Goal: Information Seeking & Learning: Learn about a topic

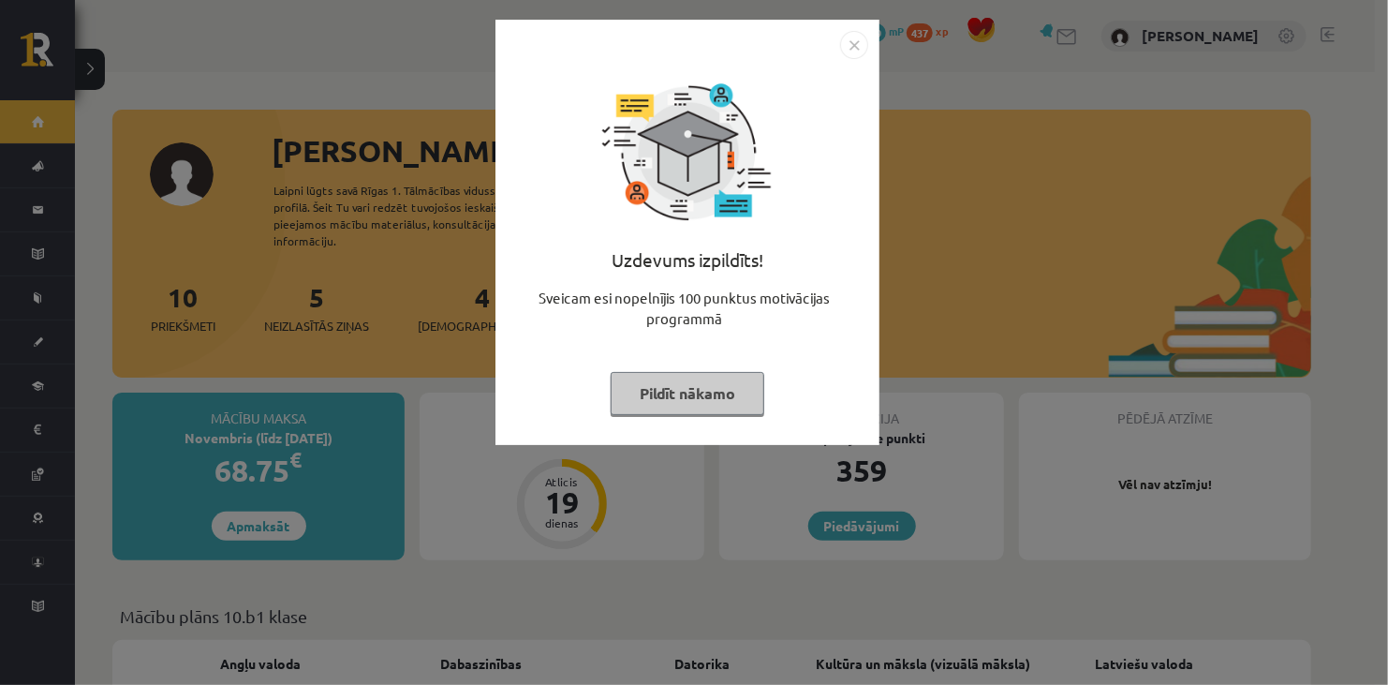
click at [676, 386] on button "Pildīt nākamo" at bounding box center [688, 393] width 154 height 43
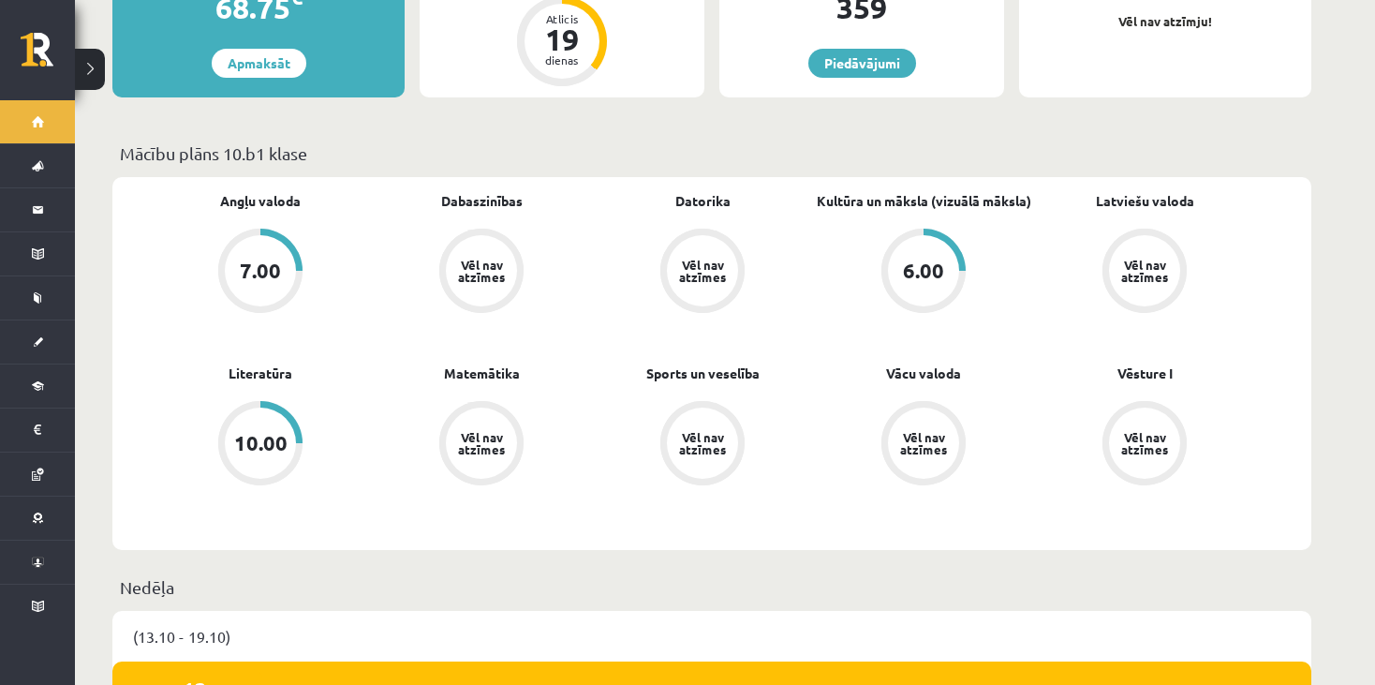
scroll to position [468, 0]
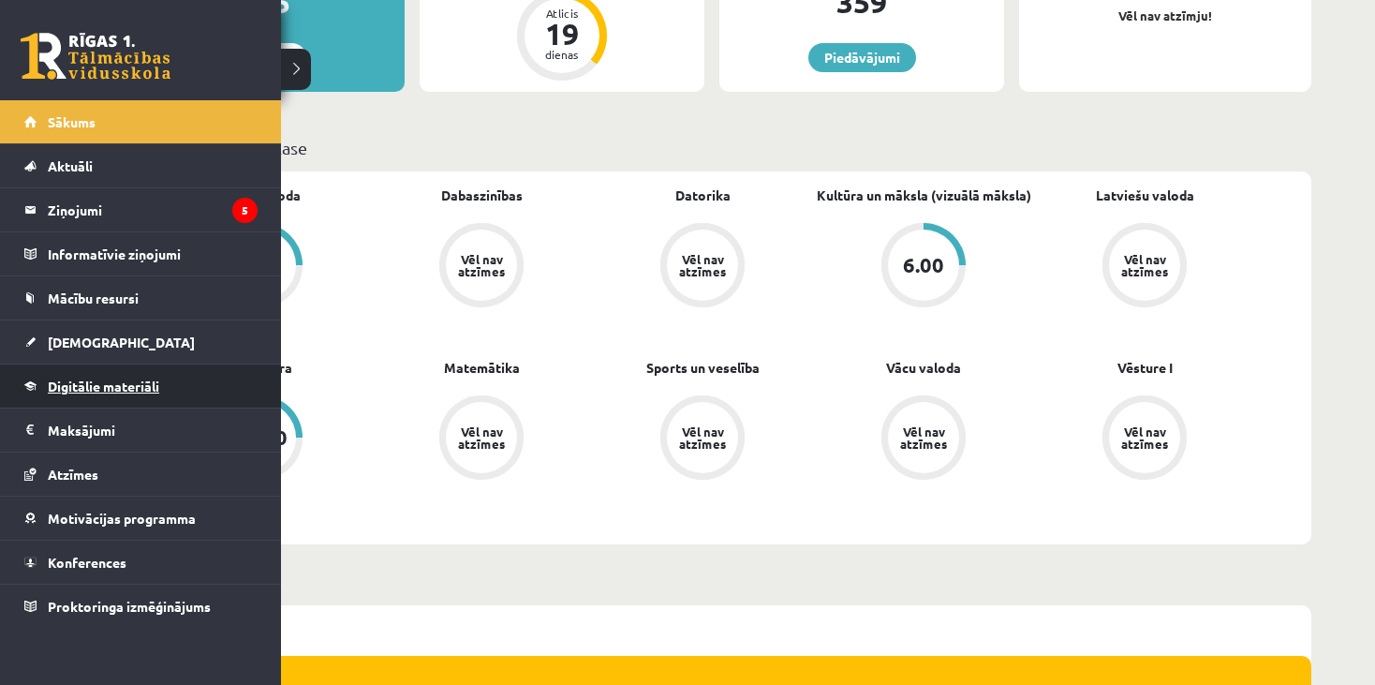
click at [108, 377] on span "Digitālie materiāli" at bounding box center [103, 385] width 111 height 17
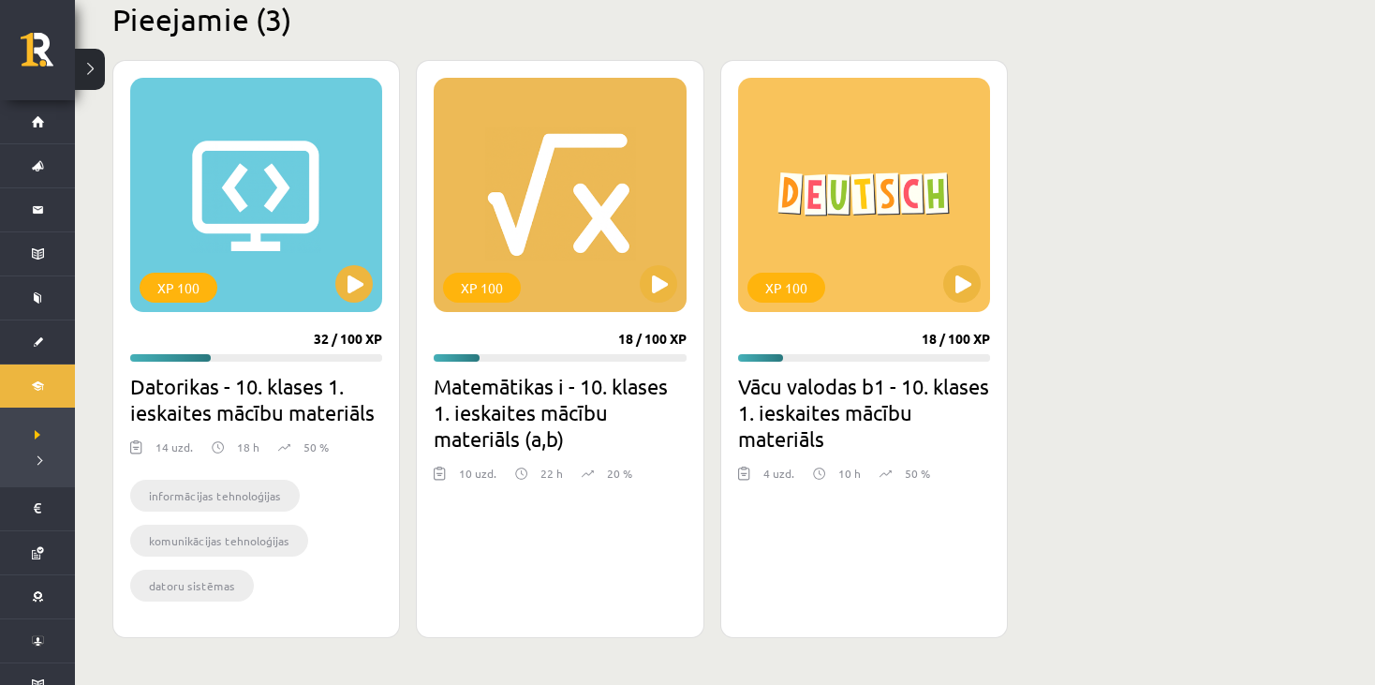
scroll to position [449, 0]
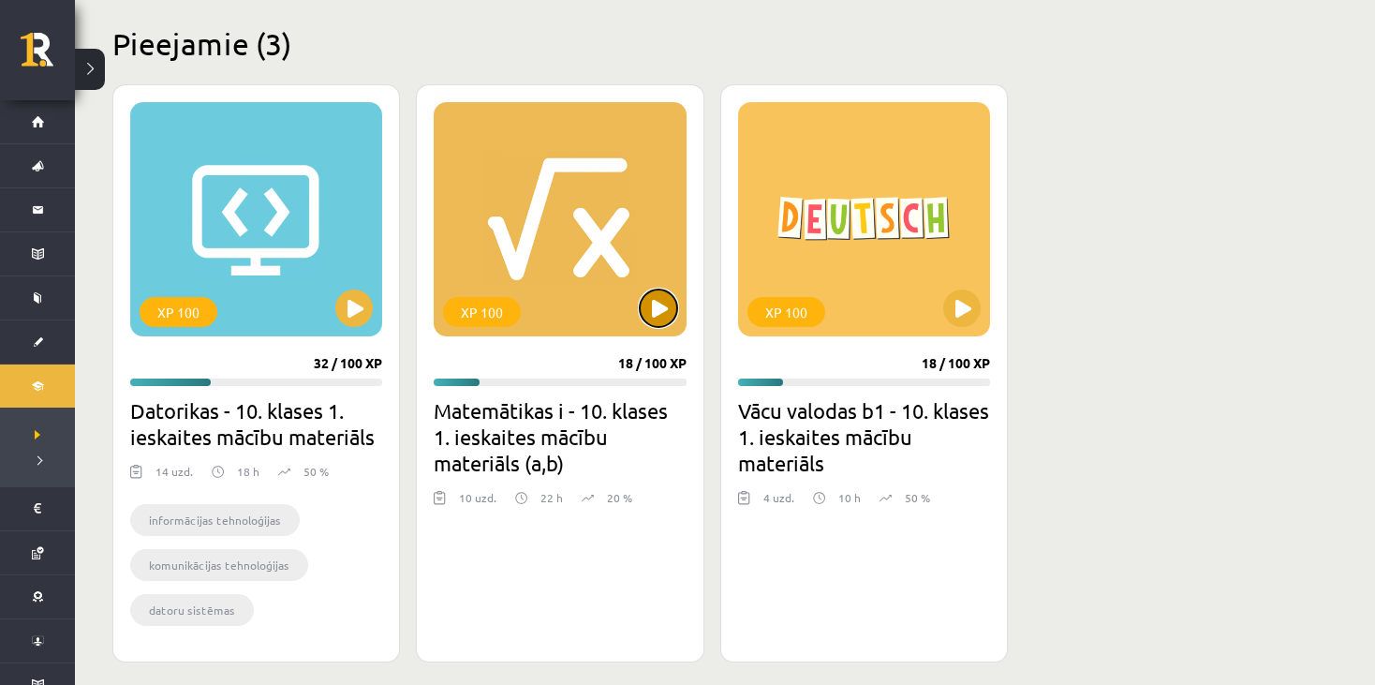
click at [656, 303] on button at bounding box center [658, 307] width 37 height 37
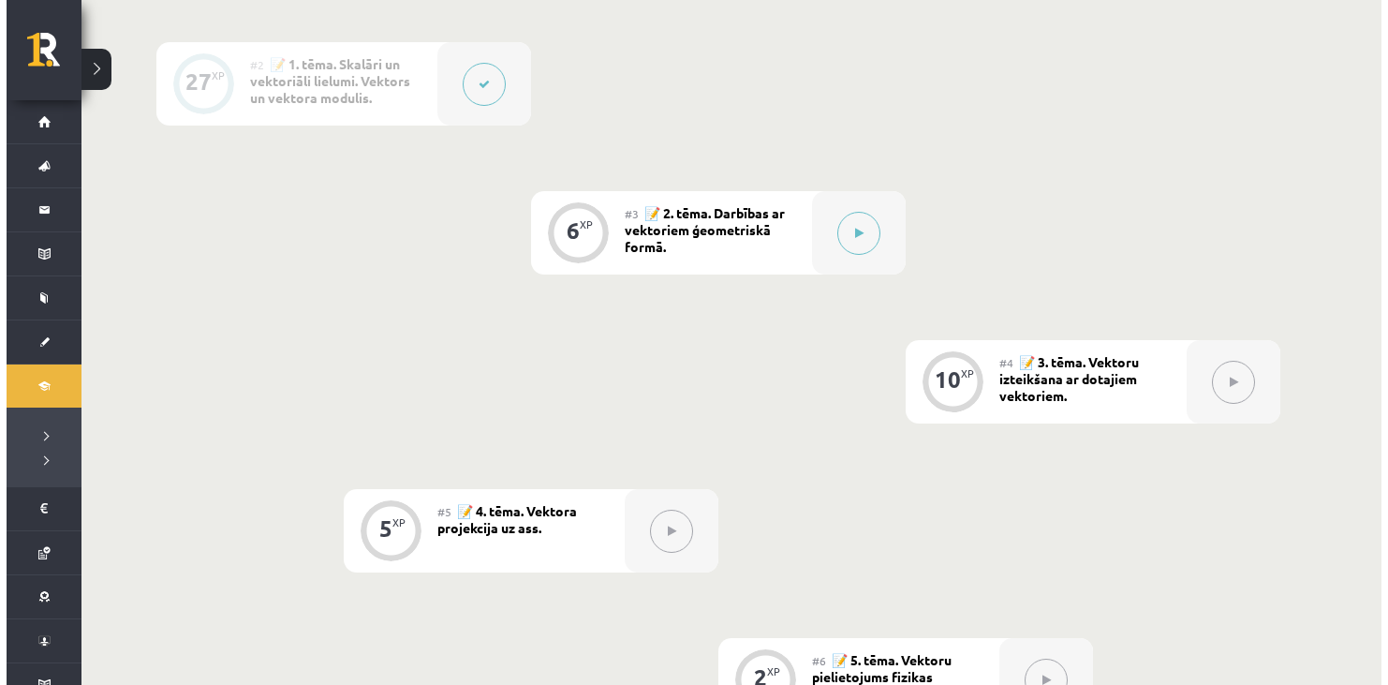
scroll to position [656, 0]
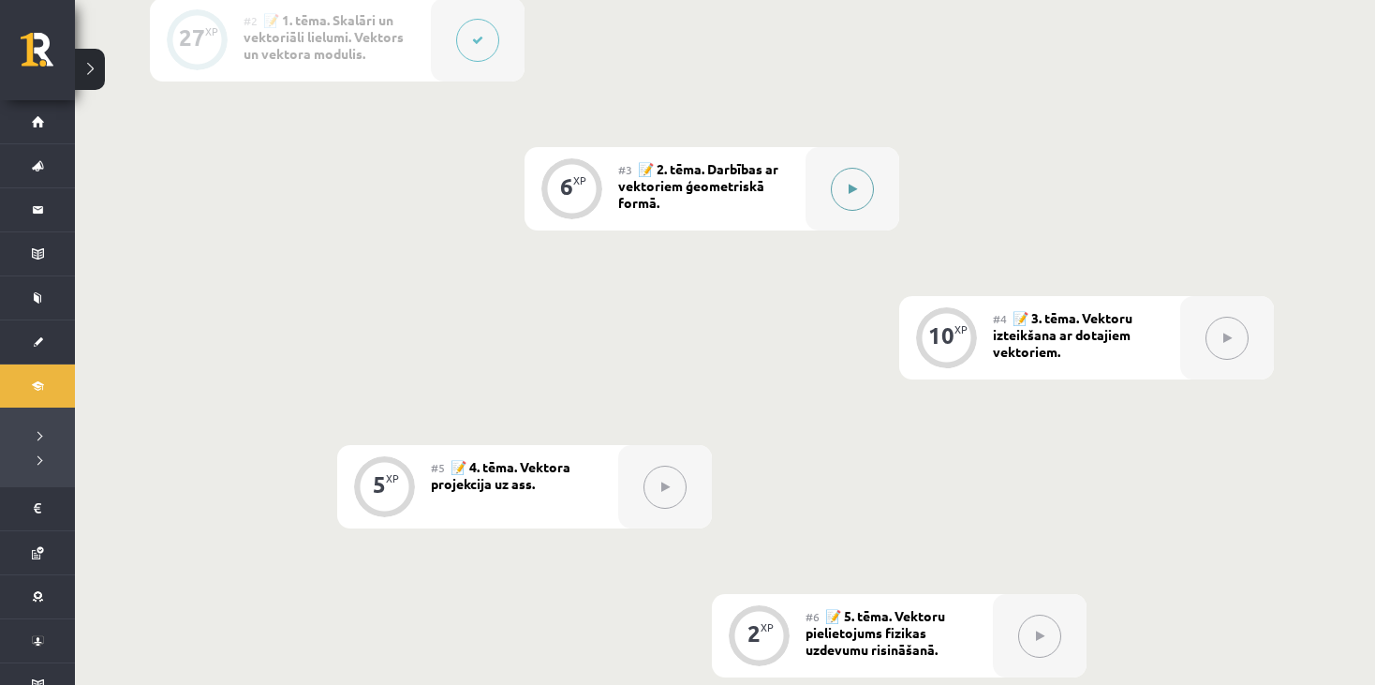
click at [839, 185] on button at bounding box center [852, 189] width 43 height 43
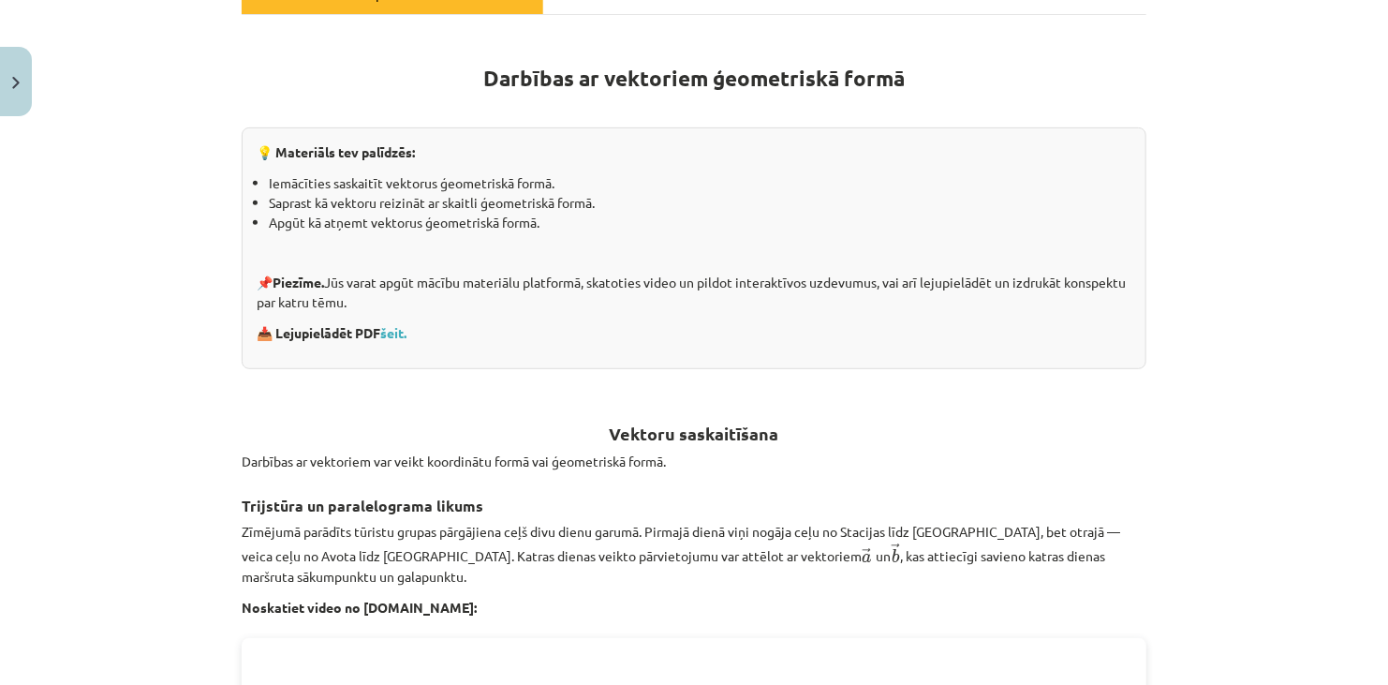
scroll to position [0, 0]
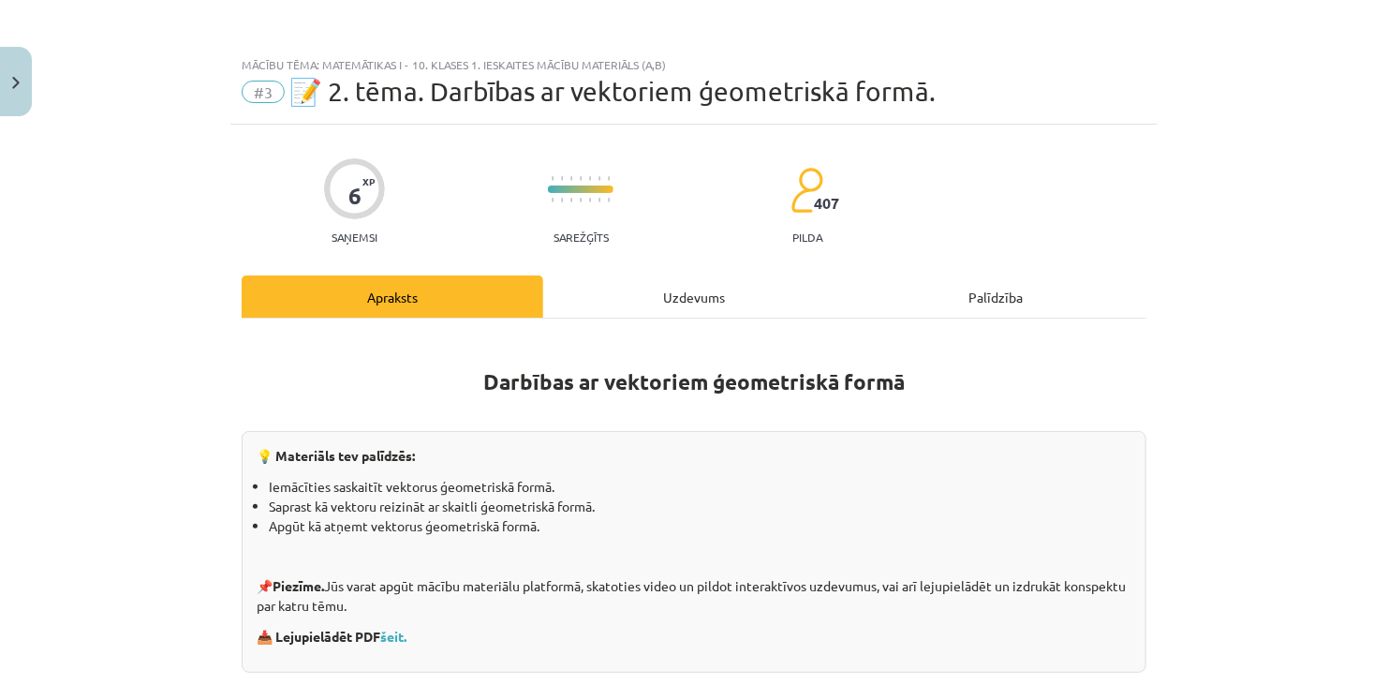
click at [666, 294] on div "Uzdevums" at bounding box center [694, 296] width 302 height 42
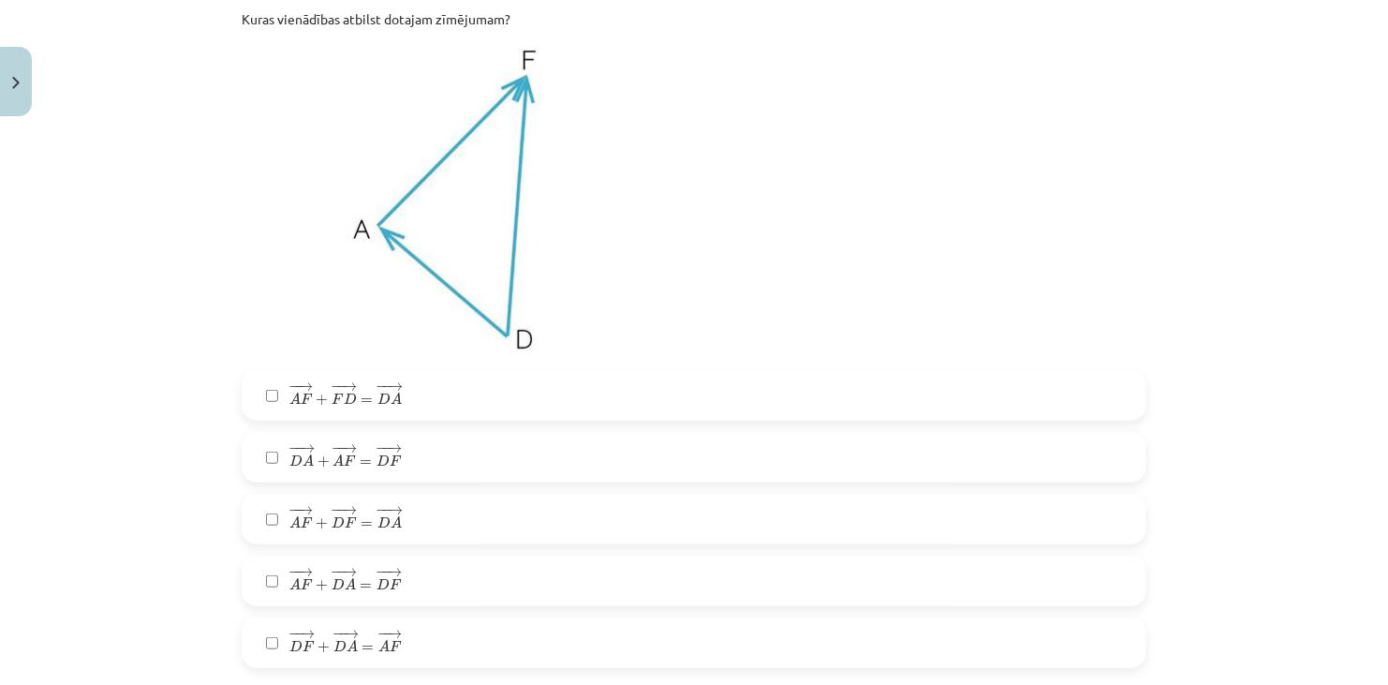
scroll to position [435, 0]
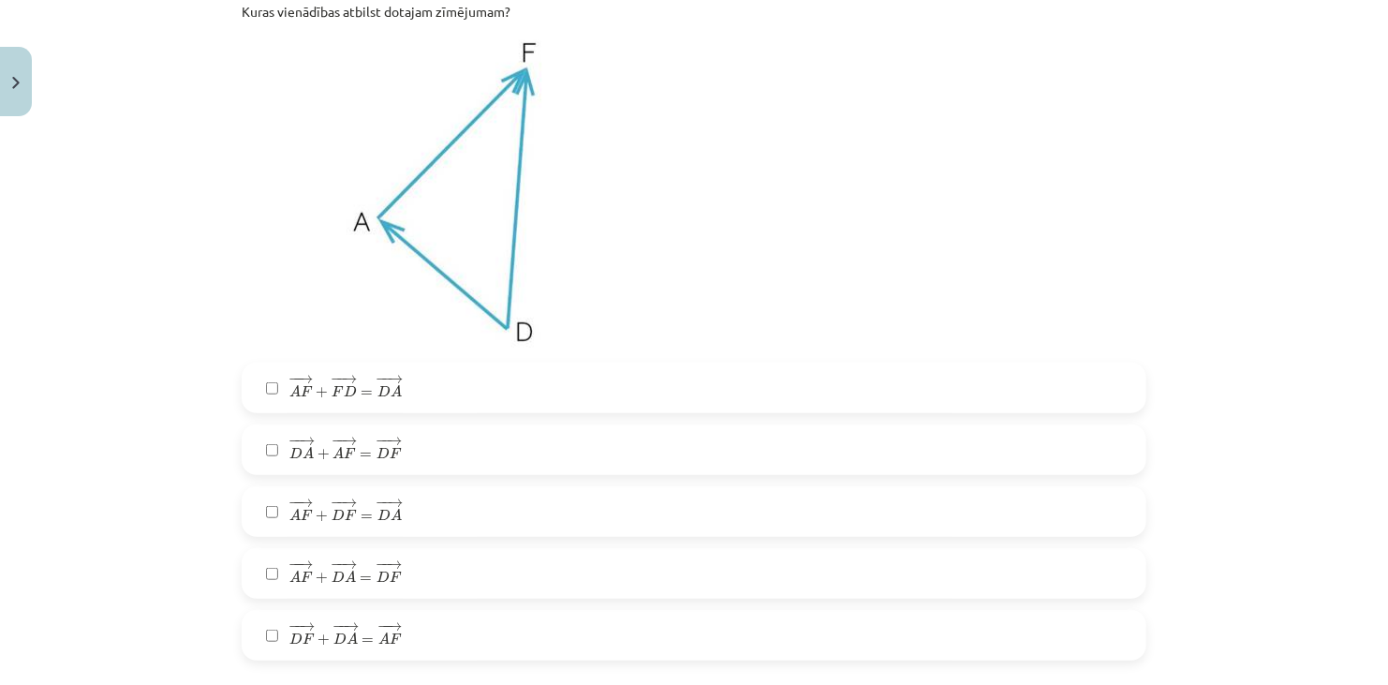
click at [350, 514] on span "− − → A F + − − → D F = − − → D A" at bounding box center [345, 510] width 112 height 22
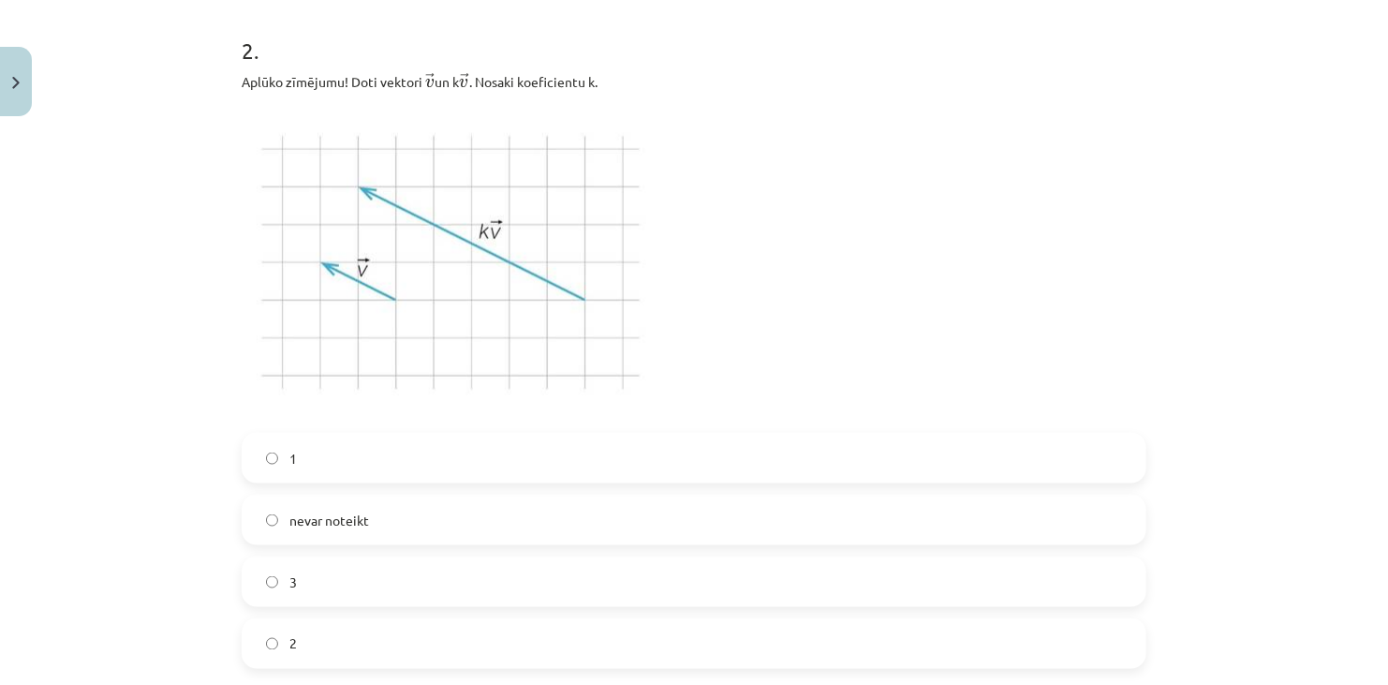
scroll to position [1277, 0]
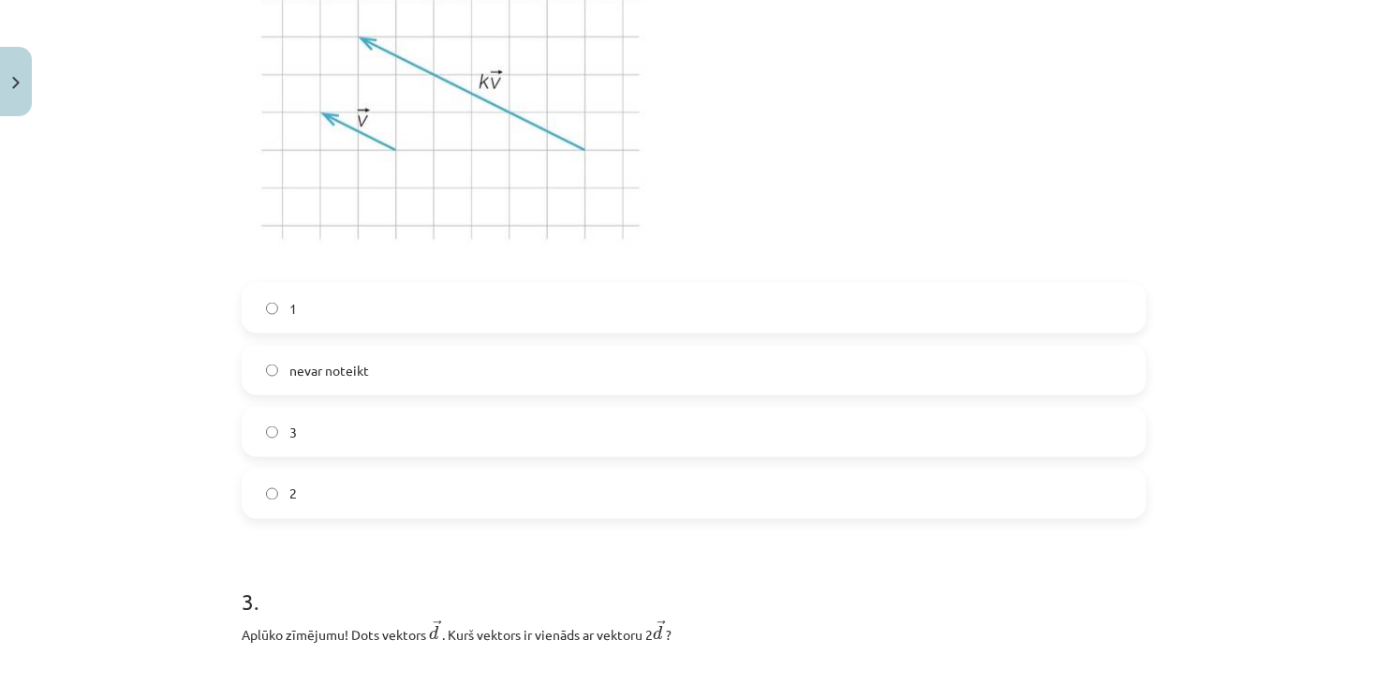
click at [299, 433] on label "3" at bounding box center [693, 431] width 901 height 47
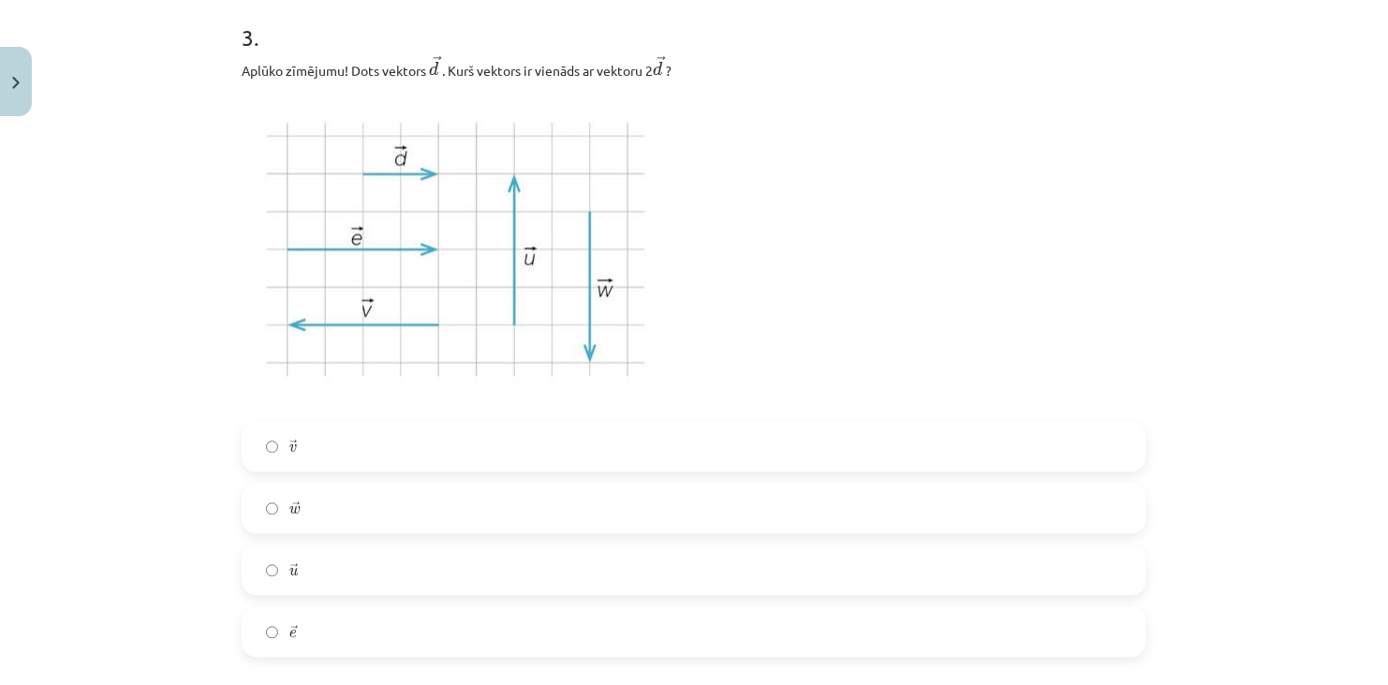
scroll to position [1933, 0]
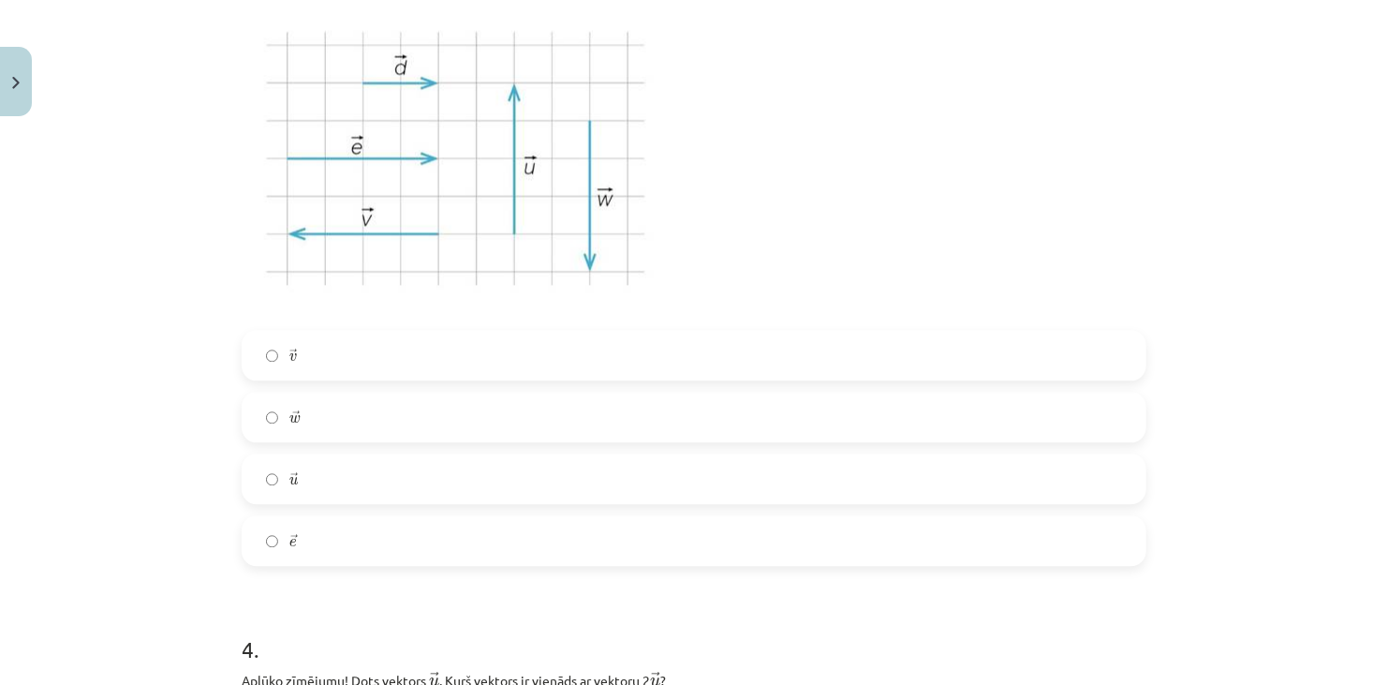
click at [310, 543] on label "→ e e →" at bounding box center [693, 540] width 901 height 47
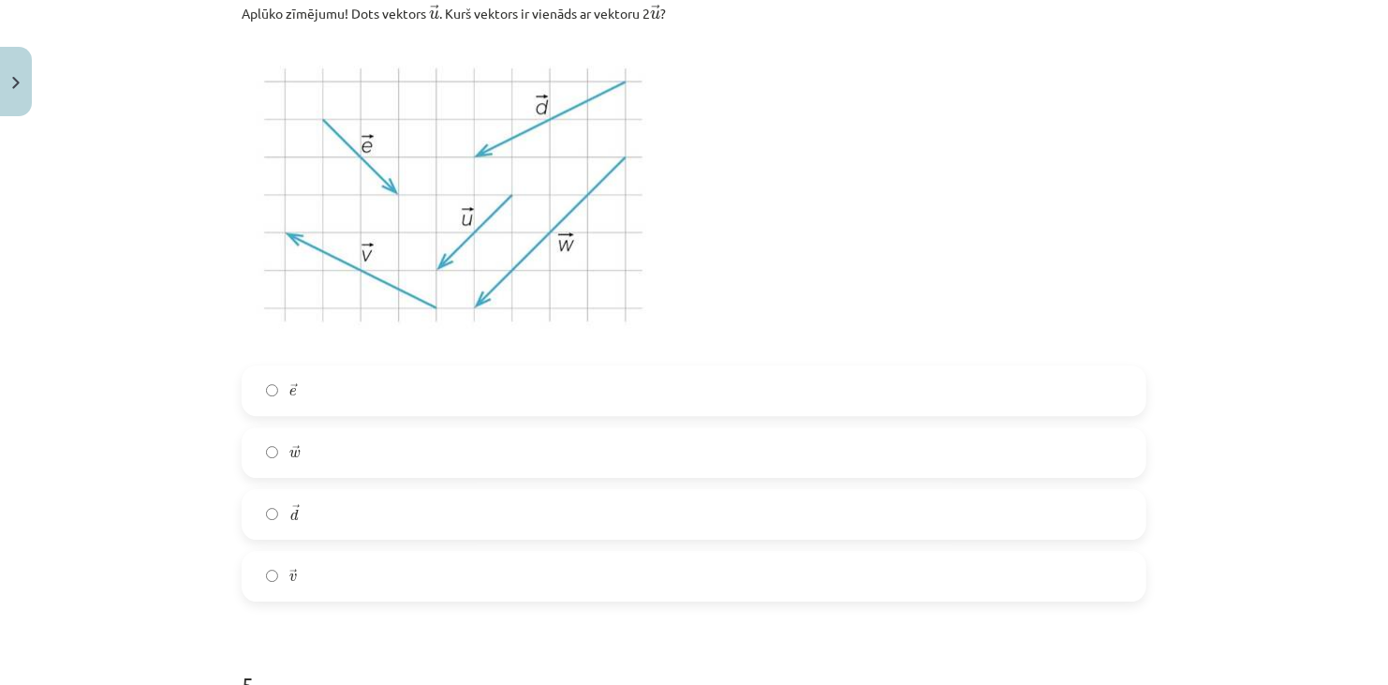
scroll to position [2682, 0]
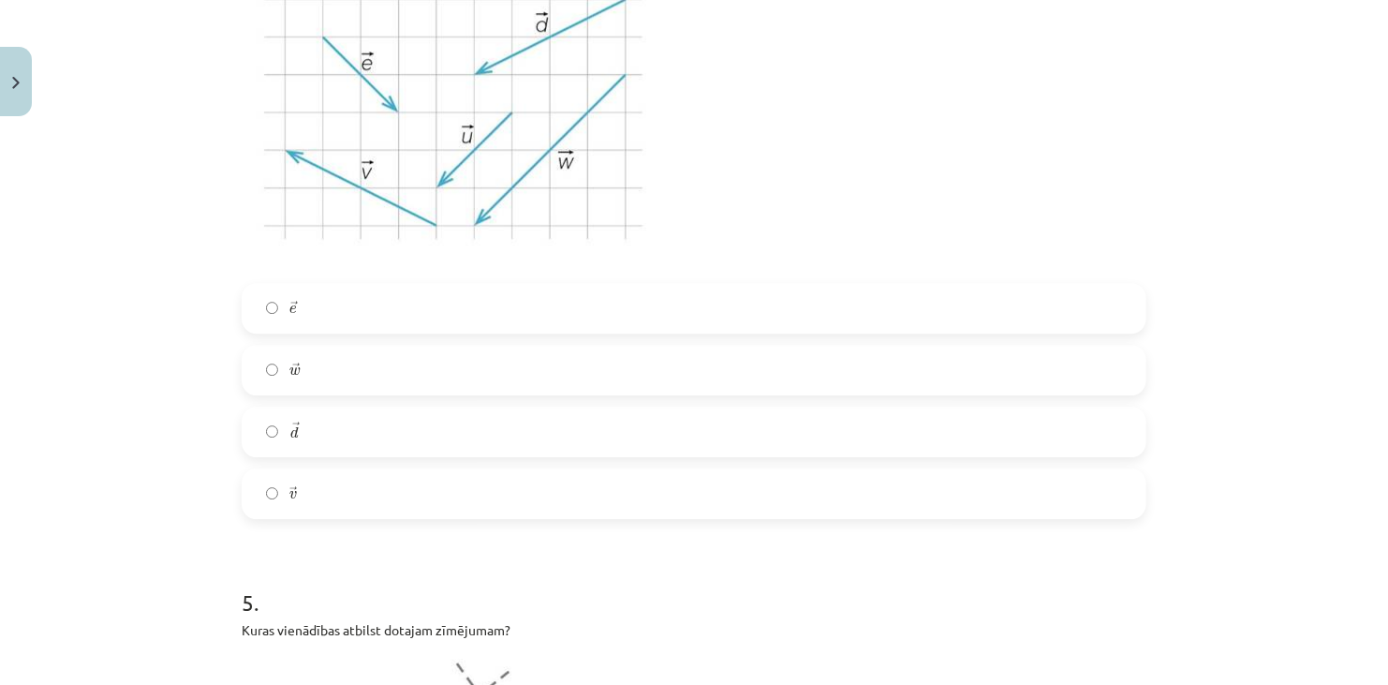
click at [307, 322] on label "→ e e →" at bounding box center [693, 308] width 901 height 47
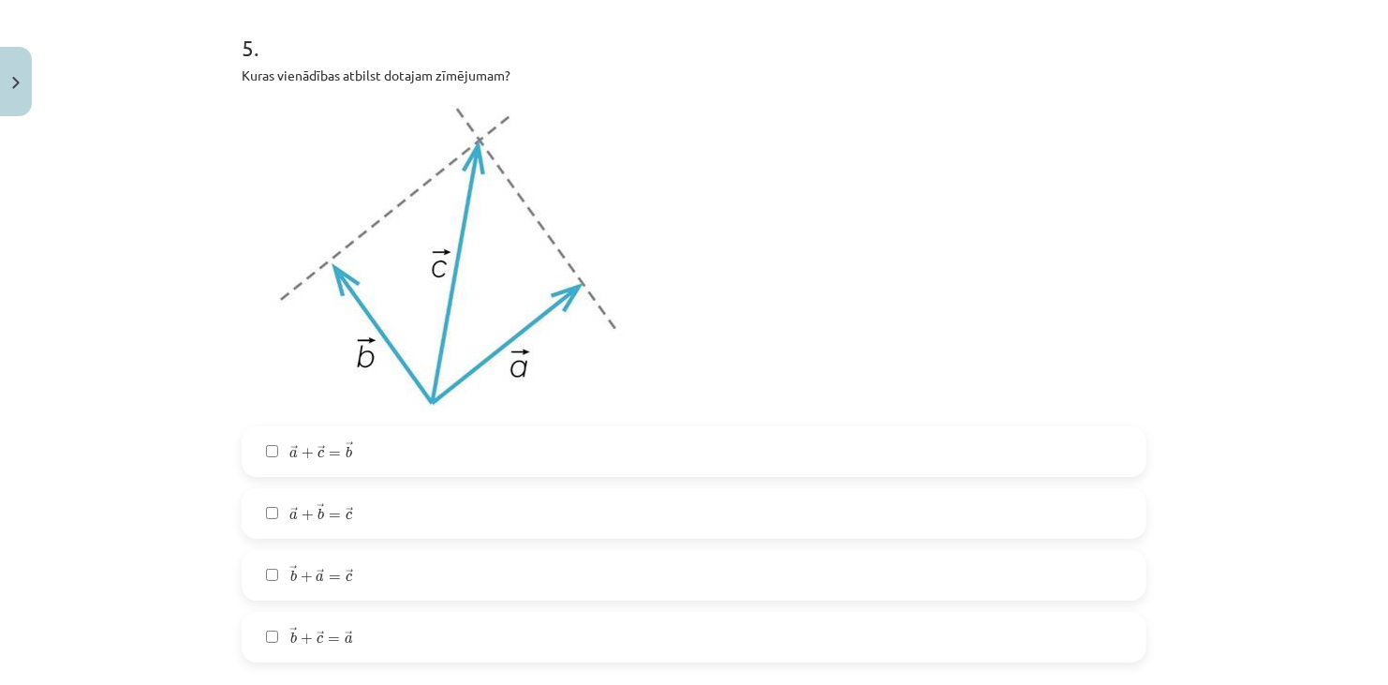
scroll to position [3244, 0]
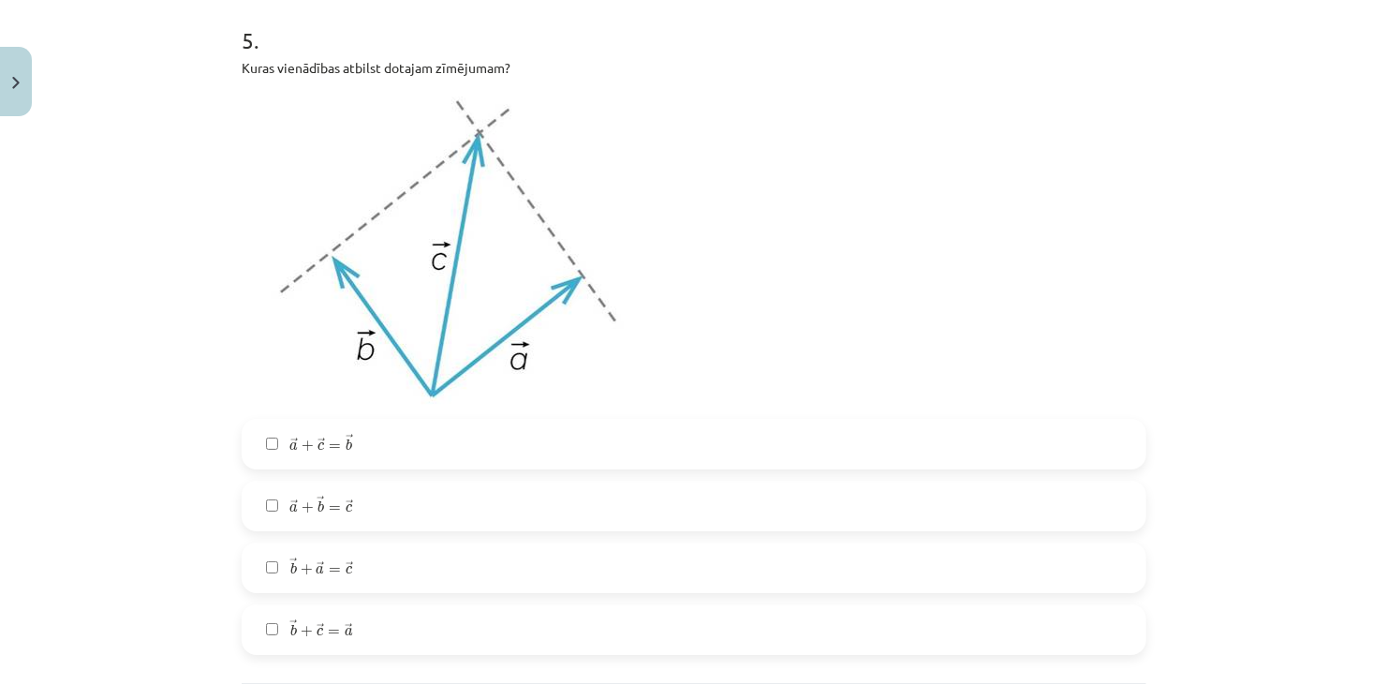
click at [354, 506] on label "→ a + → b = → c a → + b → = c →" at bounding box center [693, 505] width 901 height 47
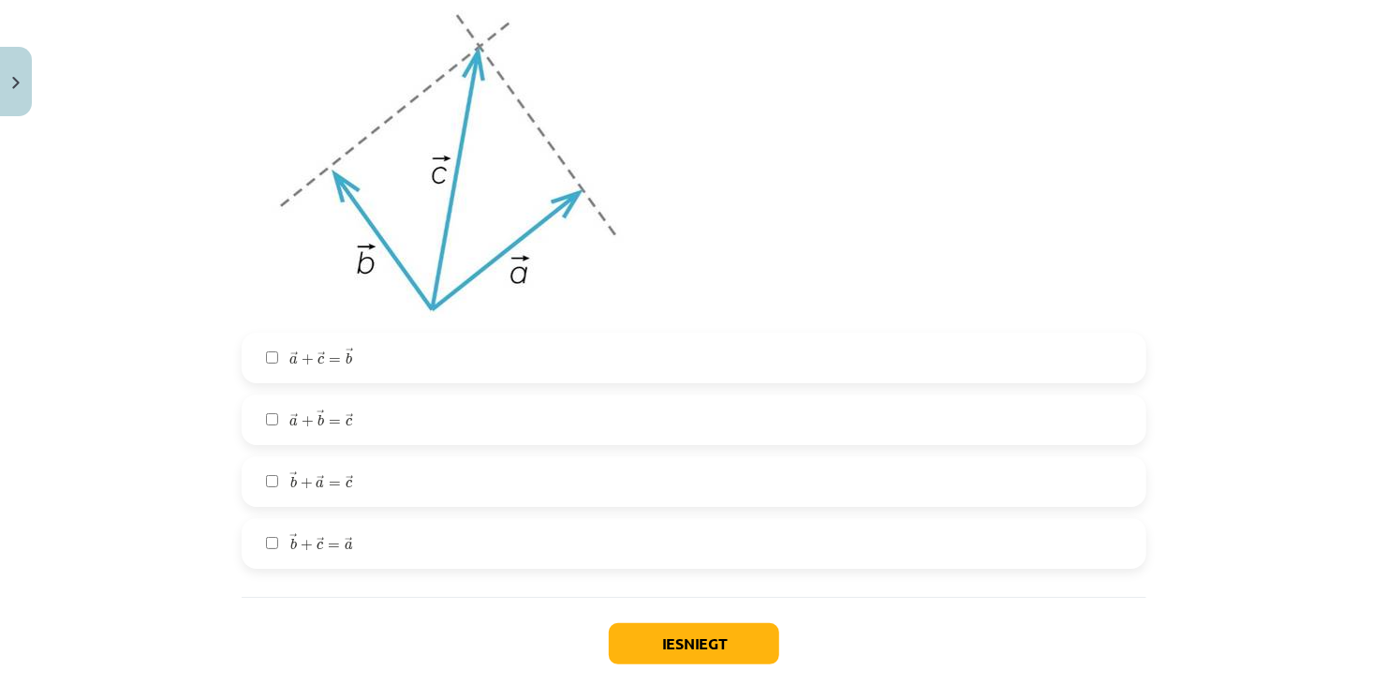
scroll to position [3337, 0]
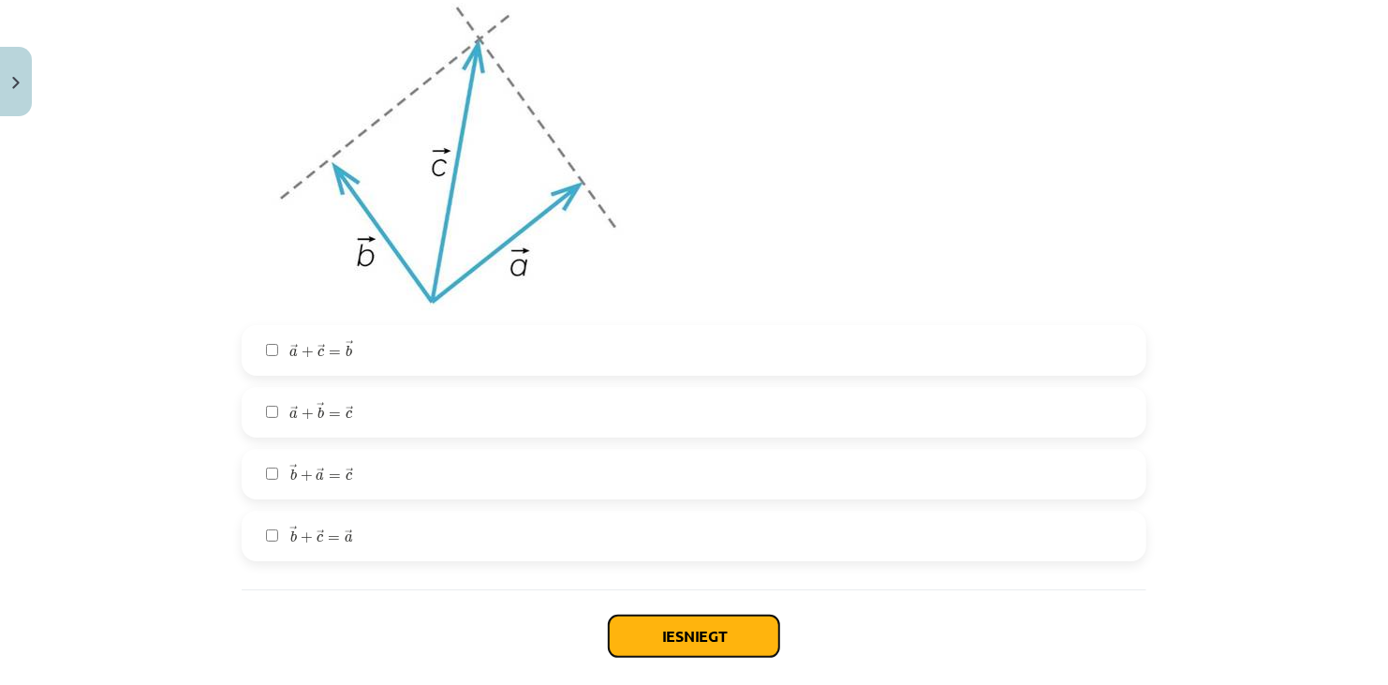
click at [681, 630] on button "Iesniegt" at bounding box center [694, 635] width 170 height 41
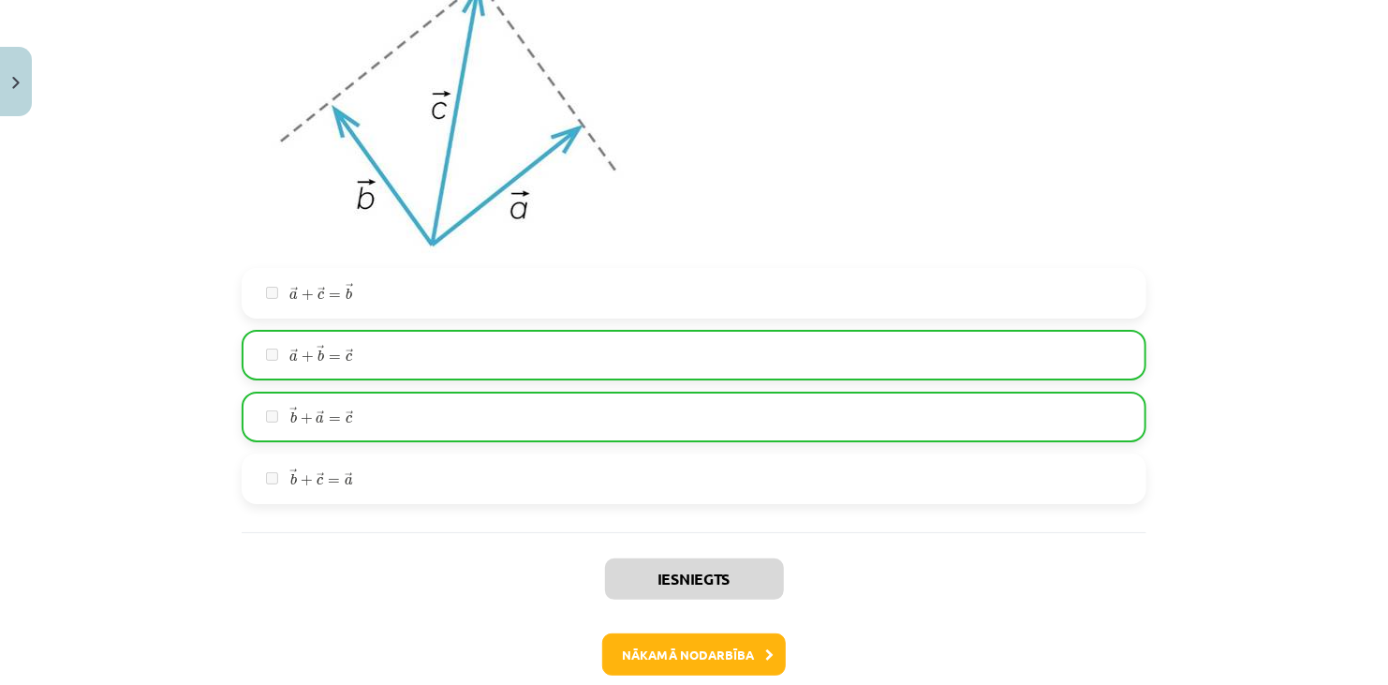
scroll to position [3490, 0]
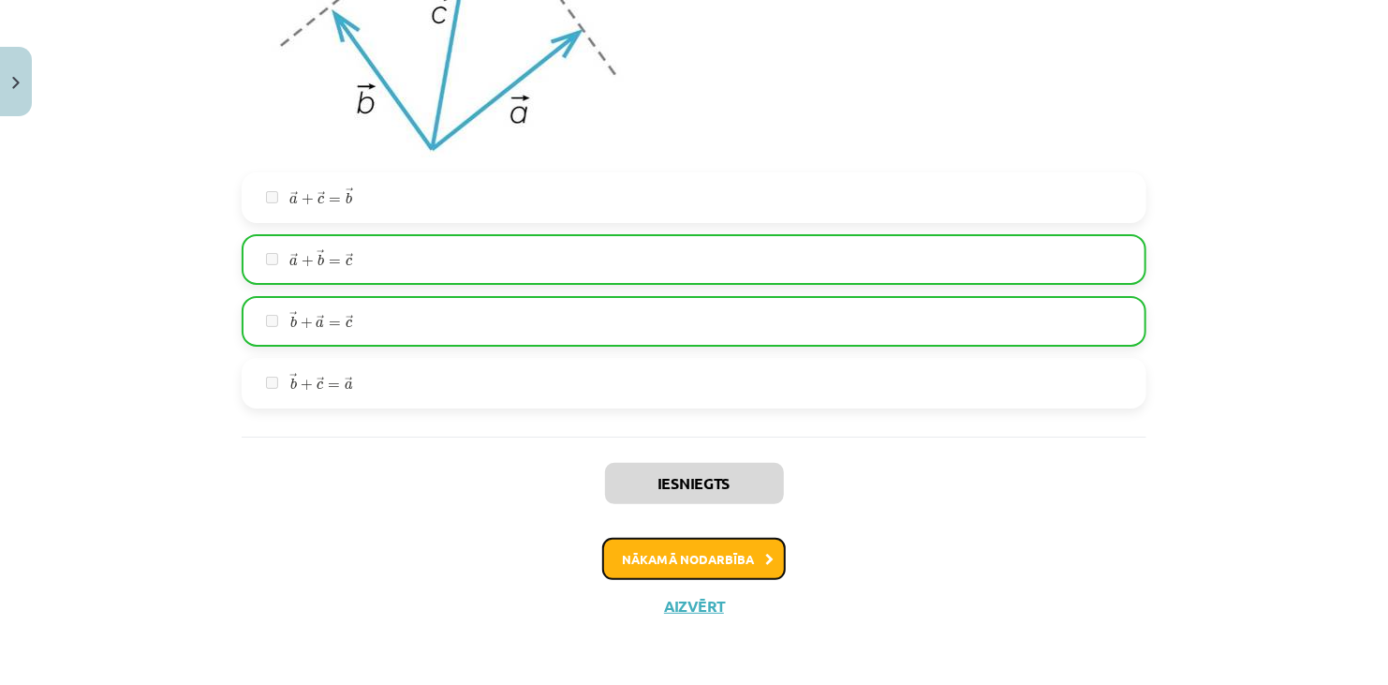
click at [655, 551] on button "Nākamā nodarbība" at bounding box center [694, 559] width 184 height 43
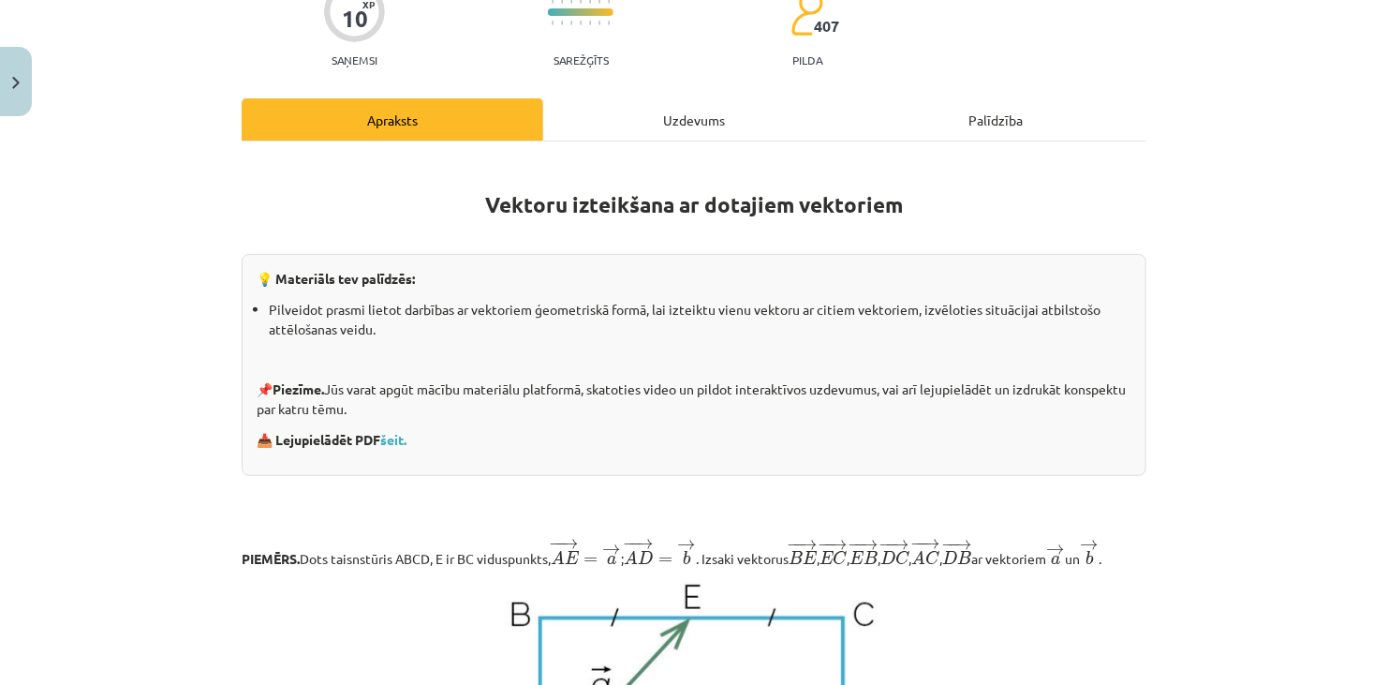
scroll to position [47, 0]
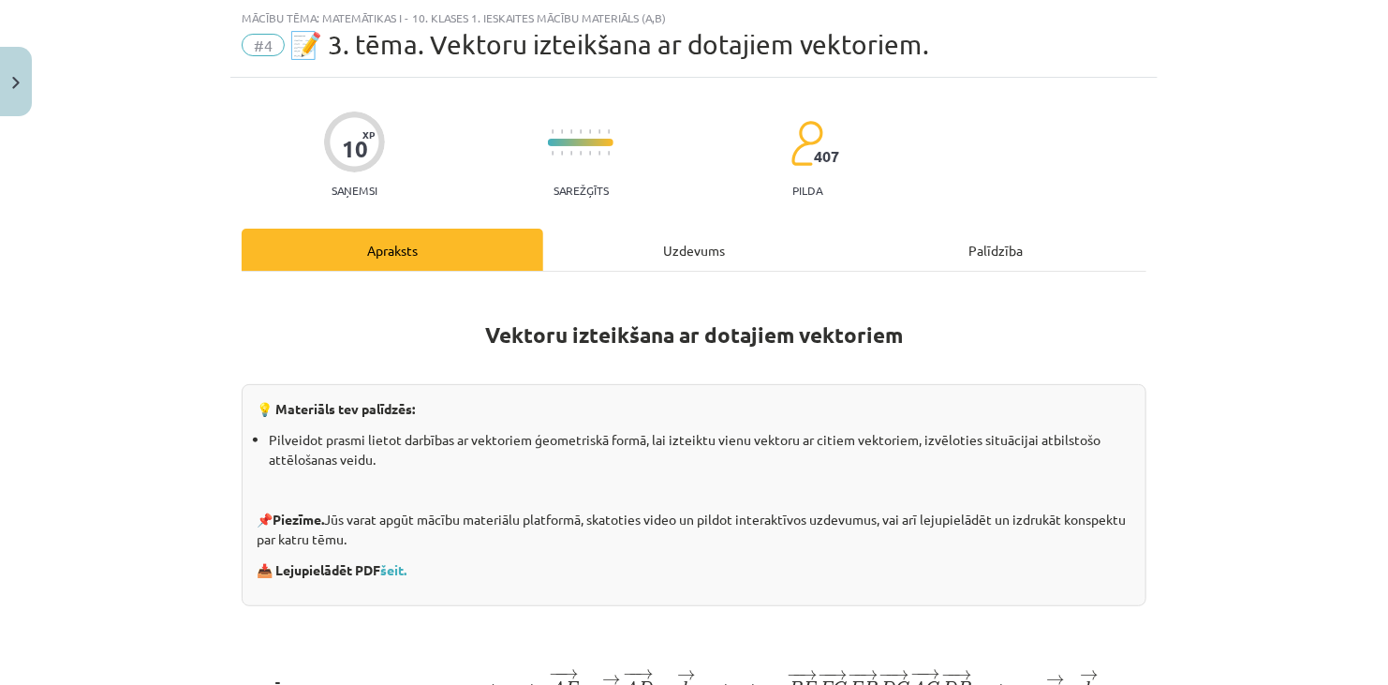
click at [631, 248] on div "Uzdevums" at bounding box center [694, 249] width 302 height 42
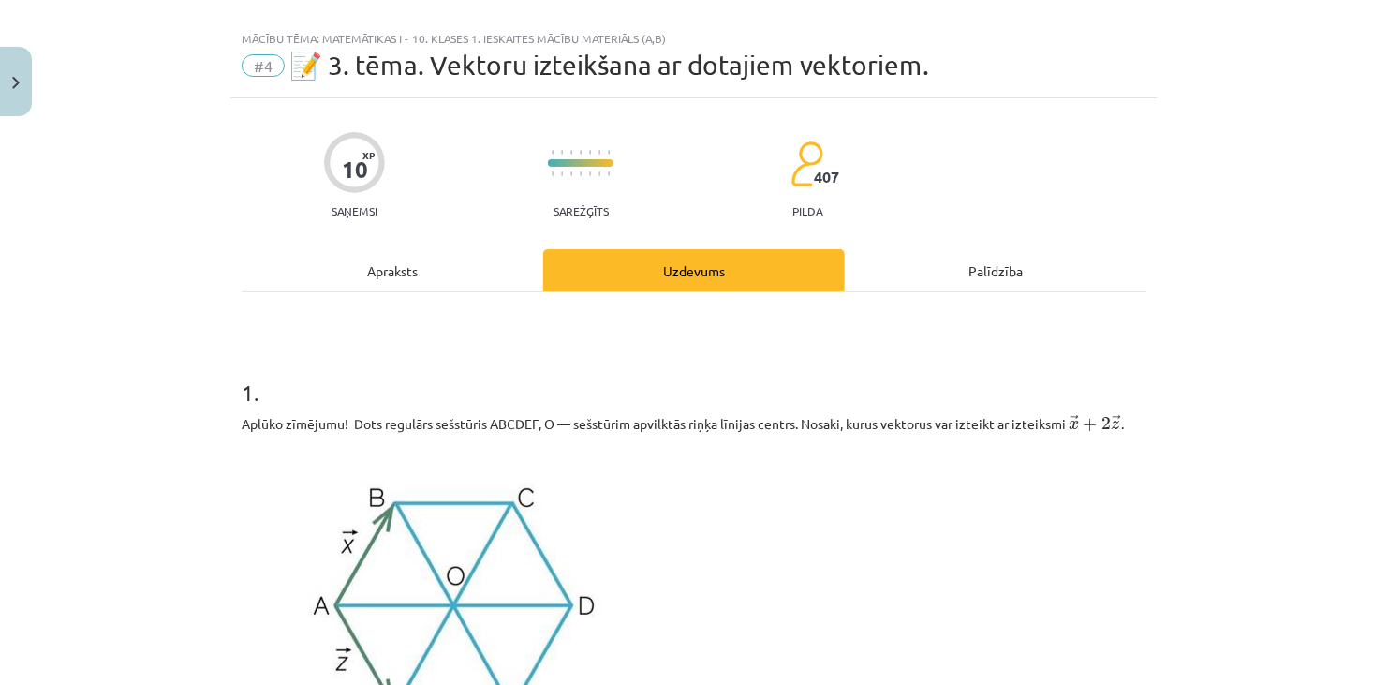
scroll to position [0, 0]
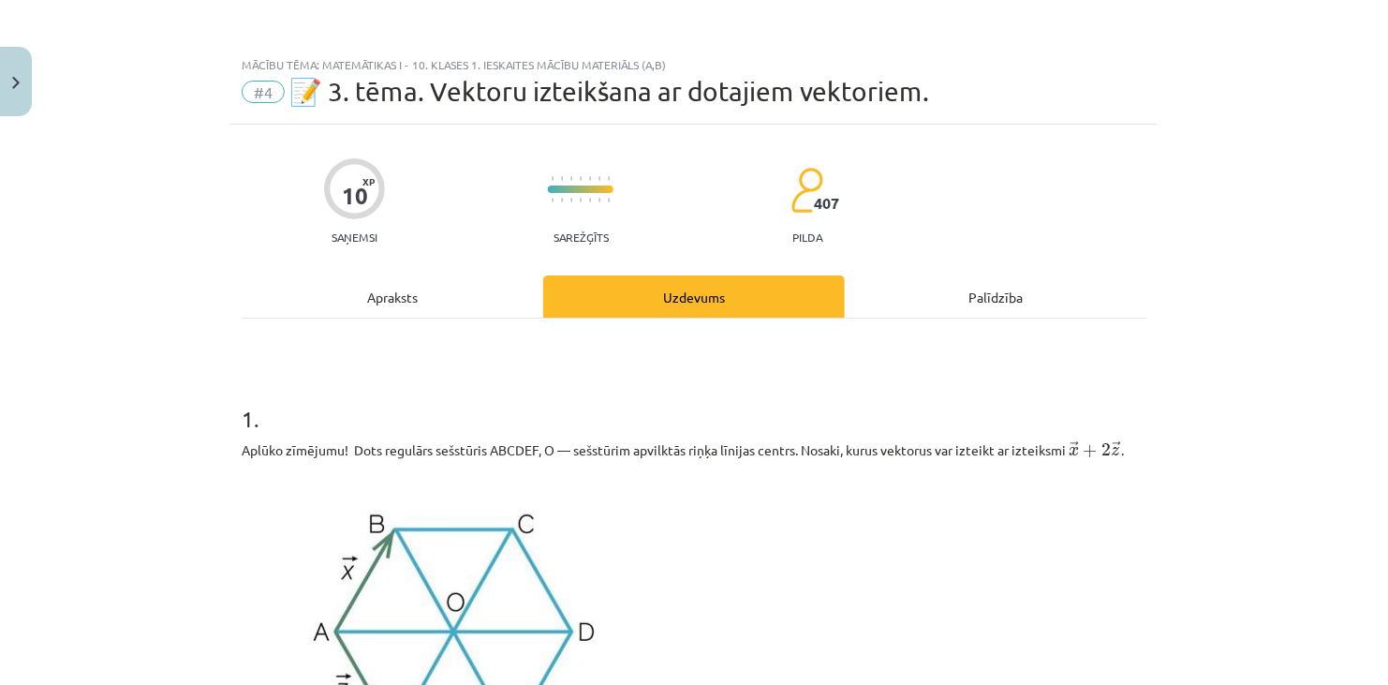
click at [400, 292] on div "Apraksts" at bounding box center [393, 296] width 302 height 42
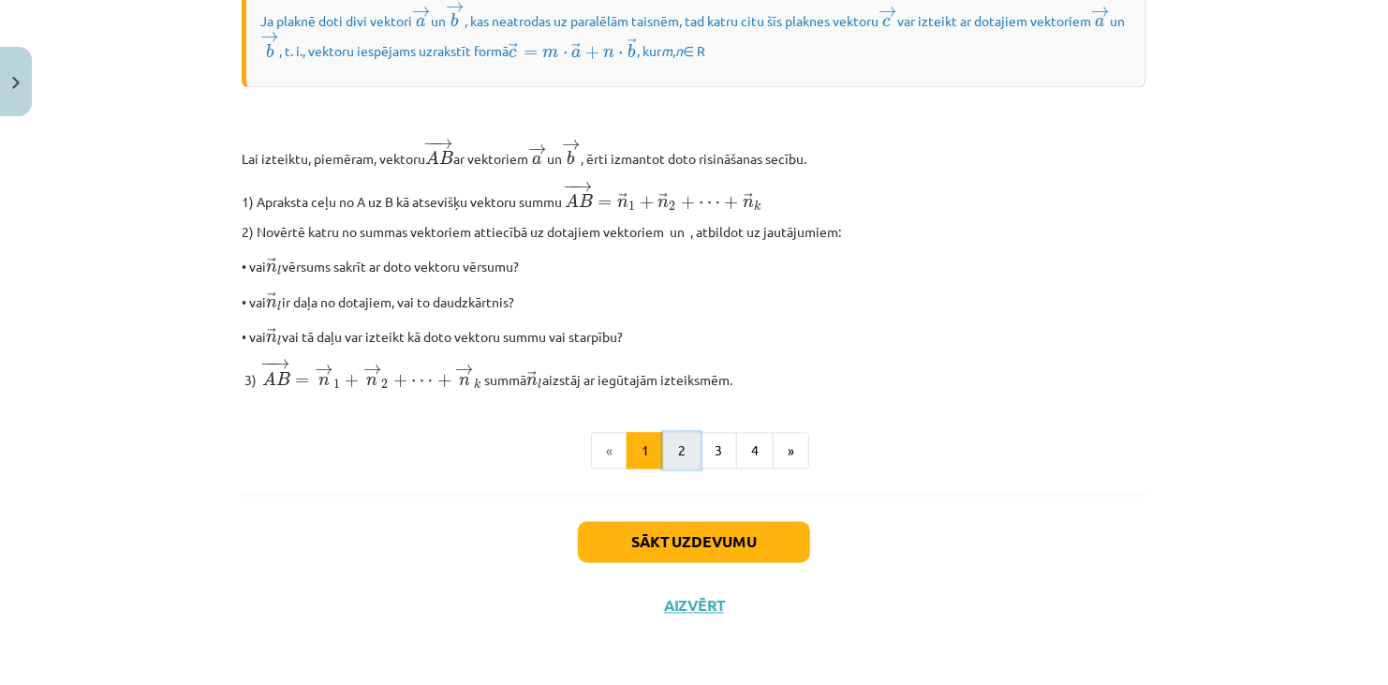
click at [673, 449] on button "2" at bounding box center [681, 451] width 37 height 37
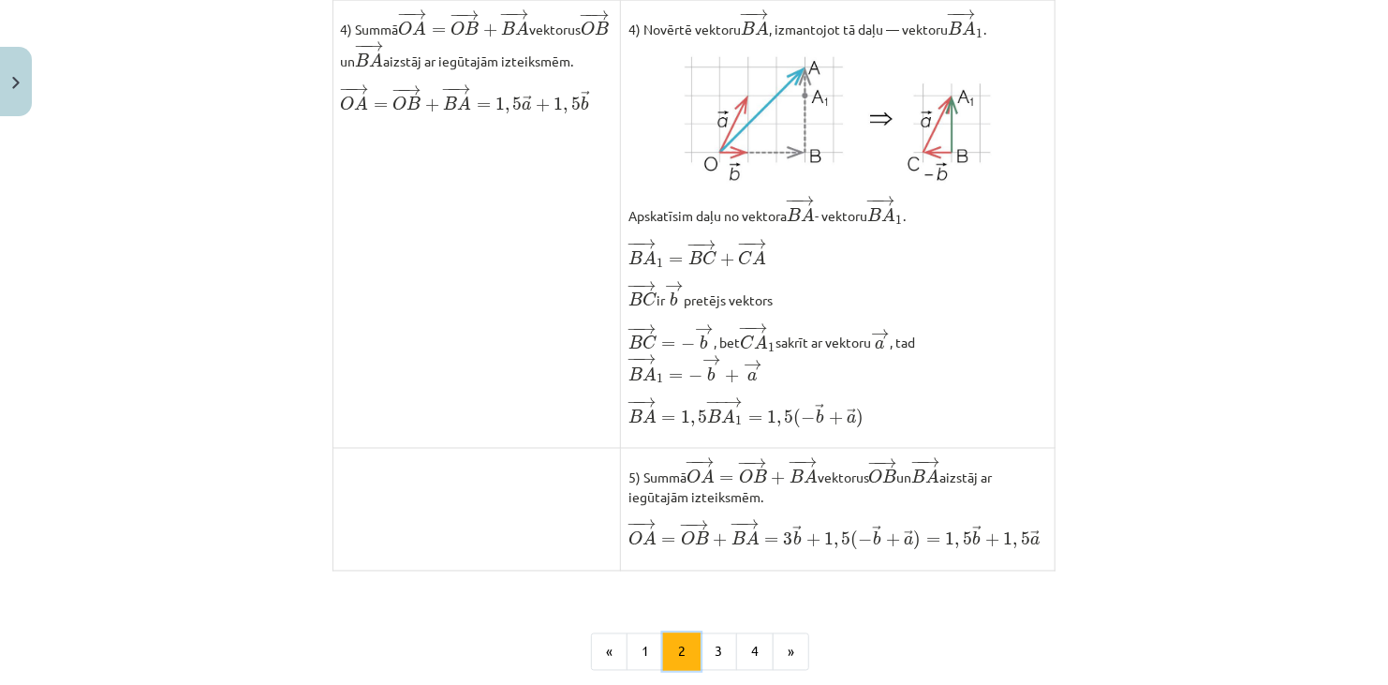
scroll to position [1552, 0]
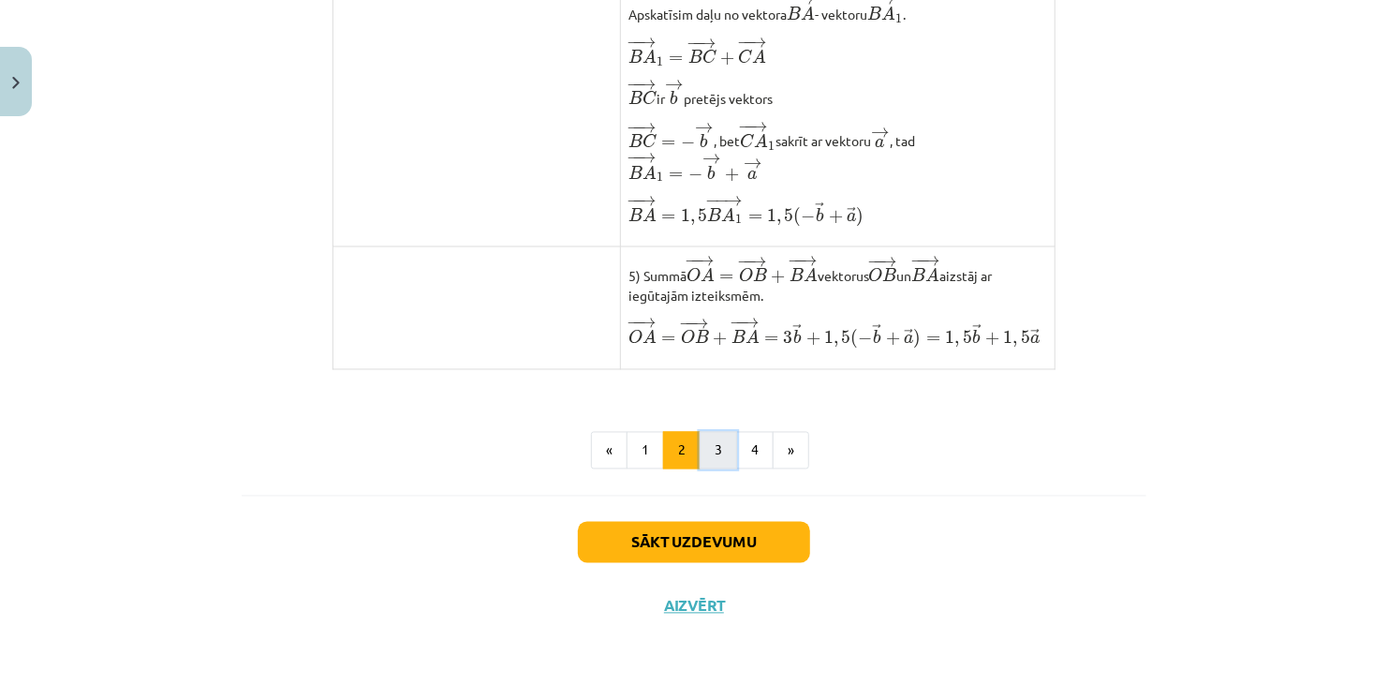
click at [714, 462] on button "3" at bounding box center [718, 450] width 37 height 37
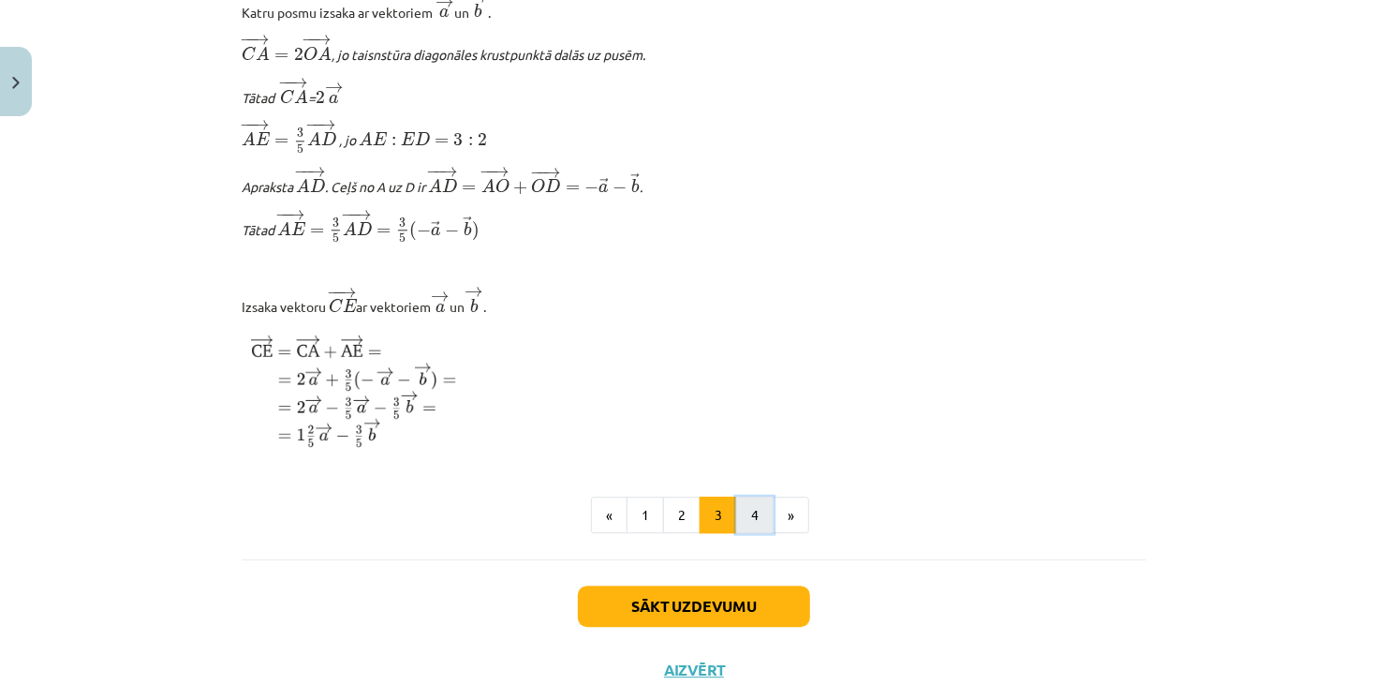
click at [737, 534] on button "4" at bounding box center [754, 514] width 37 height 37
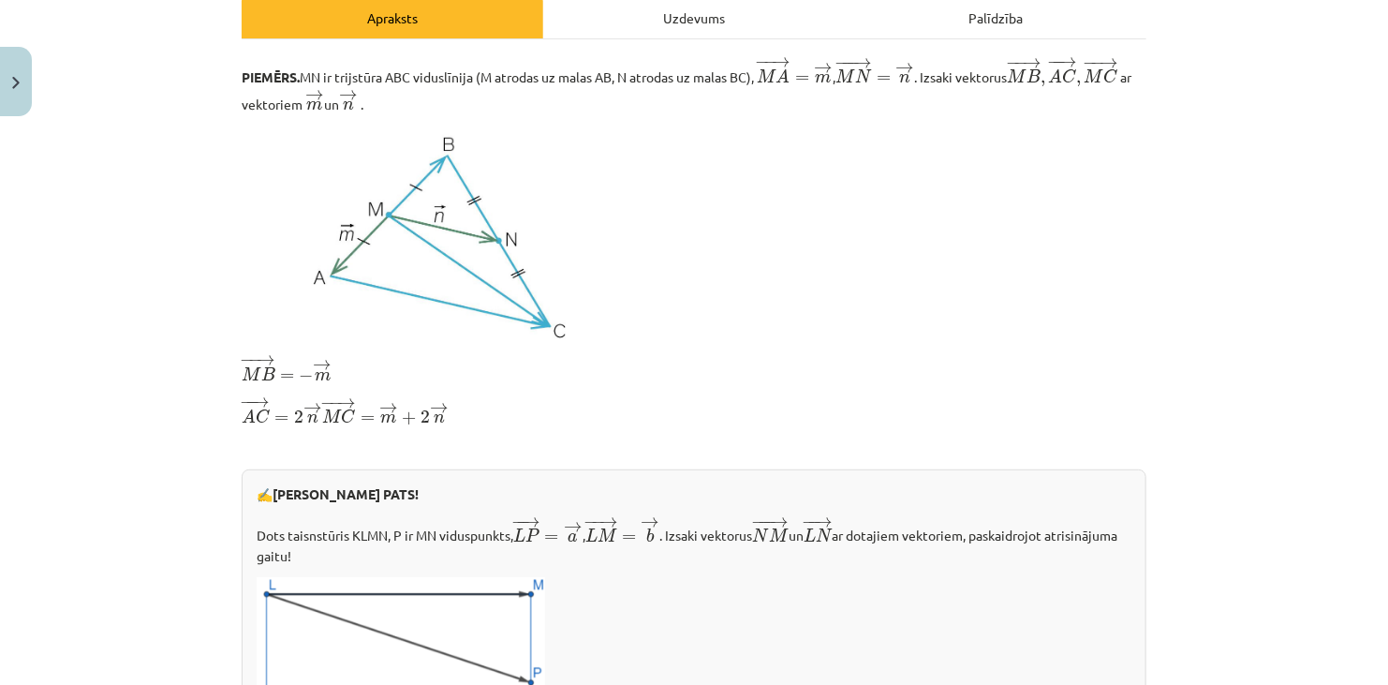
scroll to position [428, 0]
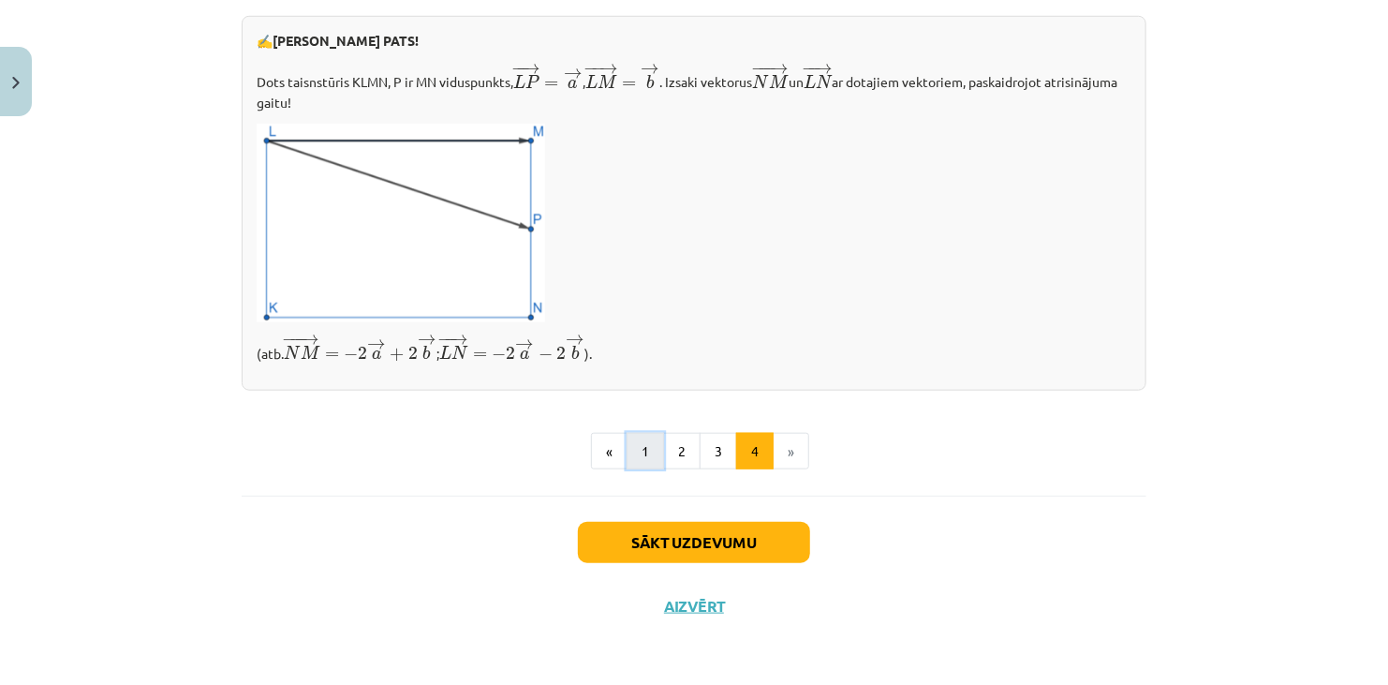
click at [641, 457] on button "1" at bounding box center [644, 451] width 37 height 37
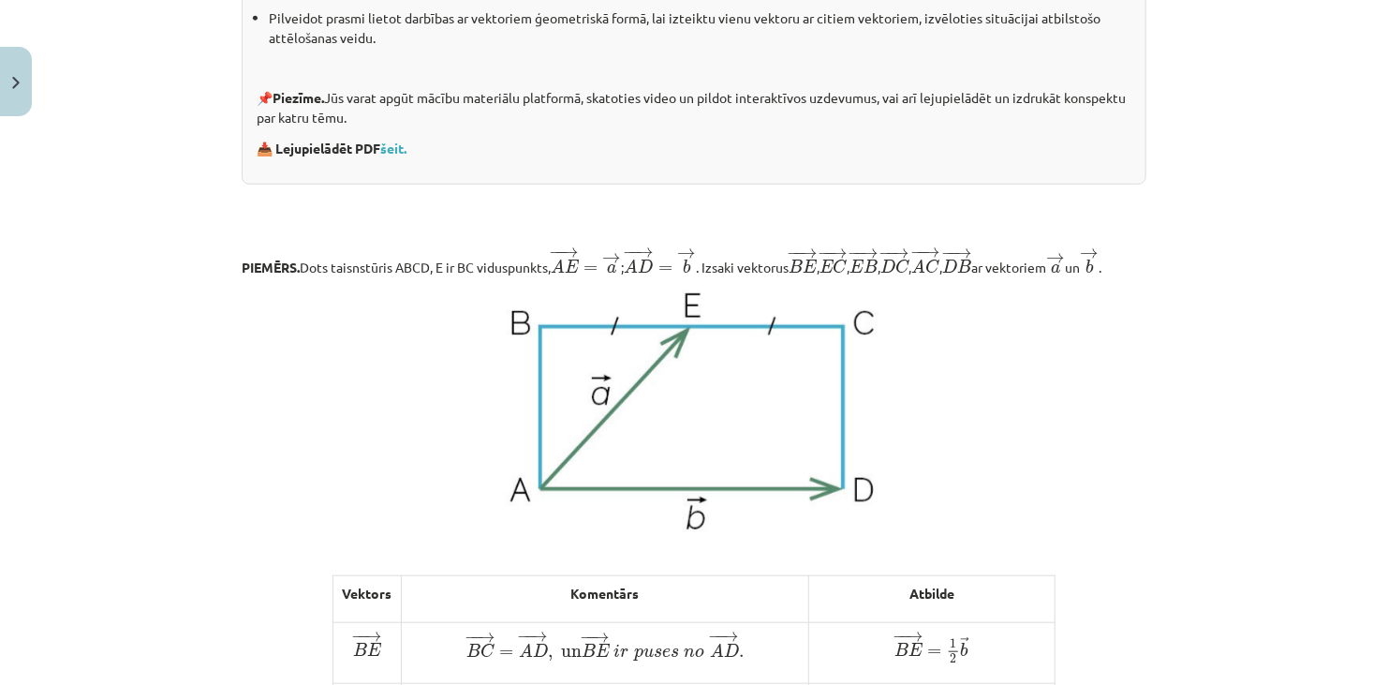
scroll to position [522, 0]
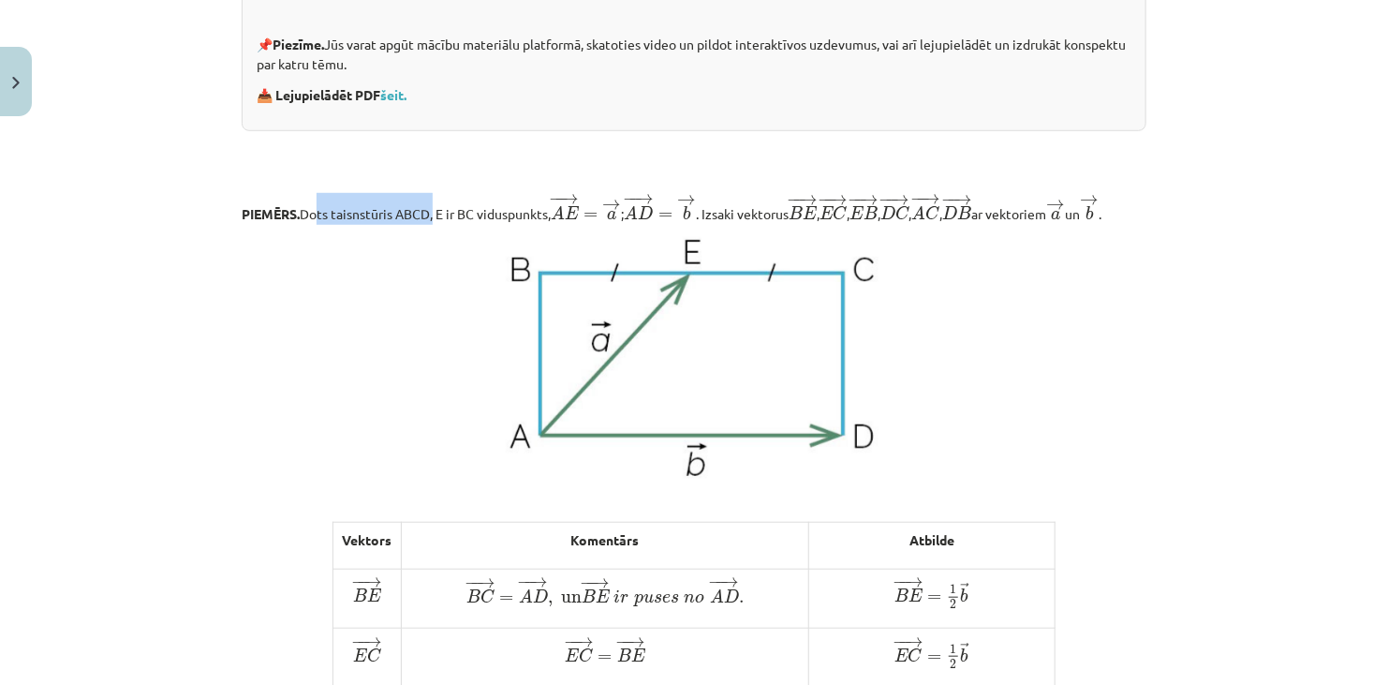
drag, startPoint x: 302, startPoint y: 212, endPoint x: 423, endPoint y: 219, distance: 122.0
click at [423, 219] on p "PIEMĒRS. Dots taisnstūris ABCD, E ir BC viduspunkts, − − → A E = → a A E → = a …" at bounding box center [694, 209] width 905 height 32
click at [444, 225] on p "PIEMĒRS. Dots taisnstūris ABCD, E ir BC viduspunkts, − − → A E = → a A E → = a …" at bounding box center [694, 209] width 905 height 32
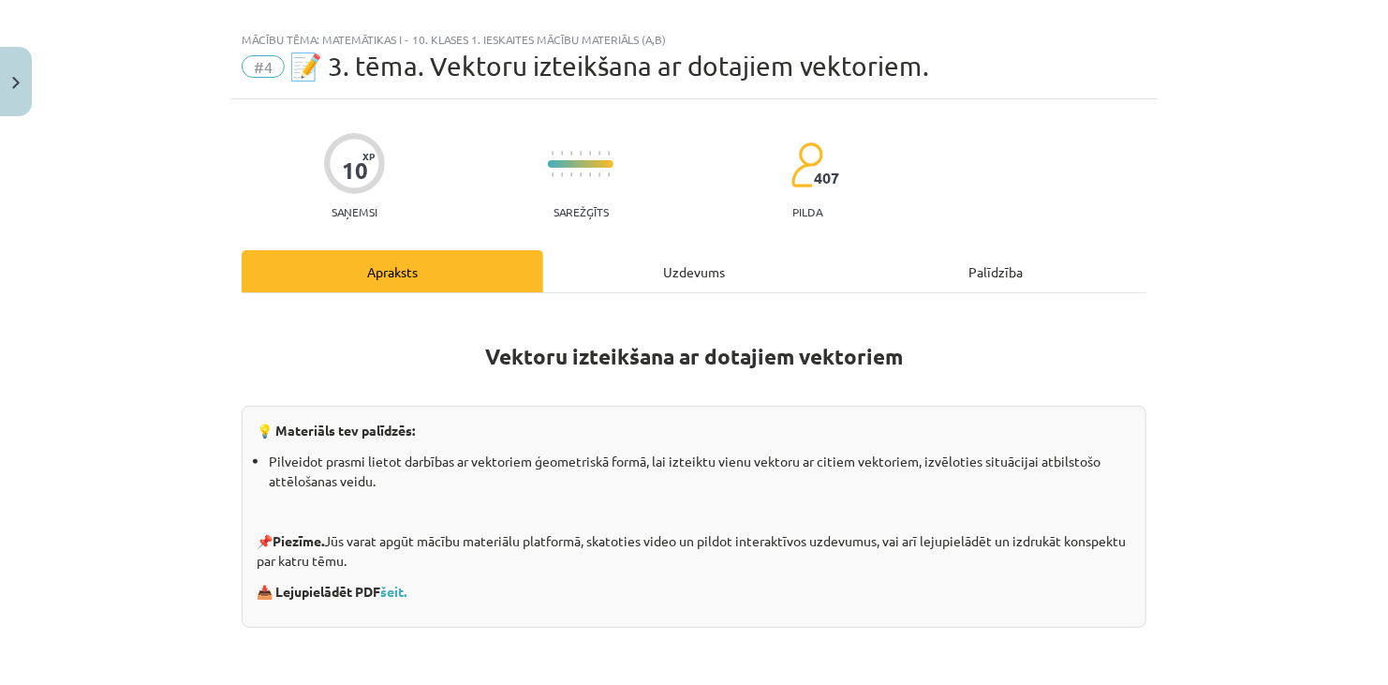
scroll to position [0, 0]
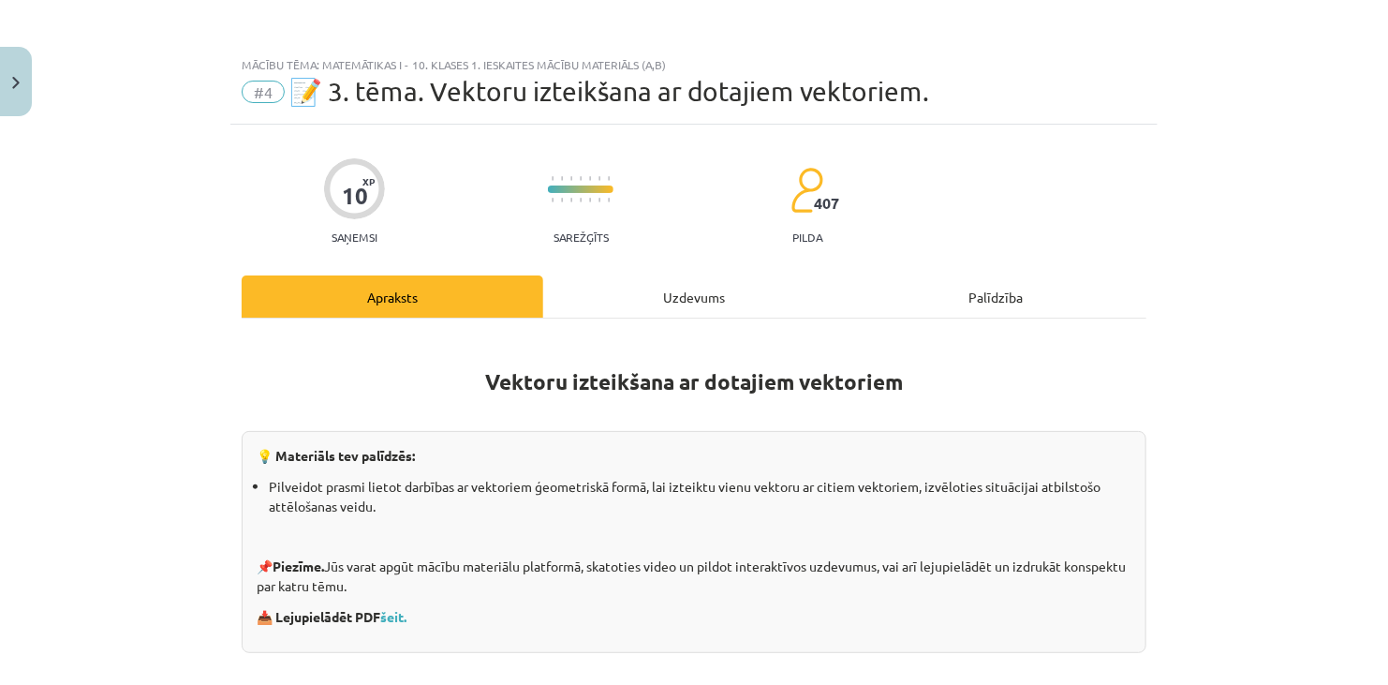
click at [656, 291] on div "Uzdevums" at bounding box center [694, 296] width 302 height 42
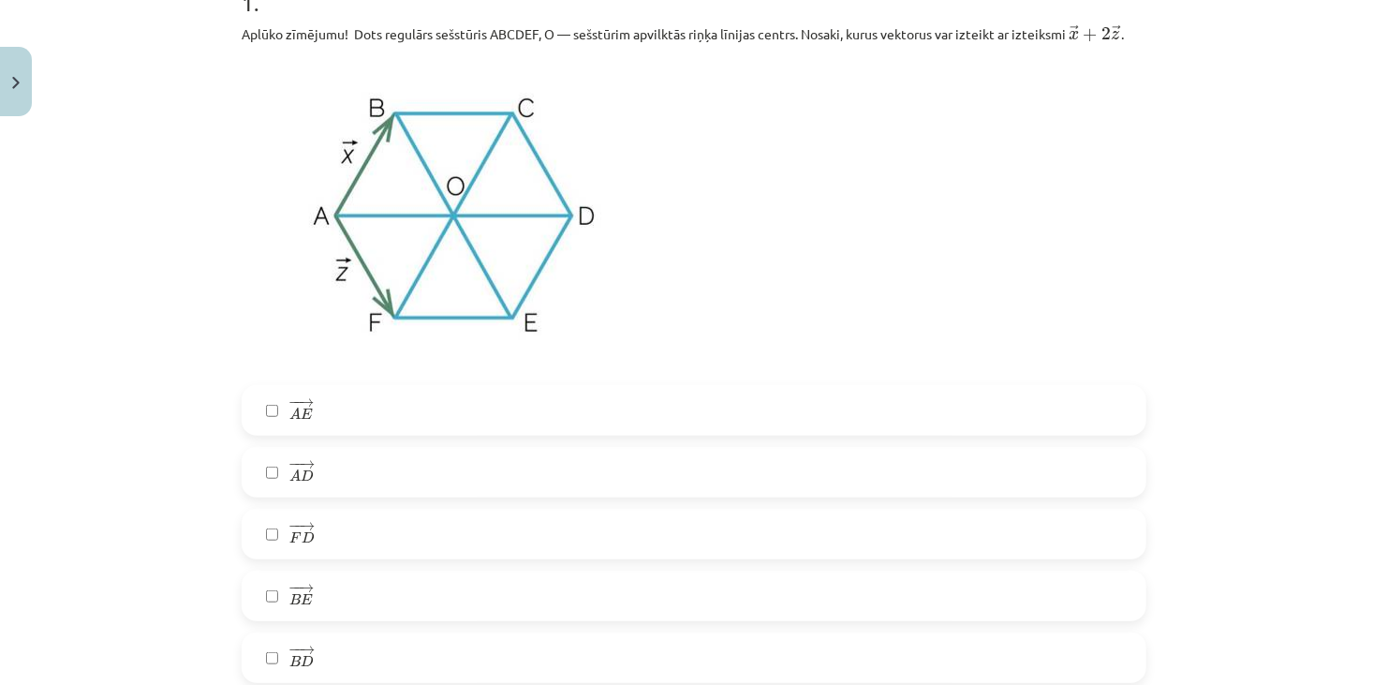
scroll to position [421, 0]
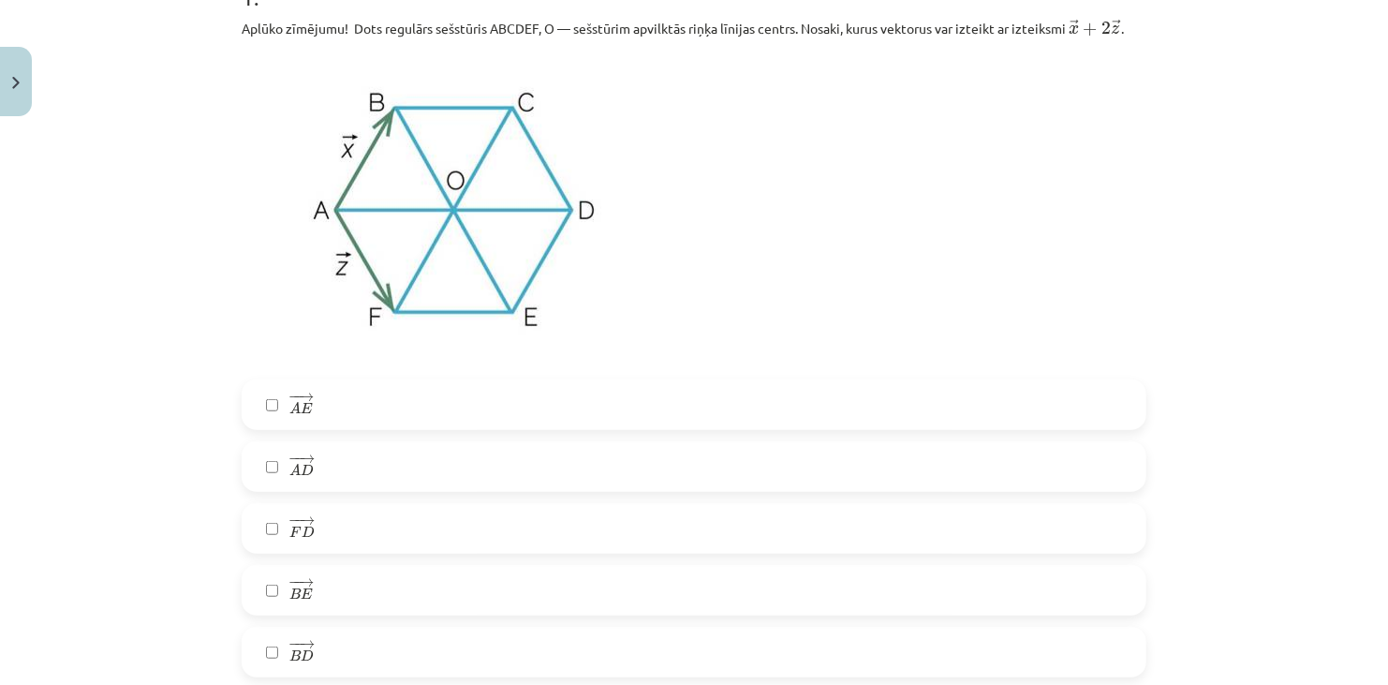
click at [390, 464] on label "− − → A D A D →" at bounding box center [693, 466] width 901 height 47
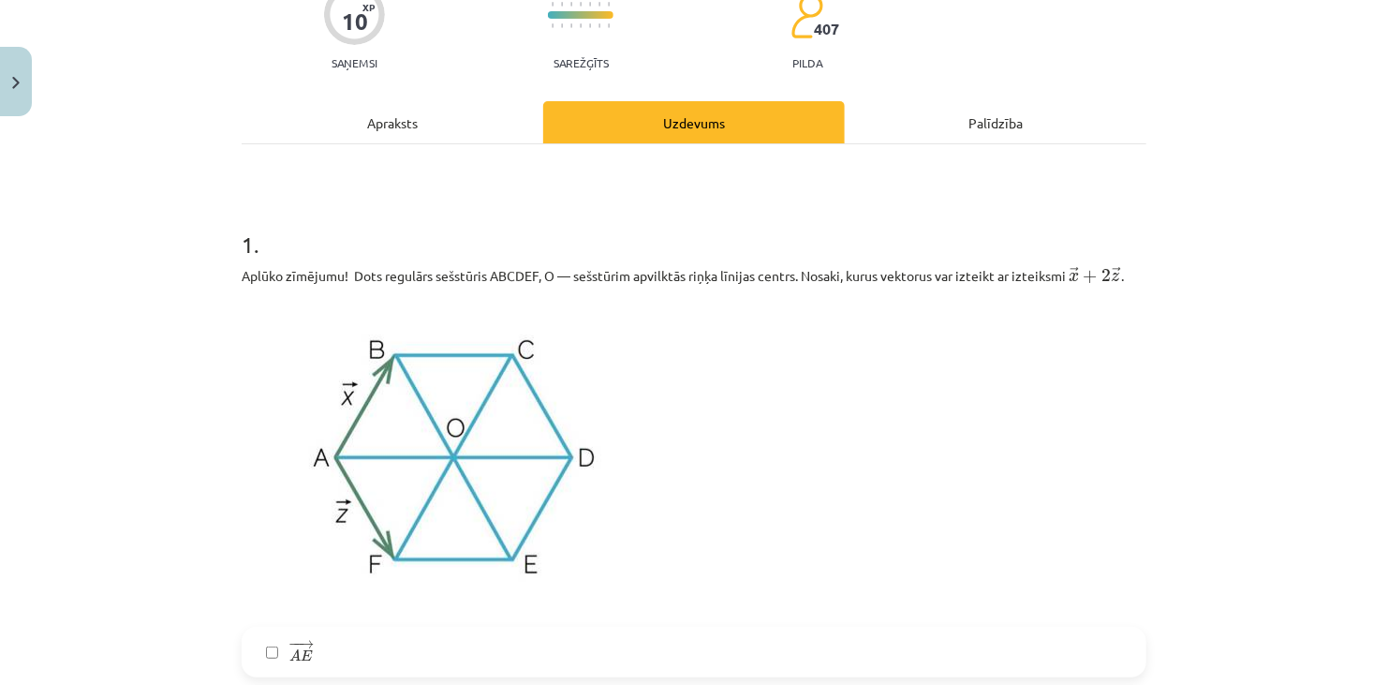
scroll to position [47, 0]
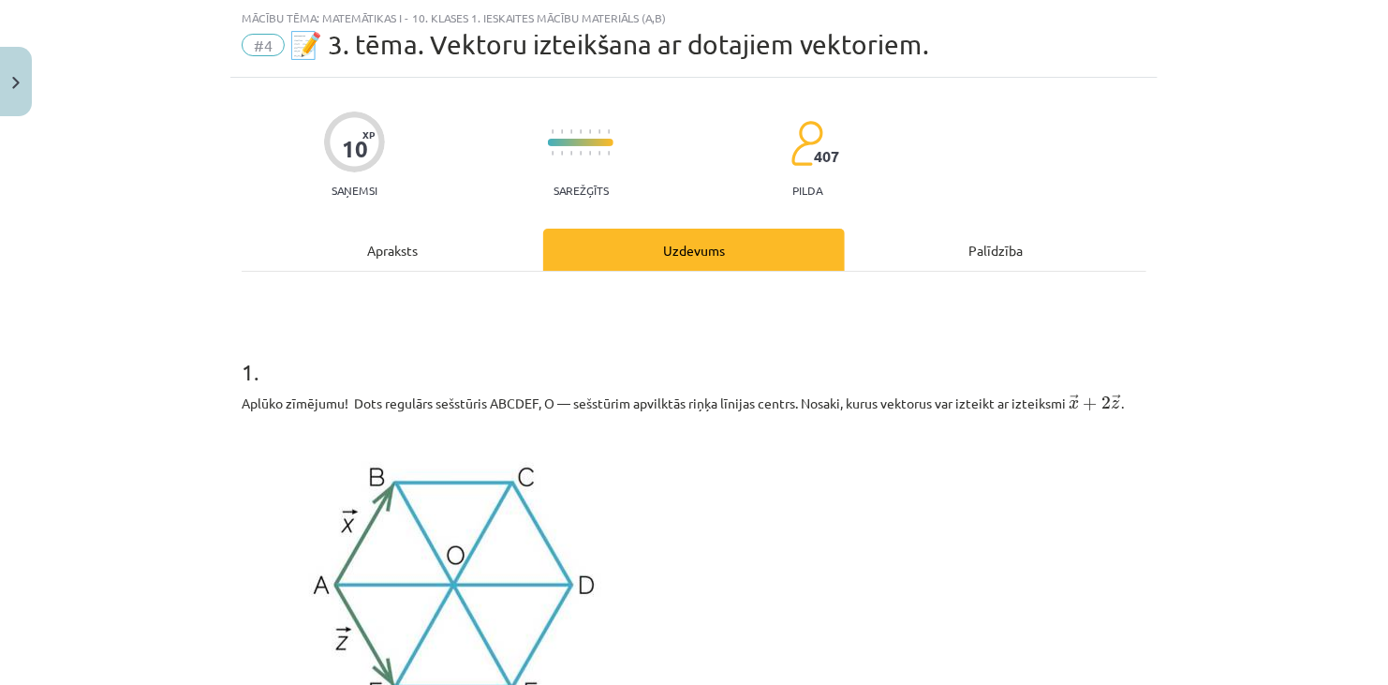
click at [437, 252] on div "Apraksts" at bounding box center [393, 249] width 302 height 42
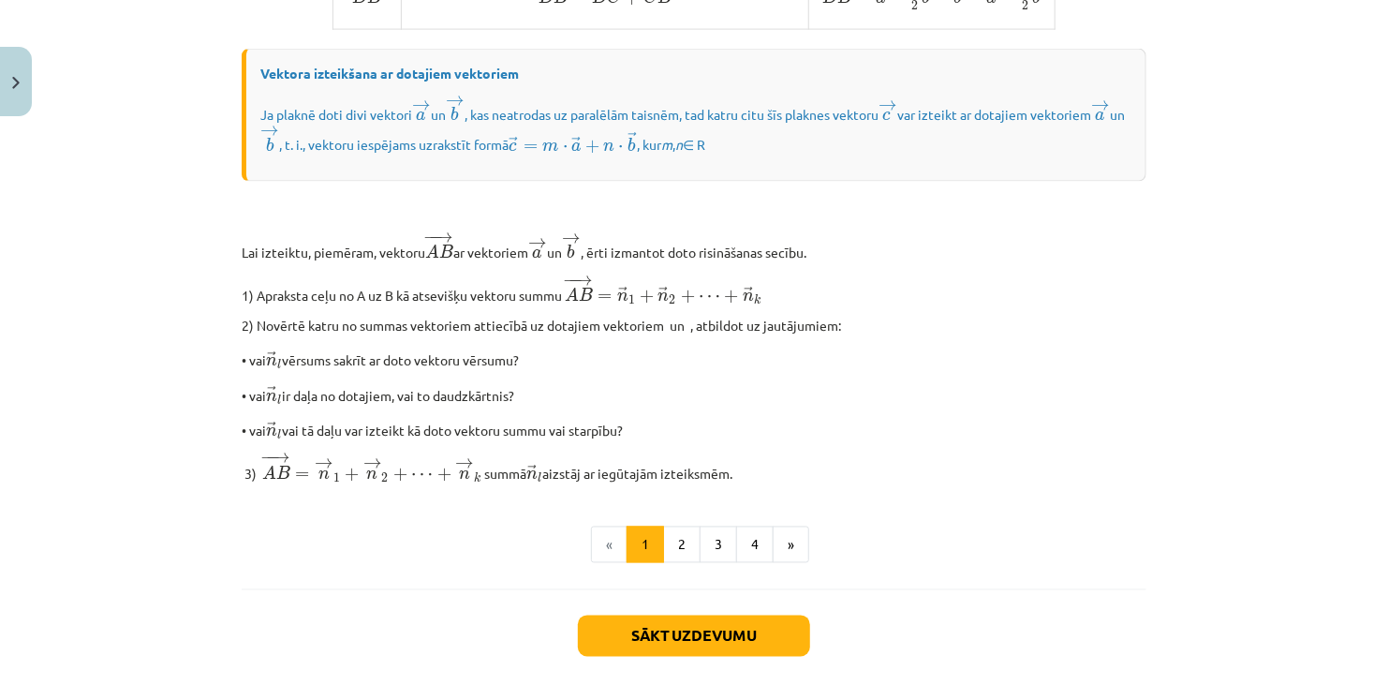
scroll to position [1451, 0]
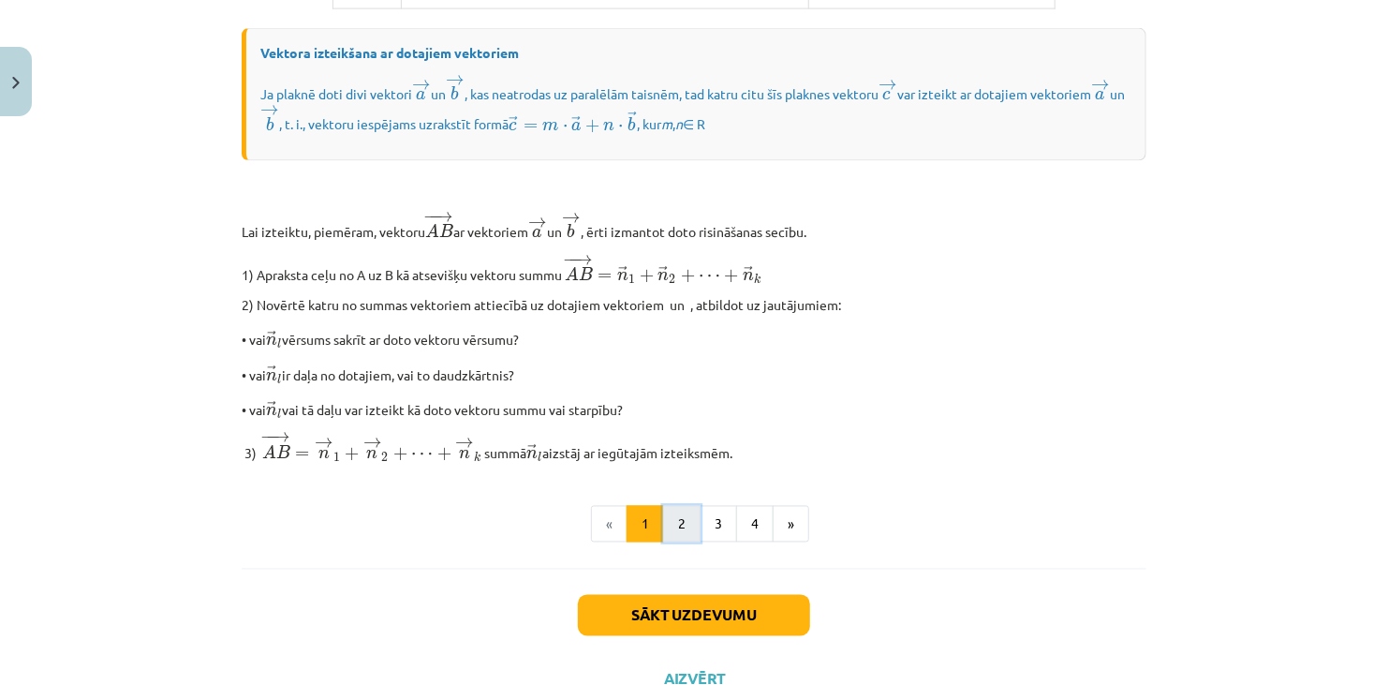
click at [665, 538] on button "2" at bounding box center [681, 524] width 37 height 37
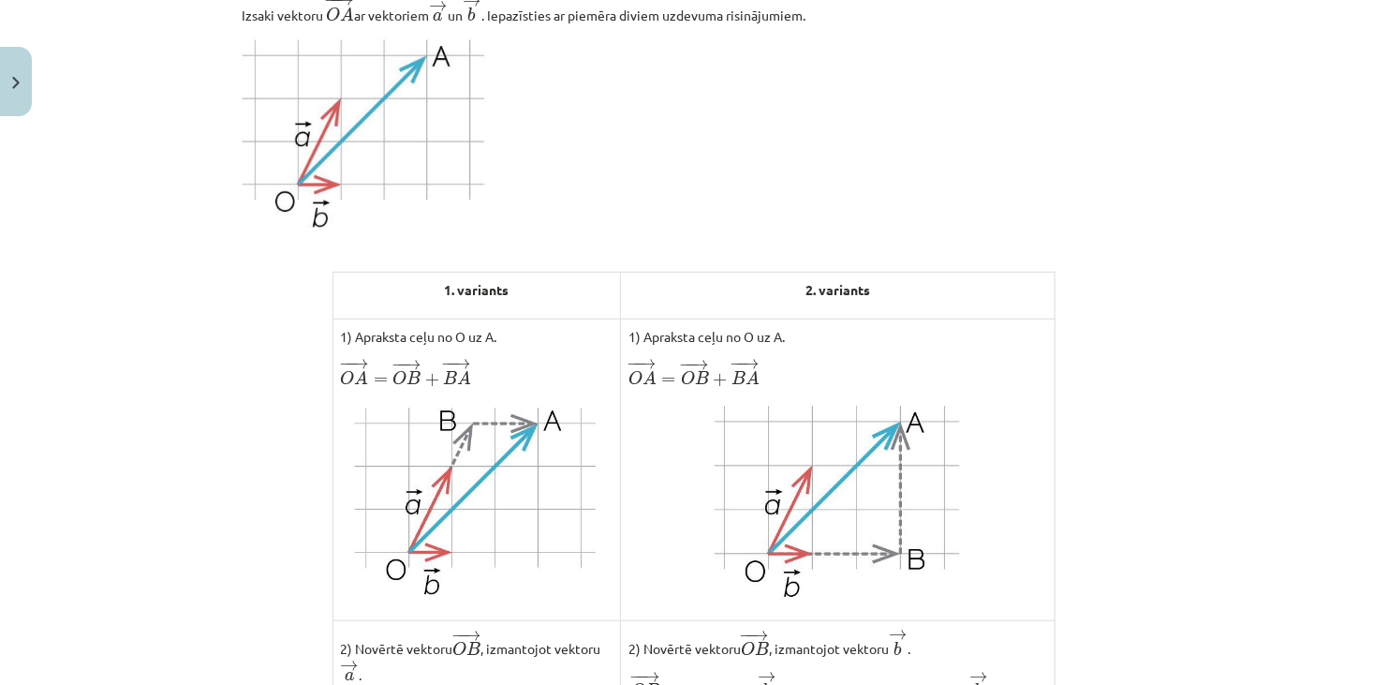
scroll to position [334, 0]
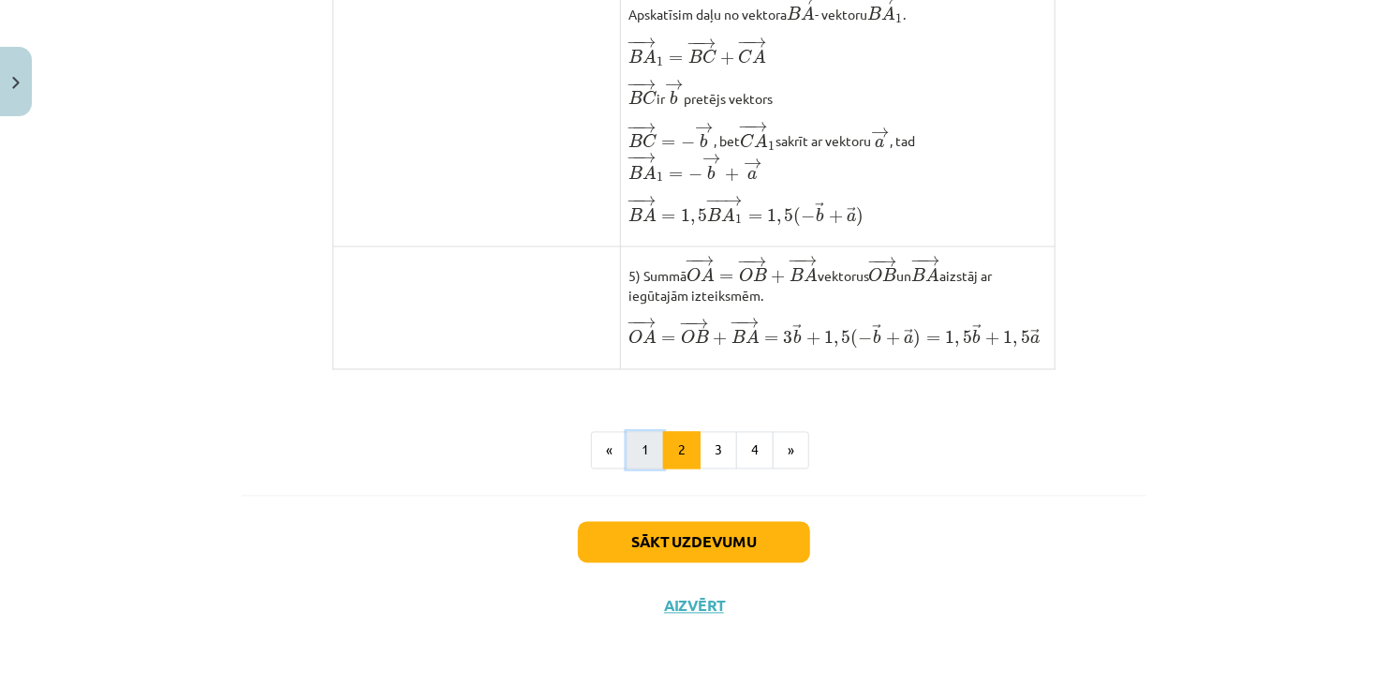
click at [627, 450] on button "1" at bounding box center [644, 450] width 37 height 37
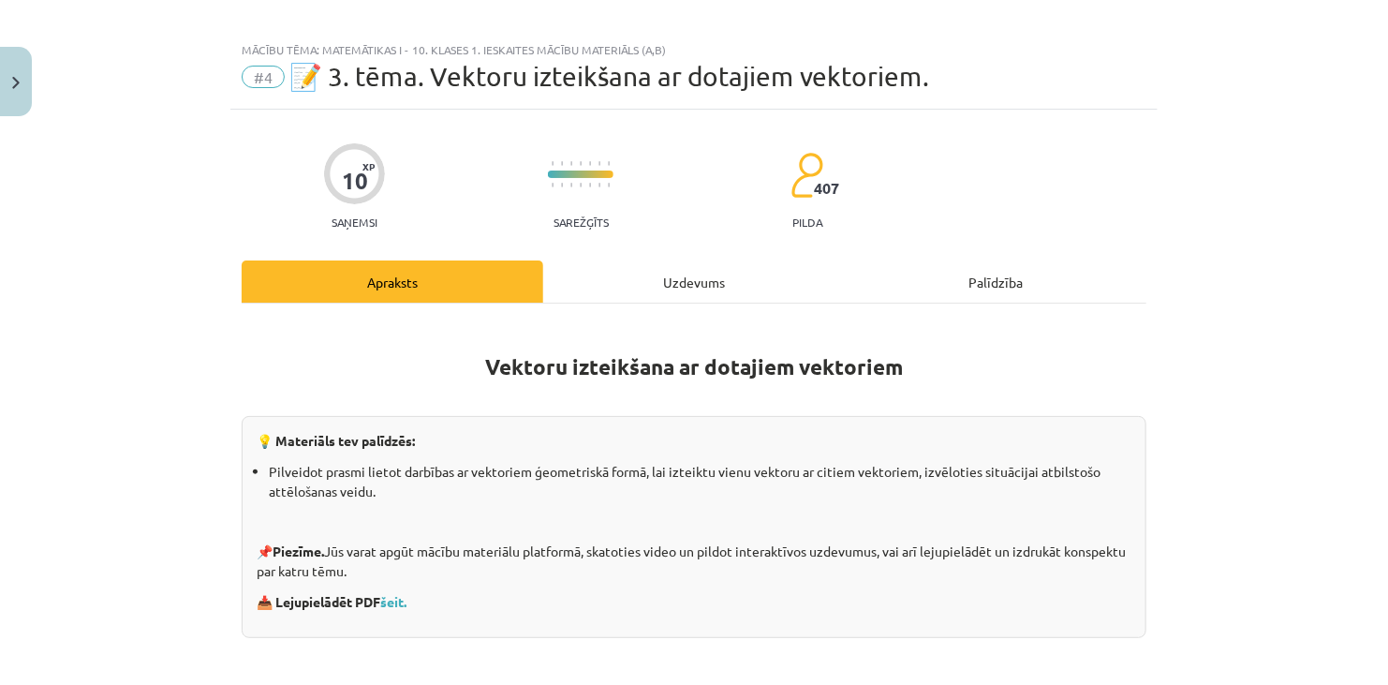
scroll to position [0, 0]
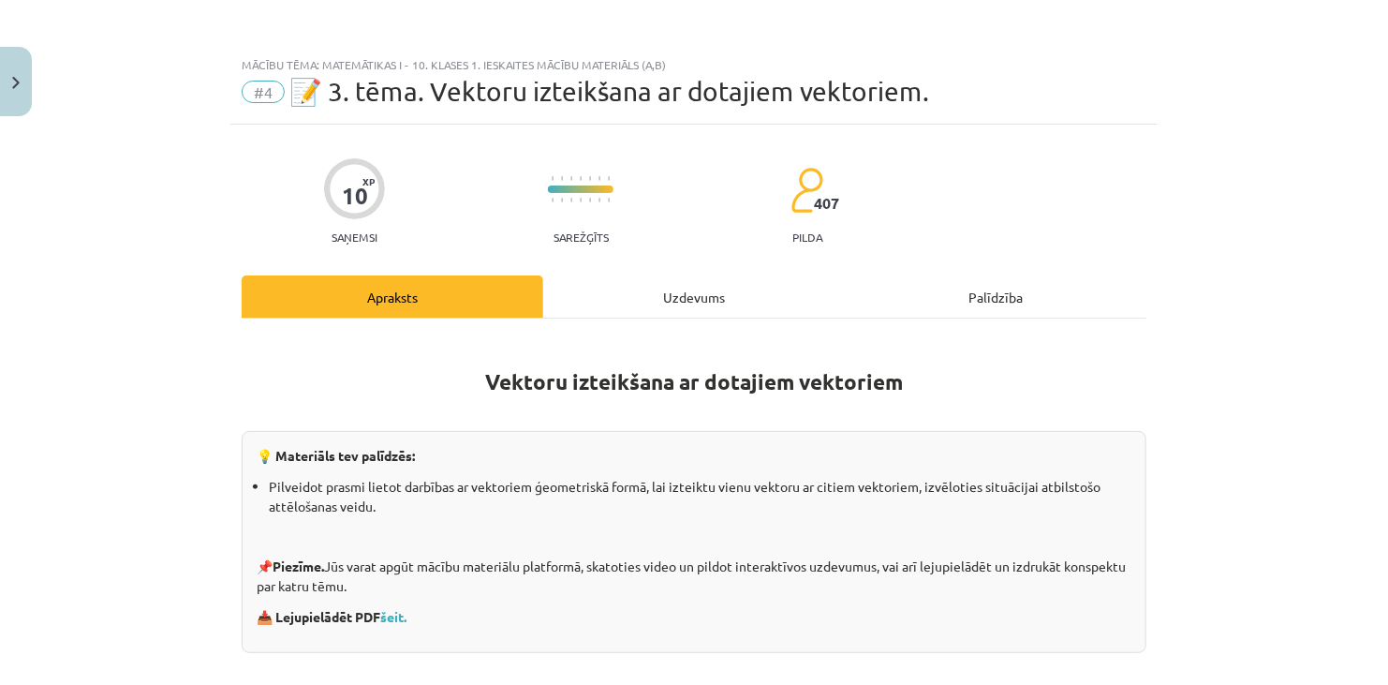
click at [681, 294] on div "Uzdevums" at bounding box center [694, 296] width 302 height 42
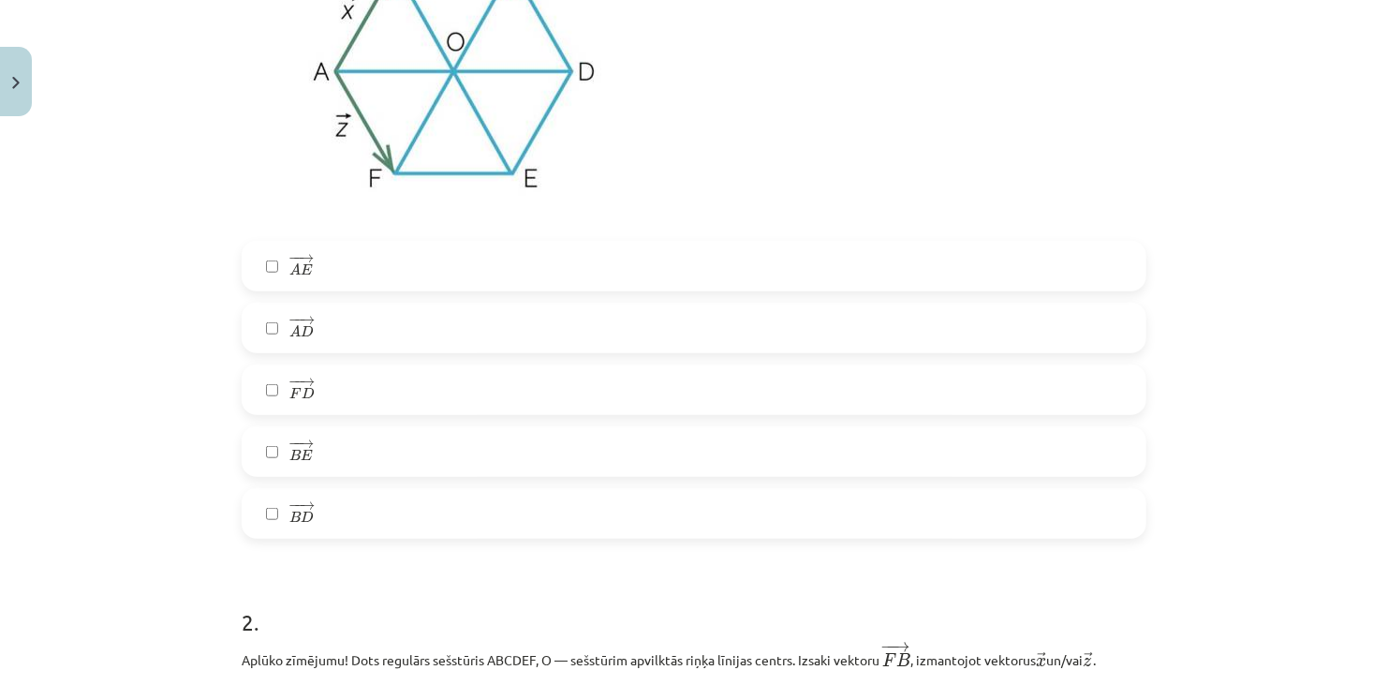
scroll to position [515, 0]
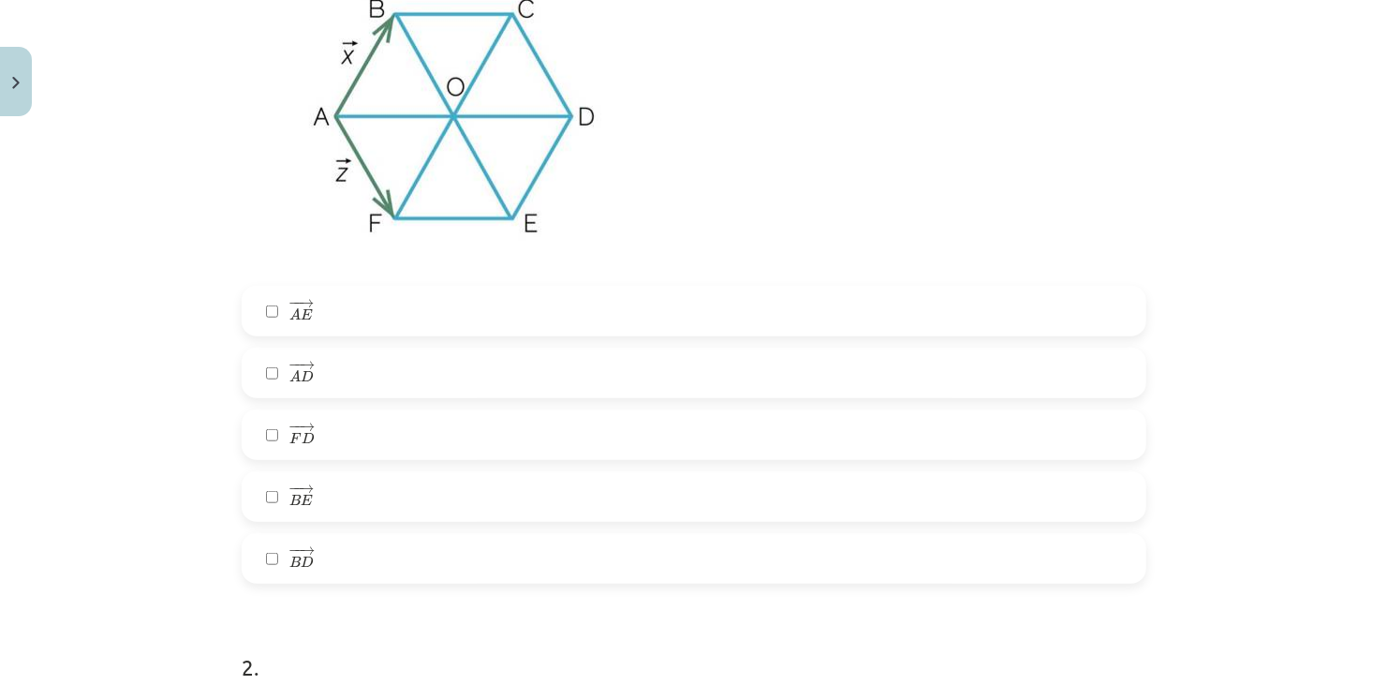
click at [335, 421] on label "− − → F D F D →" at bounding box center [693, 434] width 901 height 47
click at [338, 432] on label "− − → F D F D →" at bounding box center [693, 434] width 901 height 47
click at [362, 429] on label "− − → F D F D →" at bounding box center [693, 434] width 901 height 47
click at [366, 326] on label "− − → A E A E →" at bounding box center [693, 310] width 901 height 47
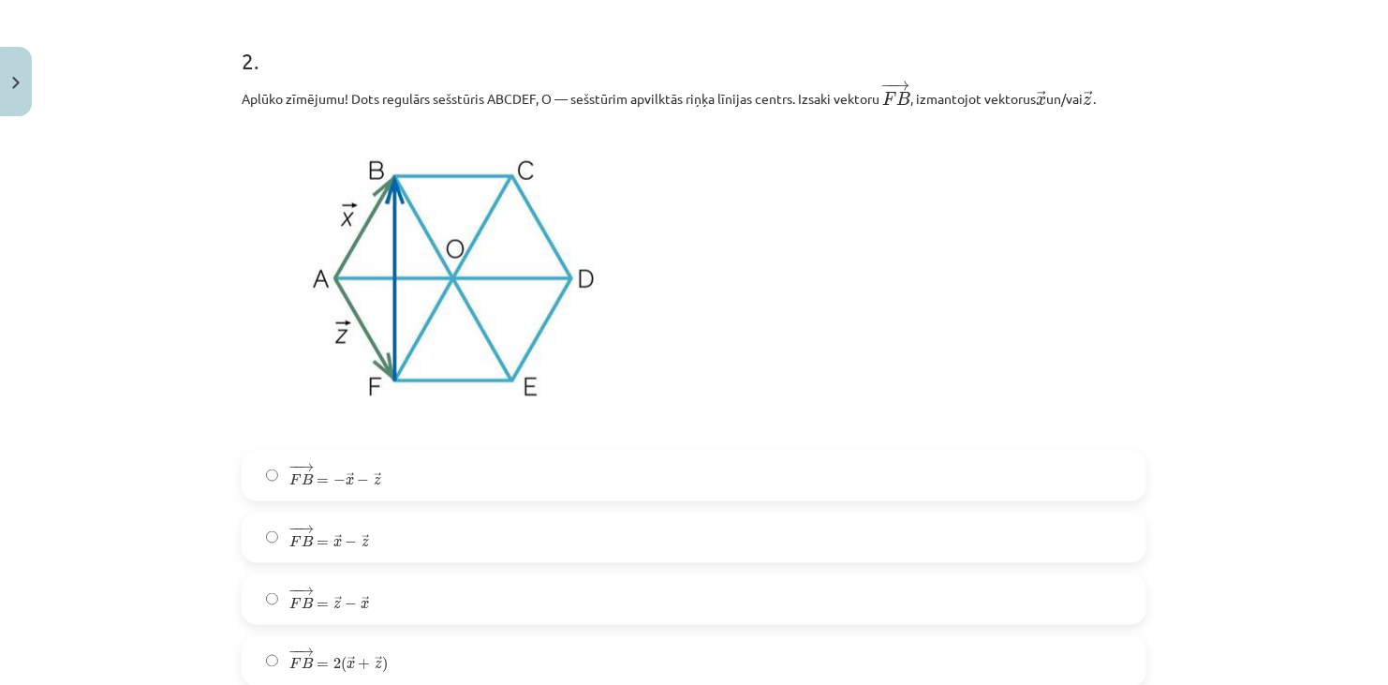
scroll to position [1171, 0]
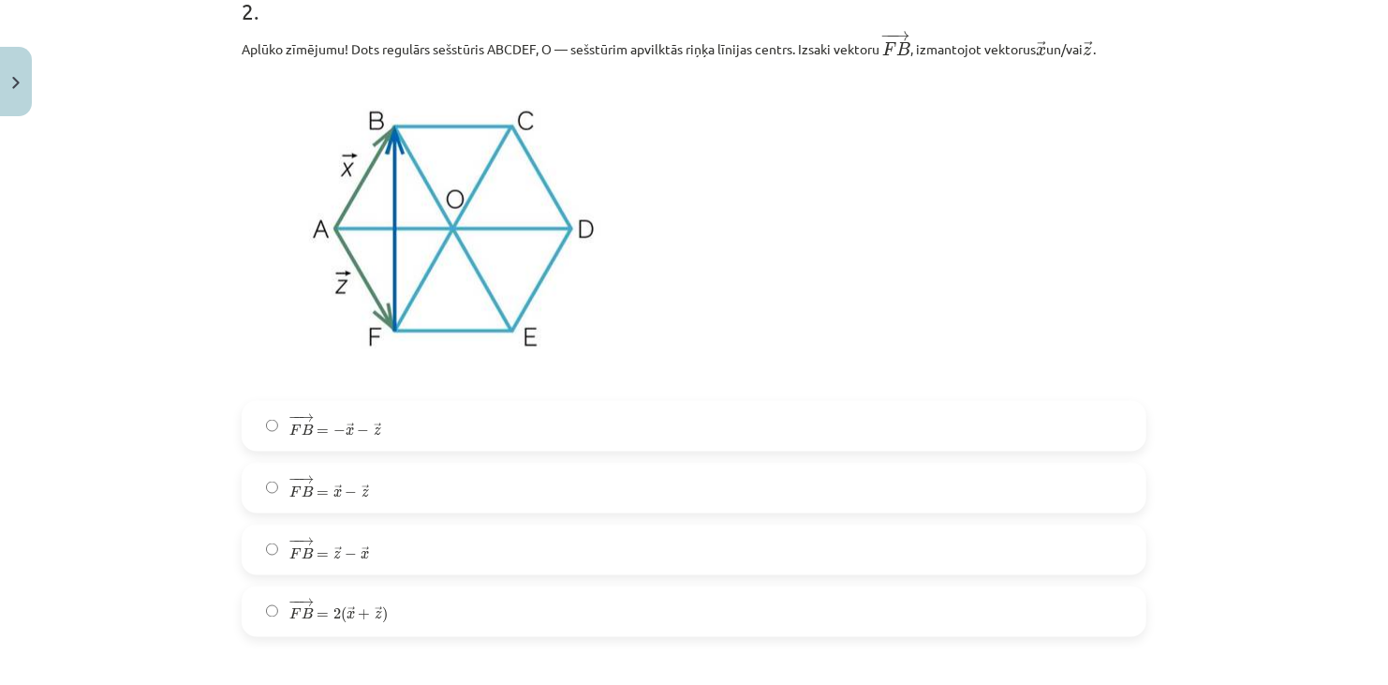
click at [390, 493] on label "− − → F B = → x − → z F B → = x → − z →" at bounding box center [693, 487] width 901 height 47
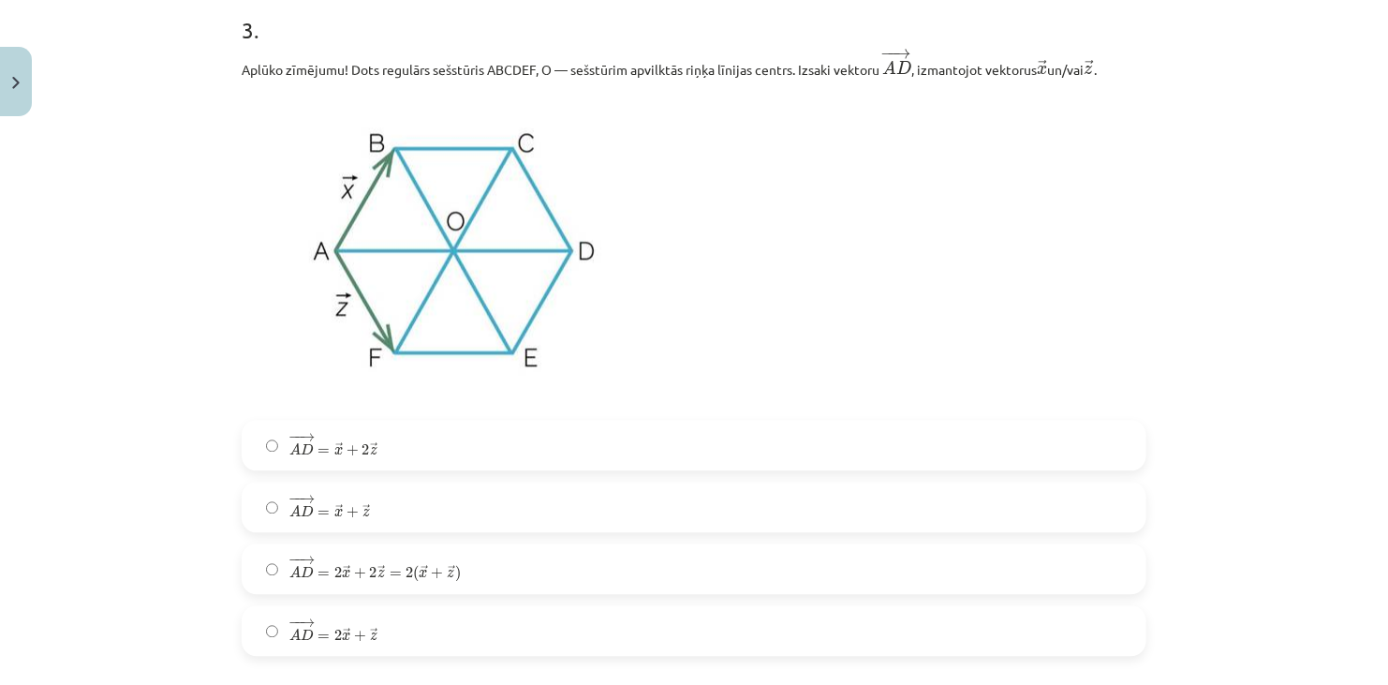
scroll to position [1920, 0]
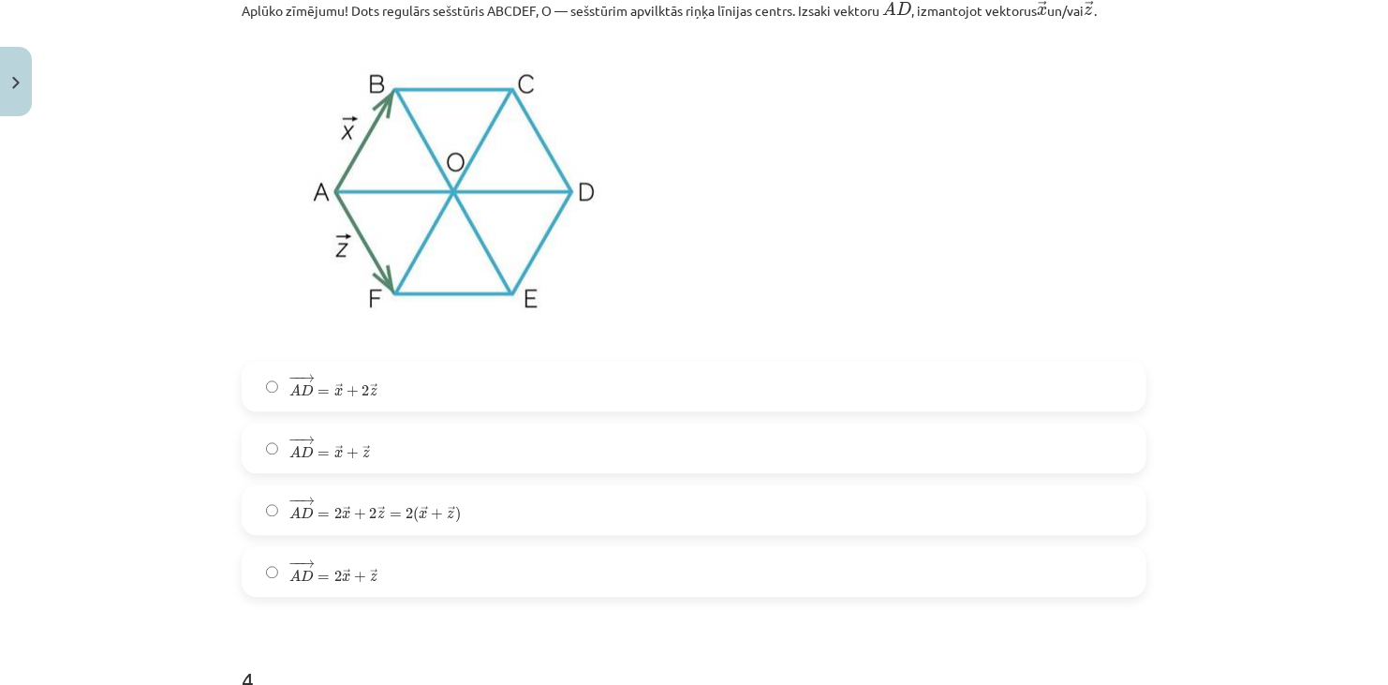
click at [302, 515] on span "D" at bounding box center [307, 513] width 13 height 12
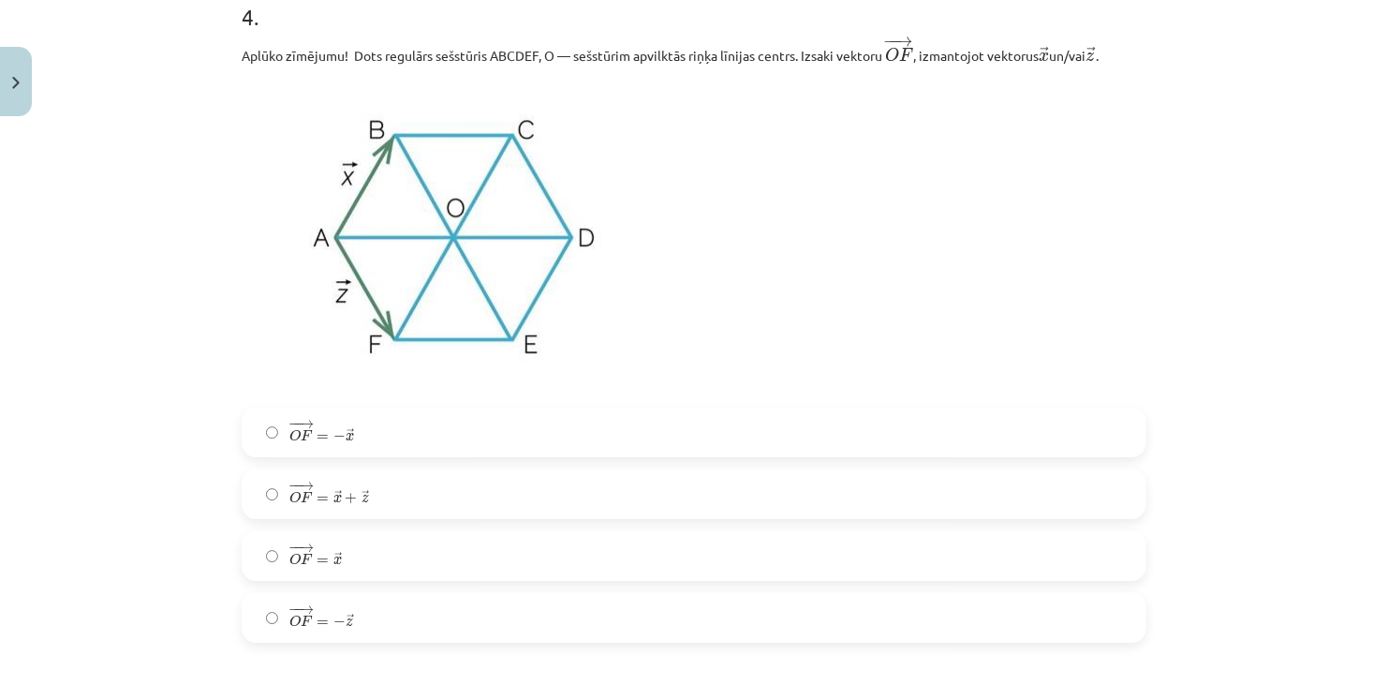
scroll to position [2575, 0]
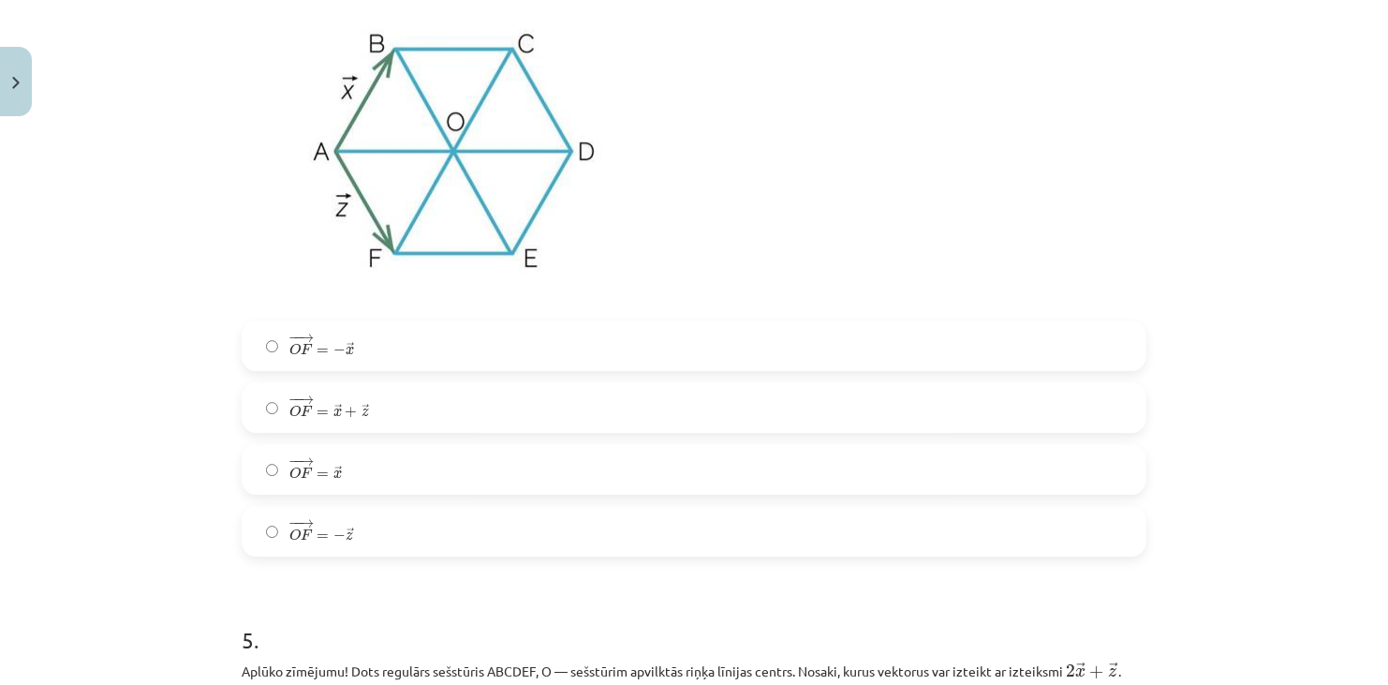
click at [355, 538] on label "− − → O F = − → z O F → = − z →" at bounding box center [693, 531] width 901 height 47
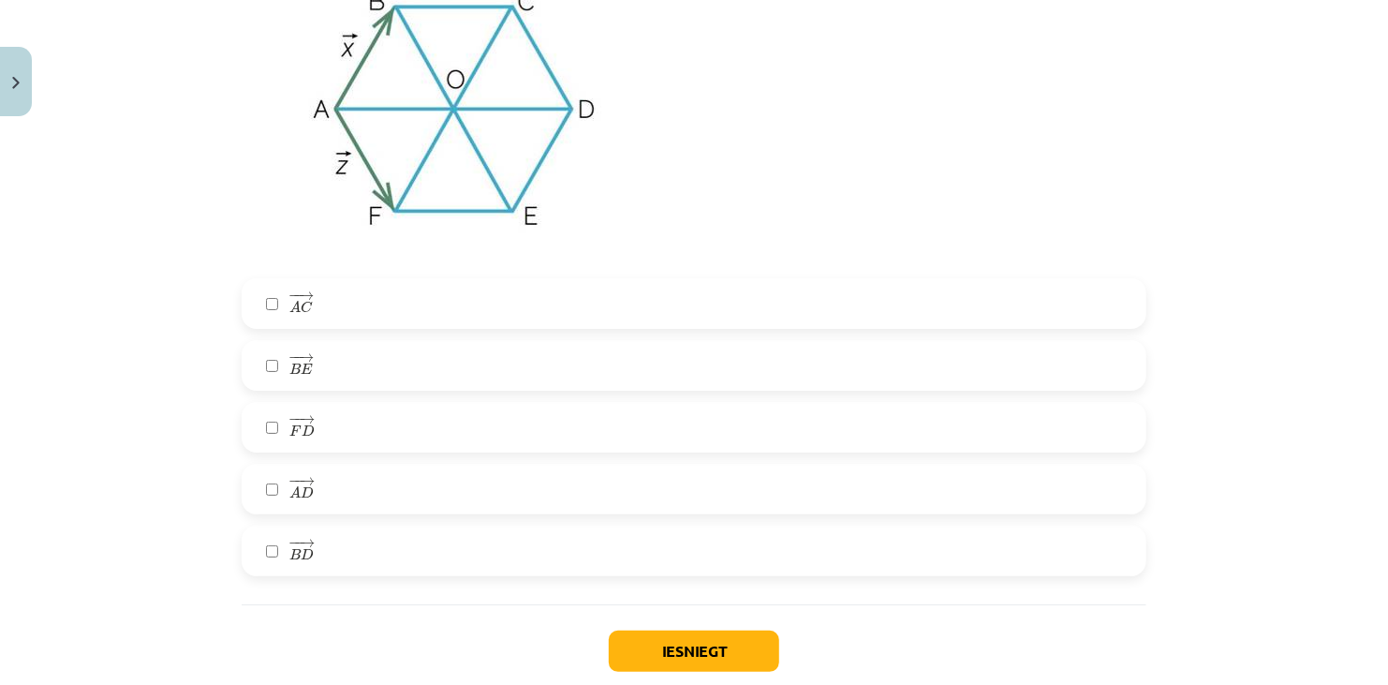
scroll to position [3418, 0]
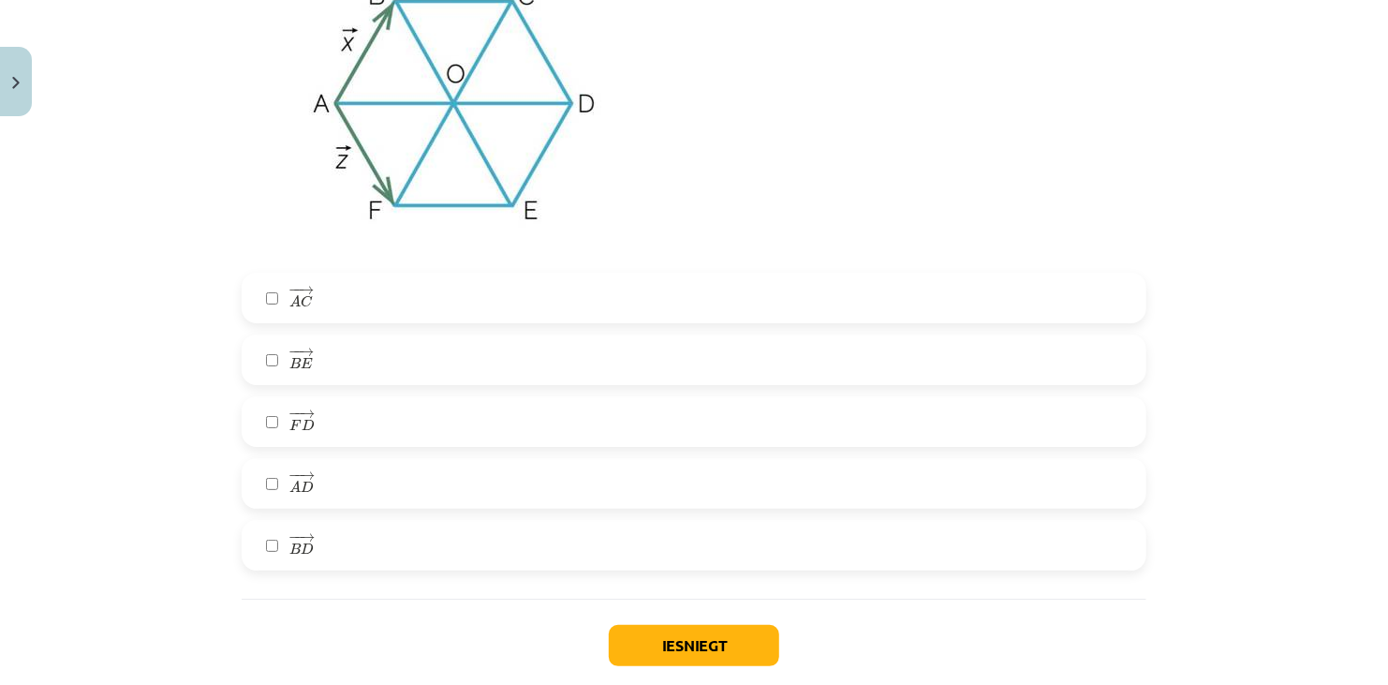
click at [302, 409] on span "→" at bounding box center [307, 413] width 15 height 8
click at [280, 501] on label "− − → A D A D →" at bounding box center [693, 483] width 901 height 47
click at [664, 660] on button "Iesniegt" at bounding box center [694, 645] width 170 height 41
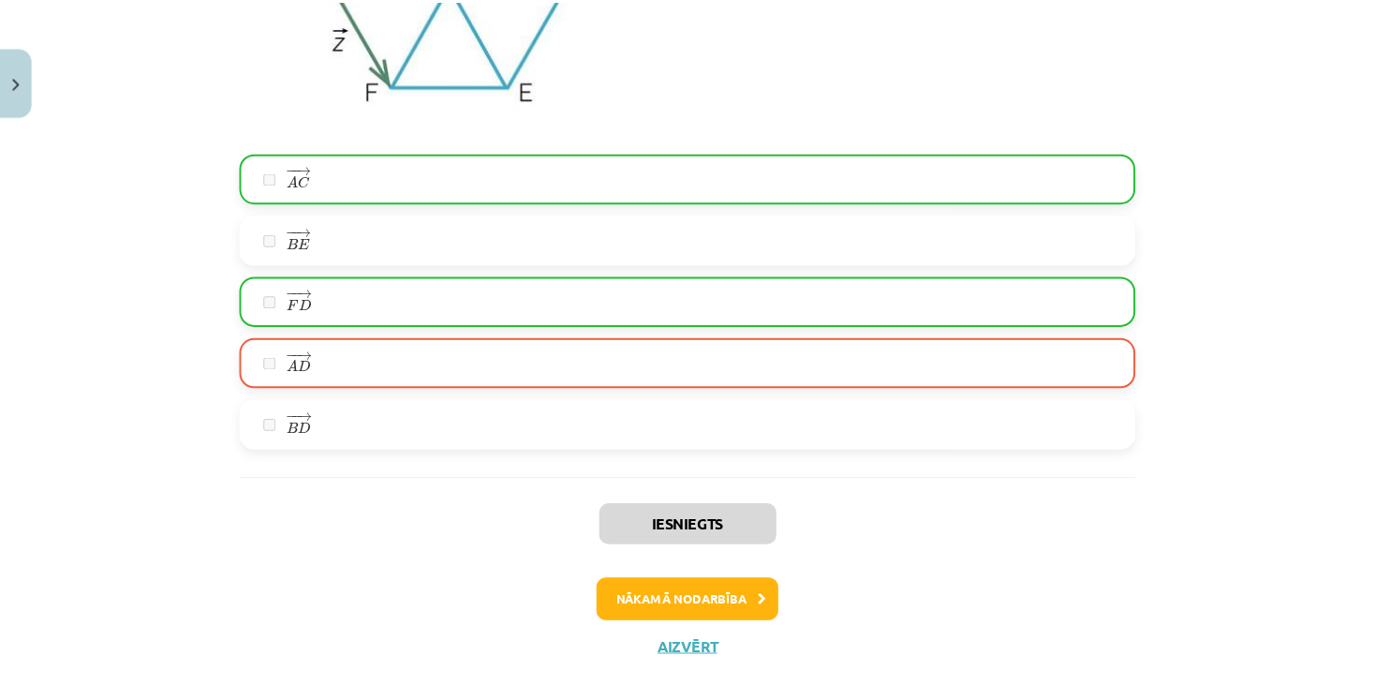
scroll to position [3584, 0]
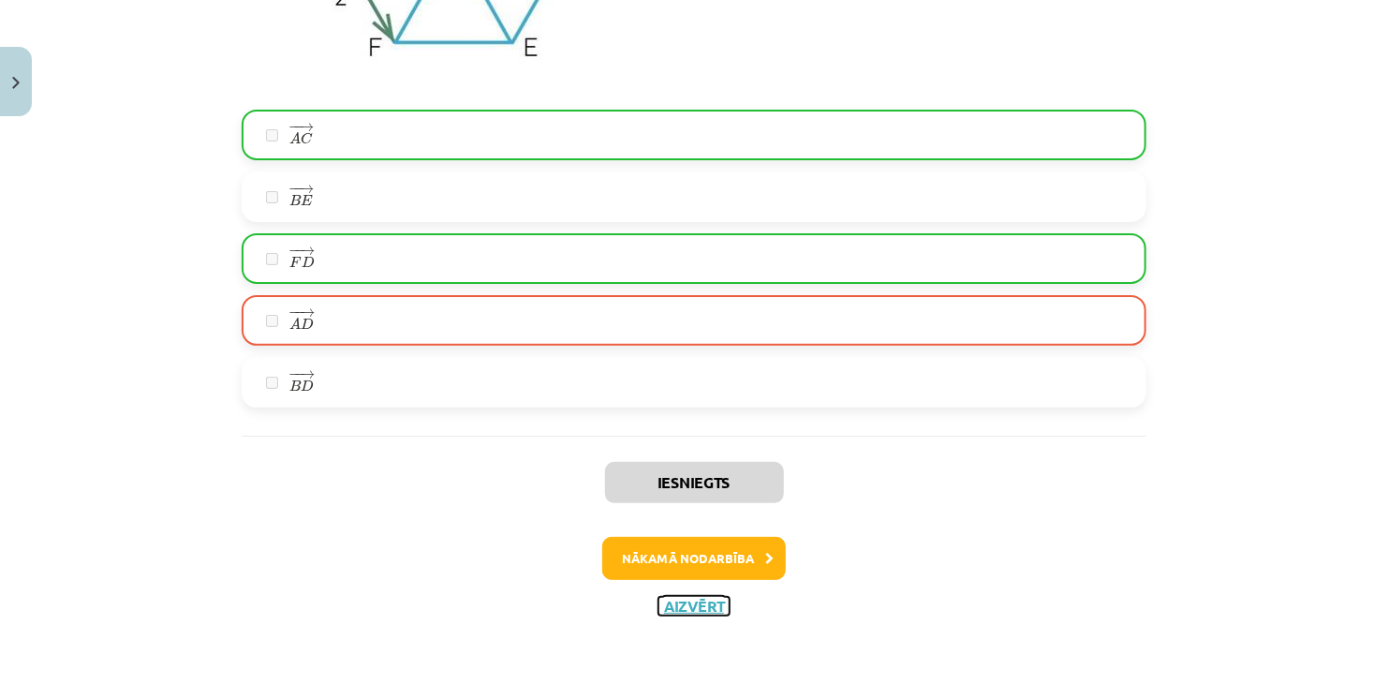
click at [688, 607] on button "Aizvērt" at bounding box center [693, 606] width 71 height 19
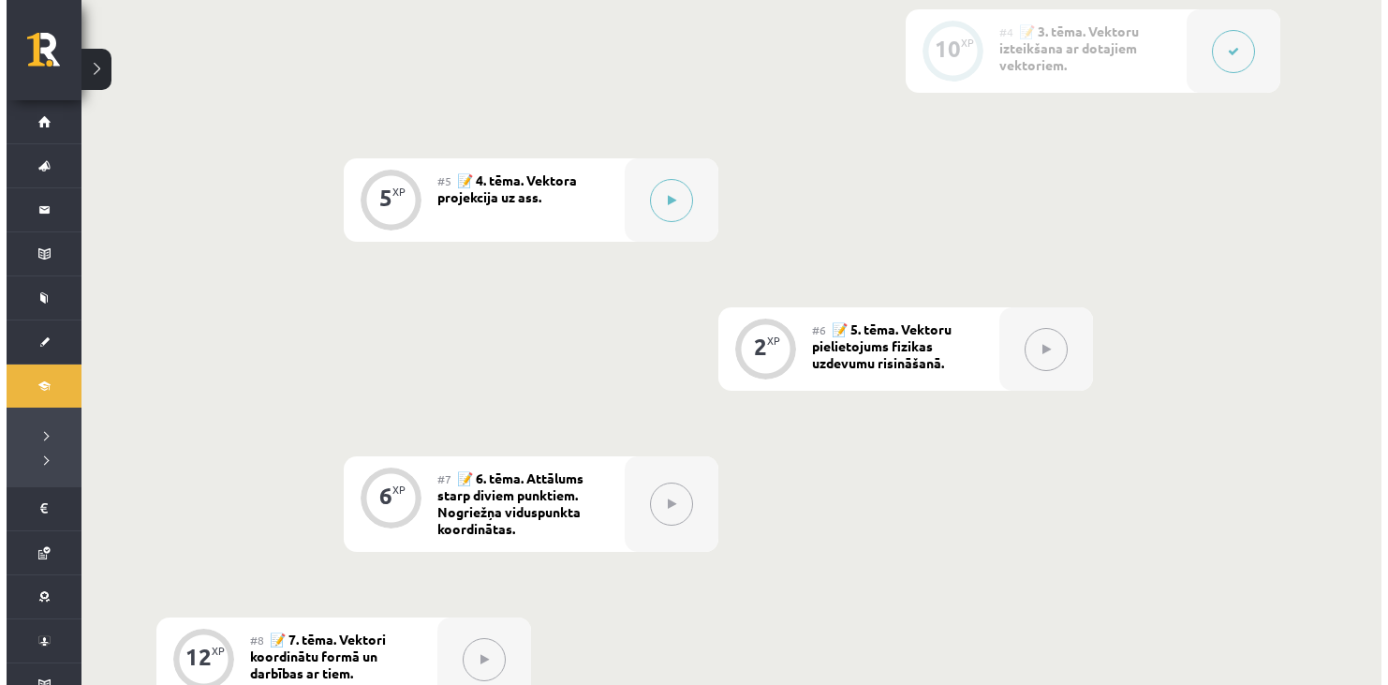
scroll to position [936, 0]
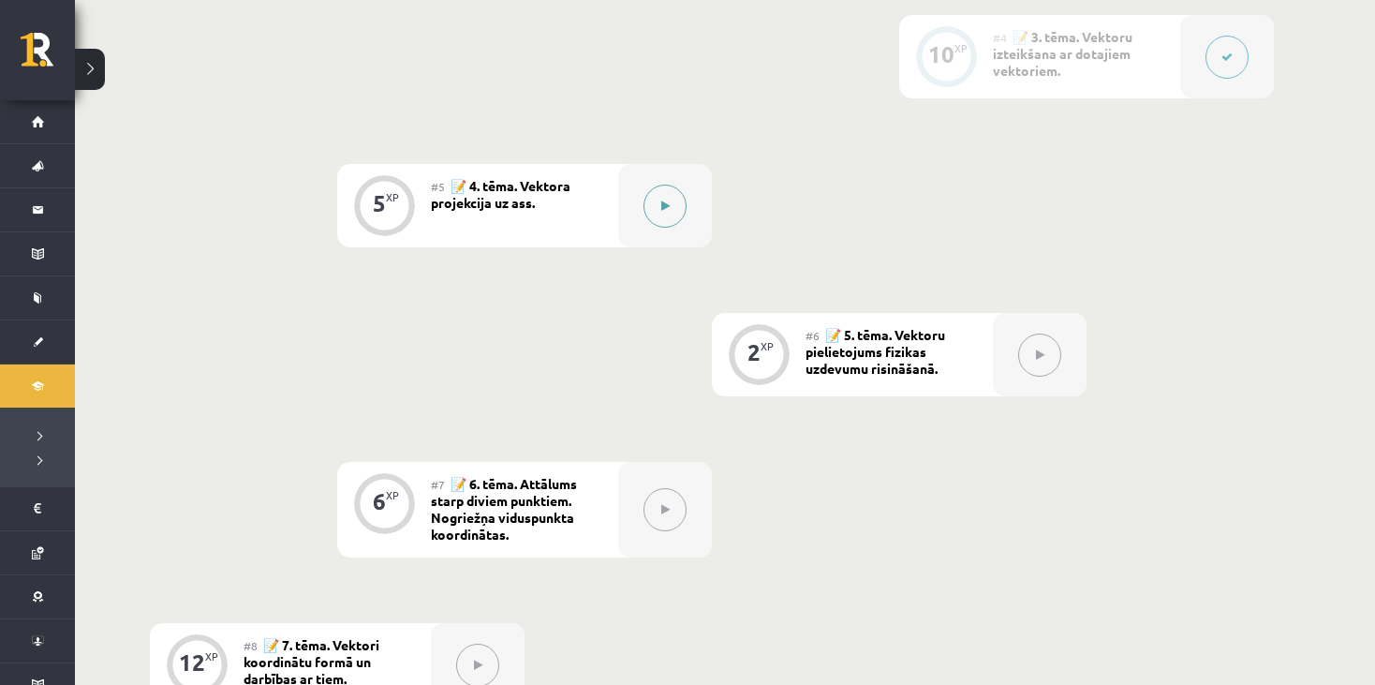
click at [651, 204] on button at bounding box center [664, 205] width 43 height 43
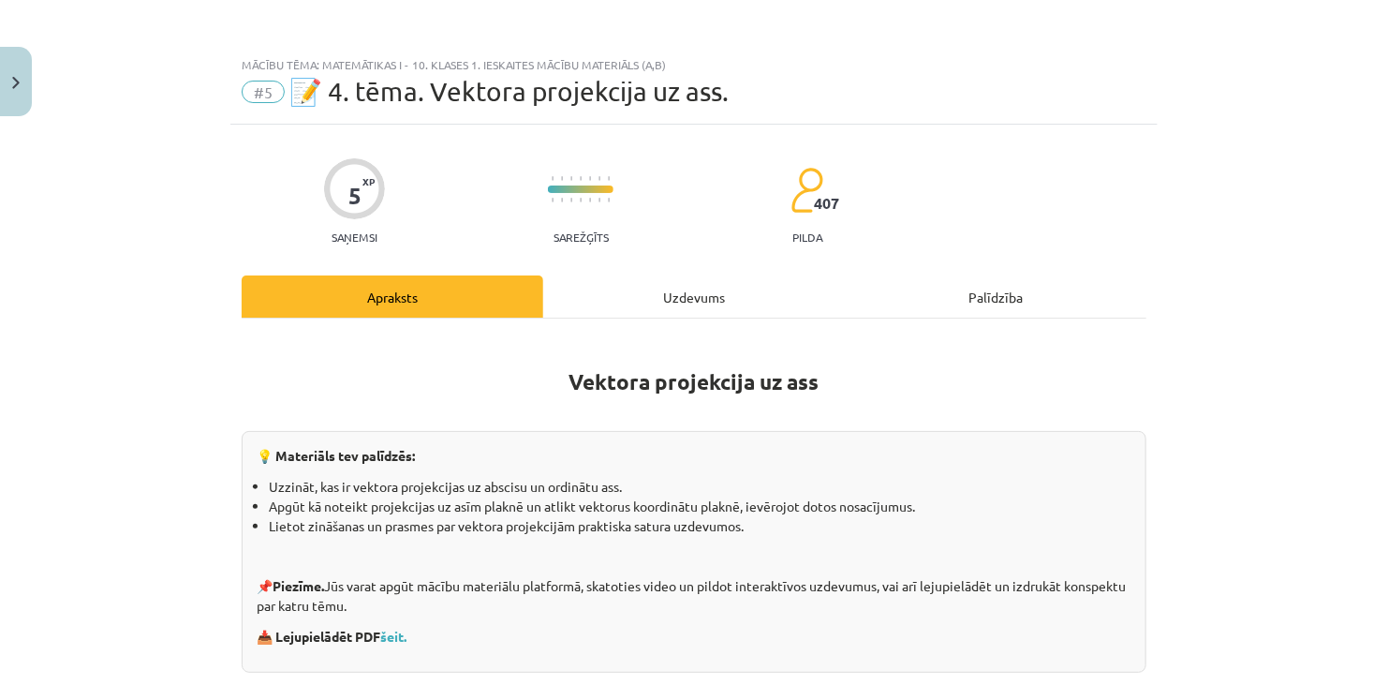
click at [722, 296] on div "Uzdevums" at bounding box center [694, 296] width 302 height 42
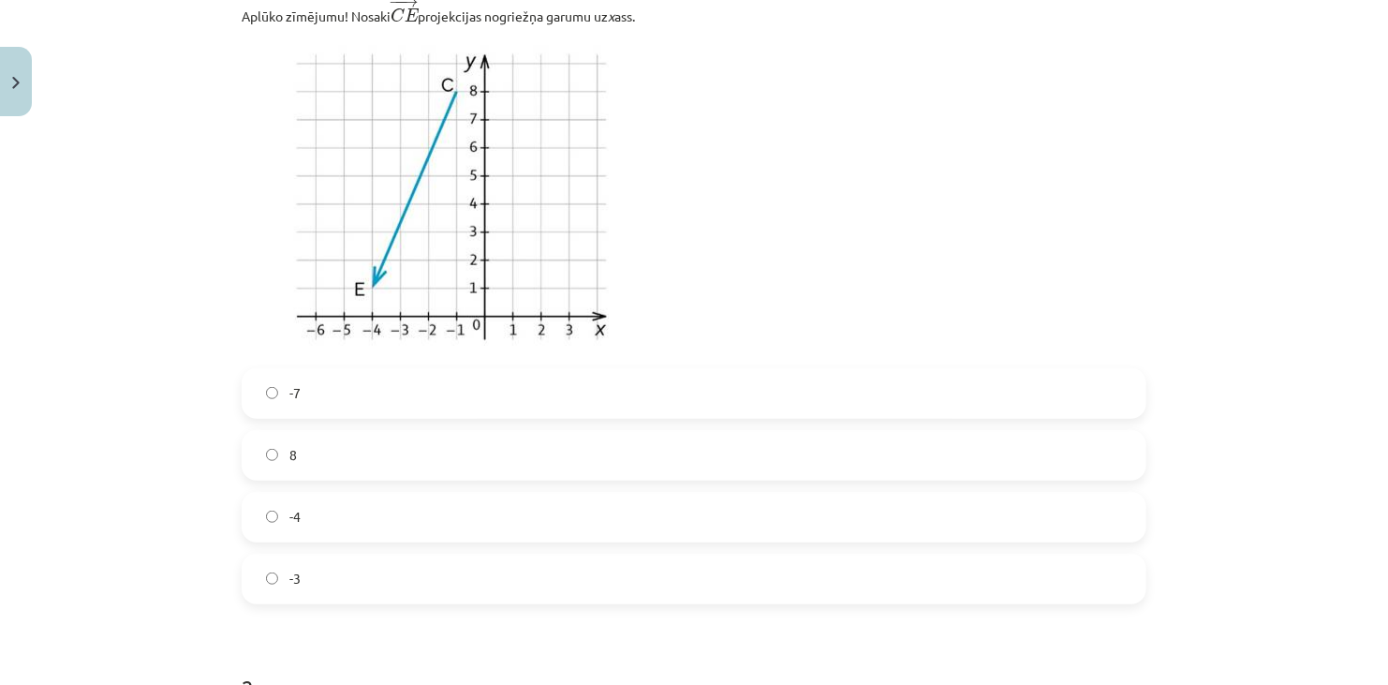
scroll to position [446, 0]
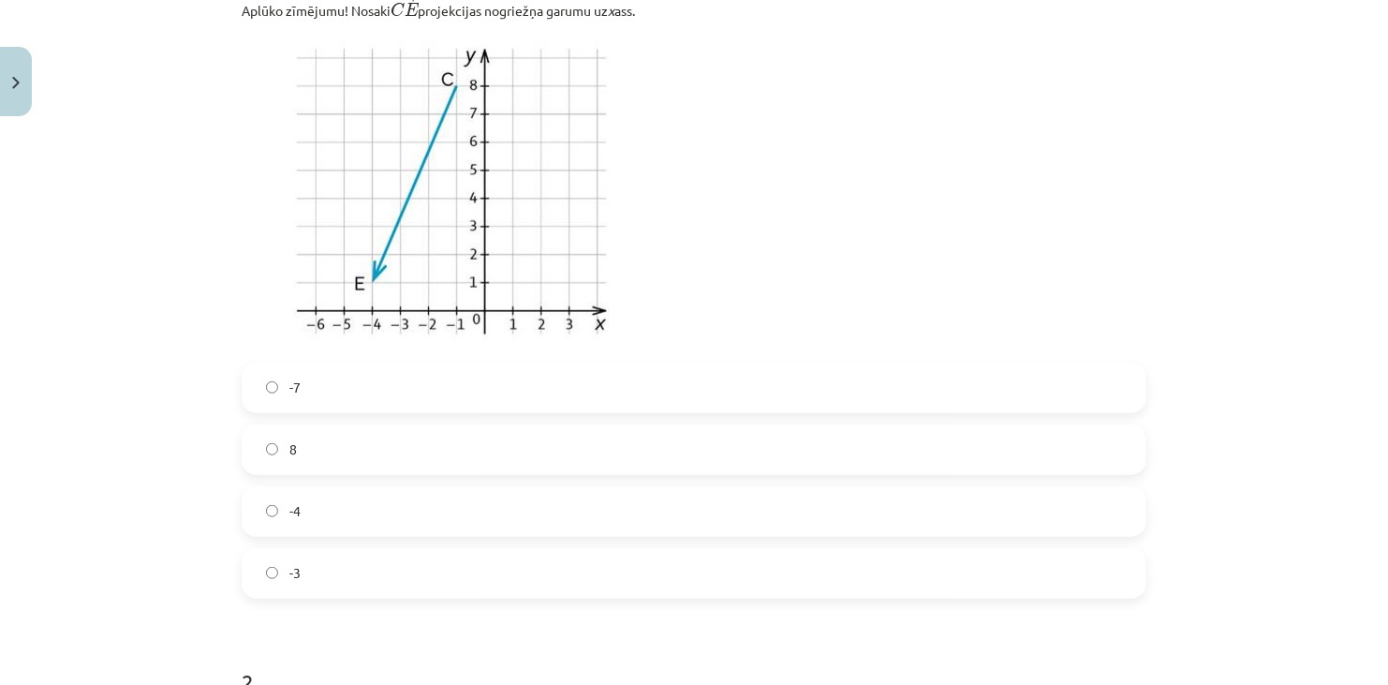
click at [302, 392] on label "-7" at bounding box center [693, 387] width 901 height 47
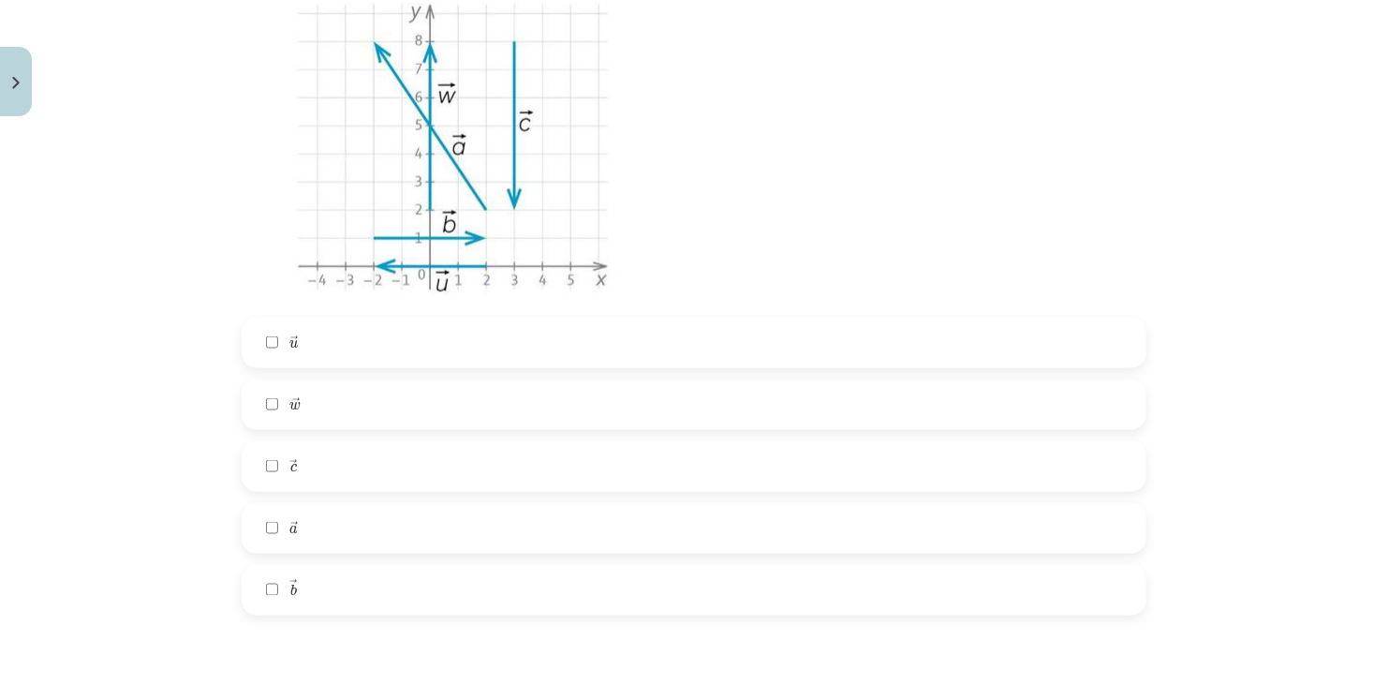
scroll to position [1195, 0]
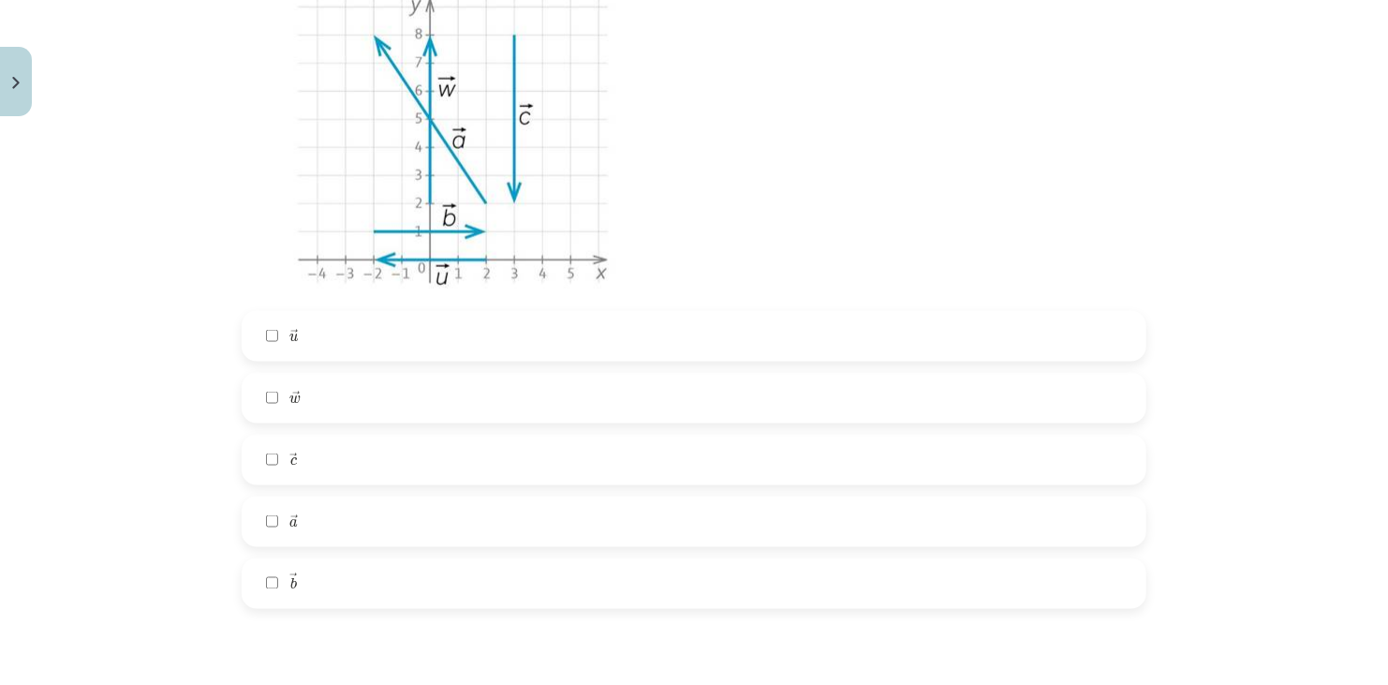
click at [329, 457] on label "→ c c →" at bounding box center [693, 459] width 901 height 47
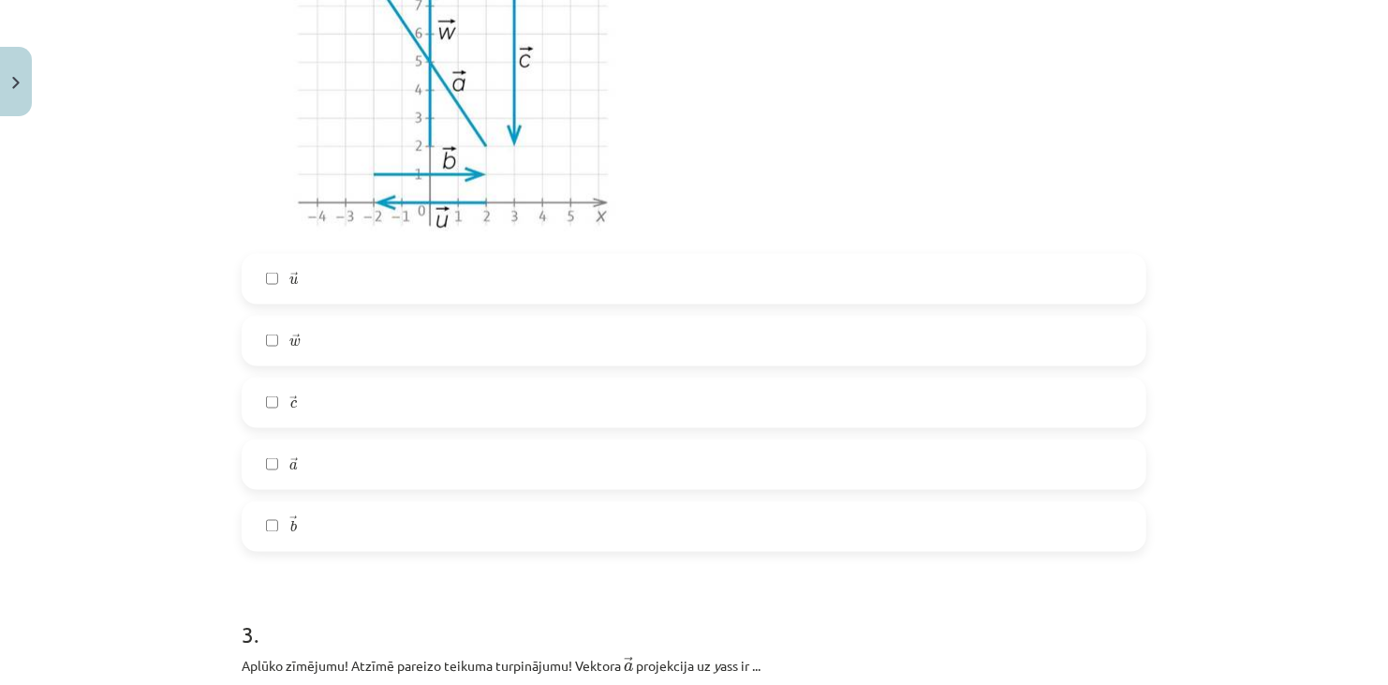
scroll to position [1289, 0]
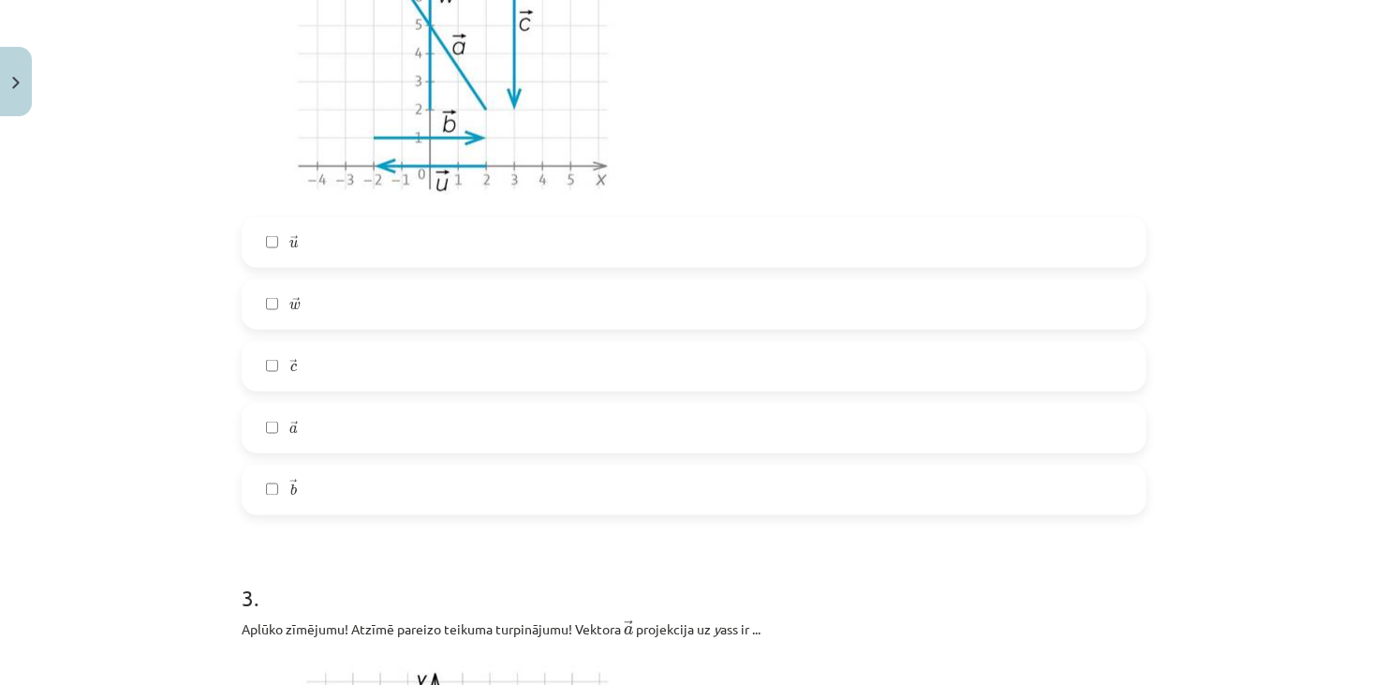
click at [320, 431] on label "→ a a →" at bounding box center [693, 428] width 901 height 47
click at [302, 478] on label "→ b b →" at bounding box center [693, 489] width 901 height 47
click at [317, 255] on label "→ u u →" at bounding box center [693, 242] width 901 height 47
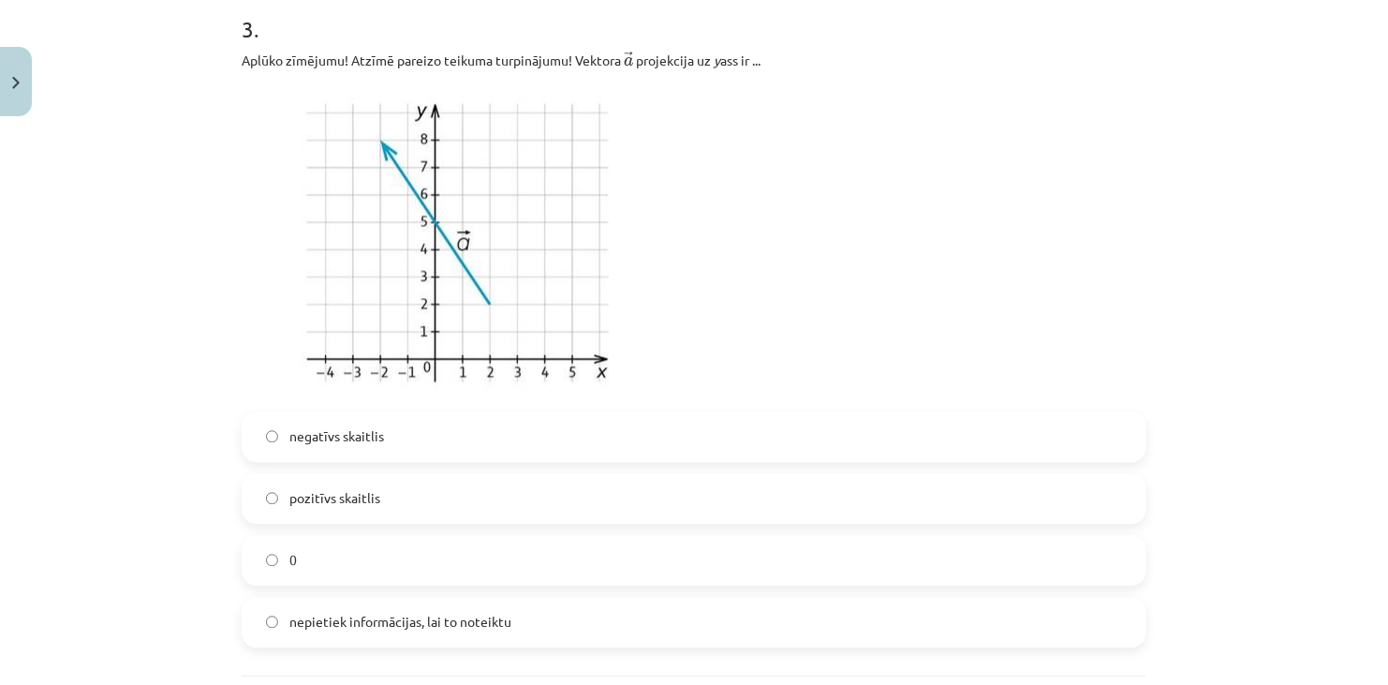
scroll to position [1850, 0]
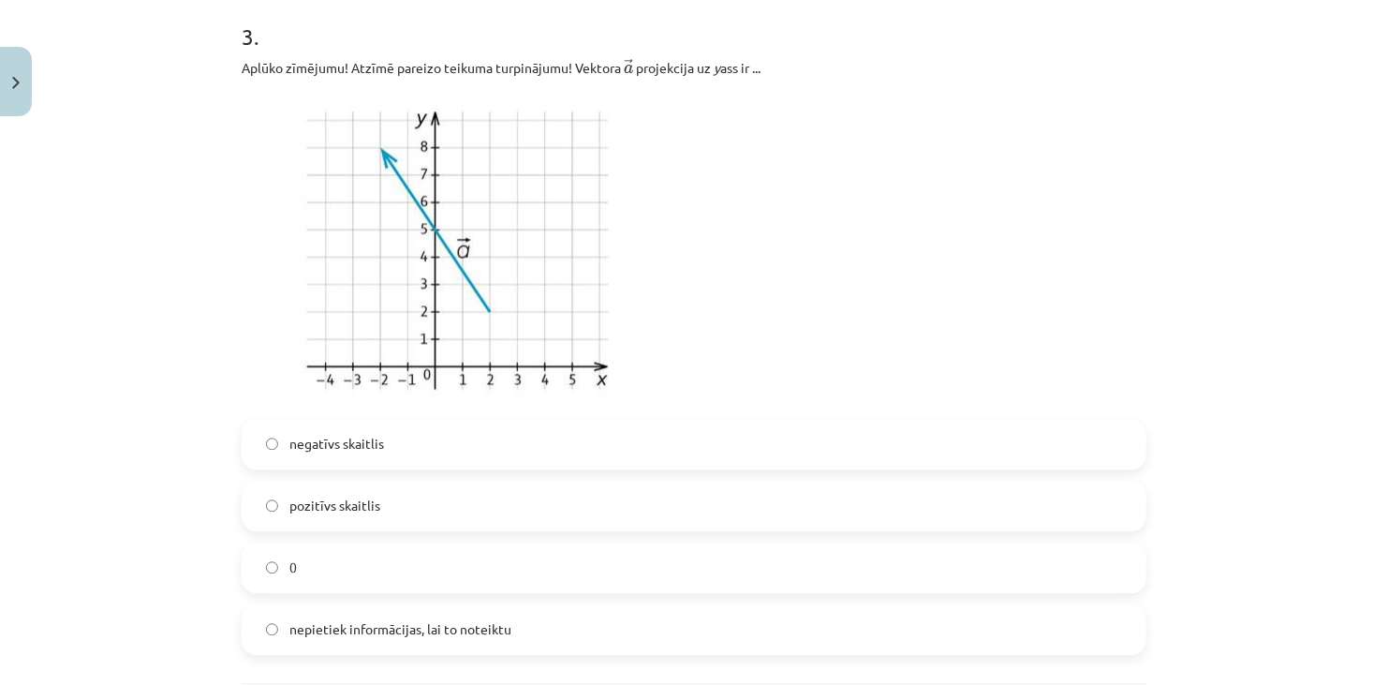
click at [1100, 125] on p at bounding box center [694, 248] width 905 height 318
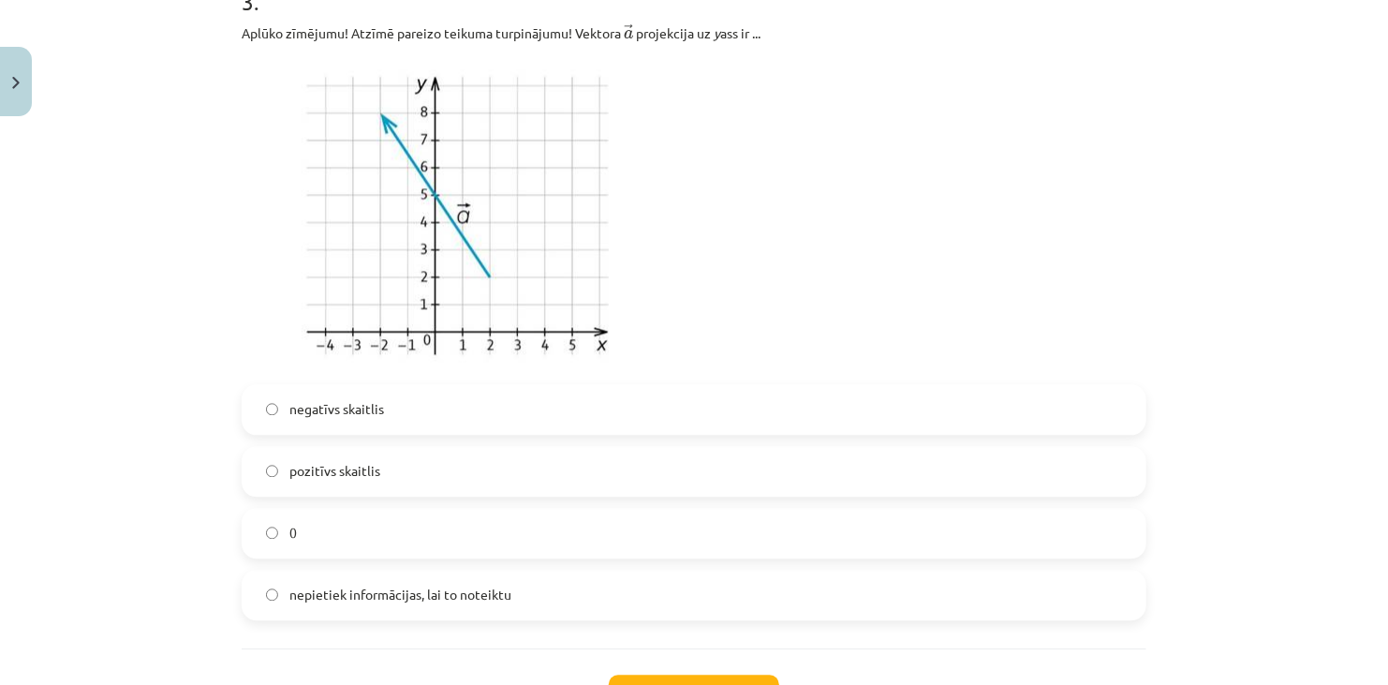
scroll to position [1944, 0]
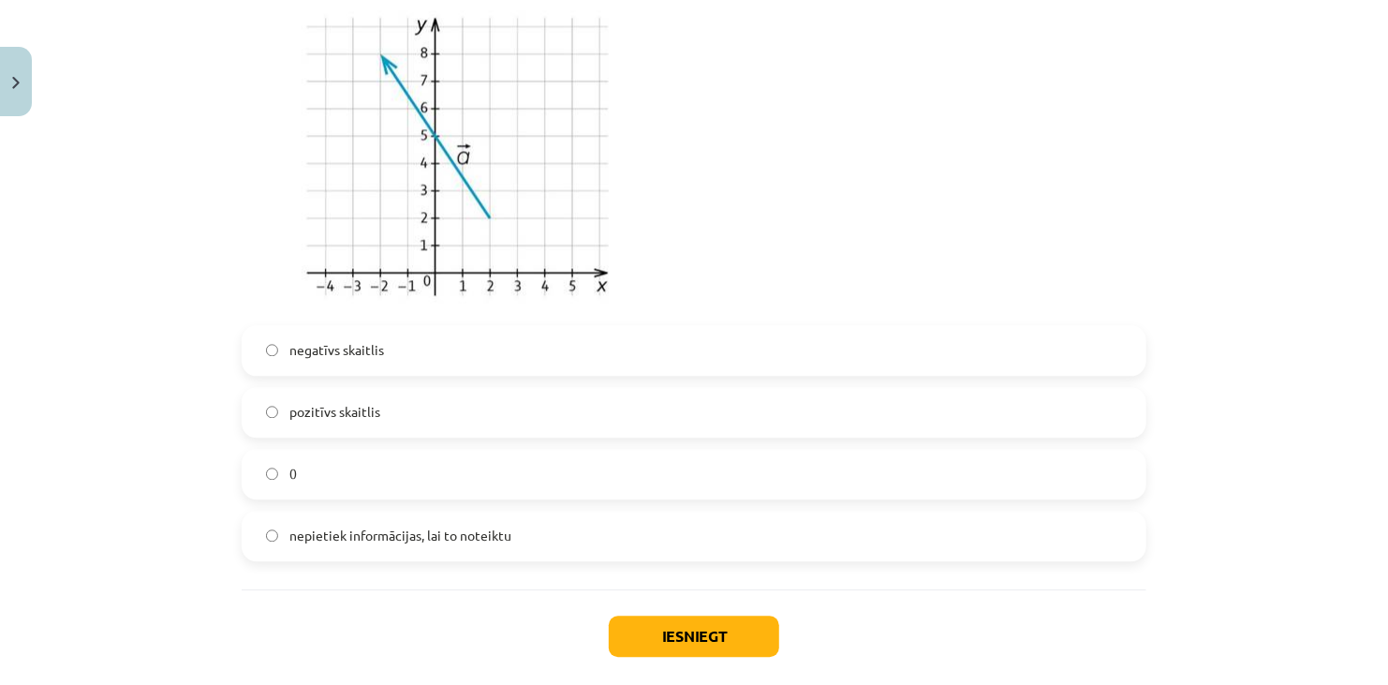
click at [319, 462] on label "0" at bounding box center [693, 473] width 901 height 47
click at [659, 635] on button "Iesniegt" at bounding box center [694, 635] width 170 height 41
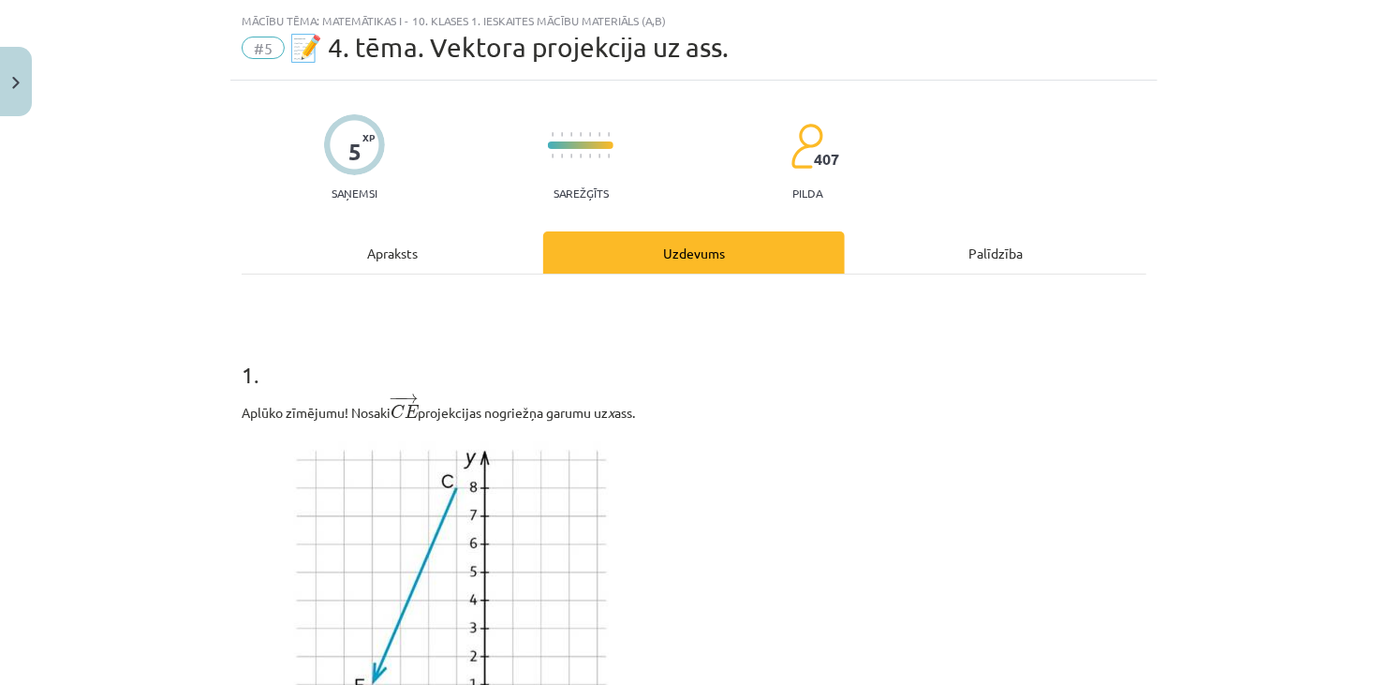
scroll to position [0, 0]
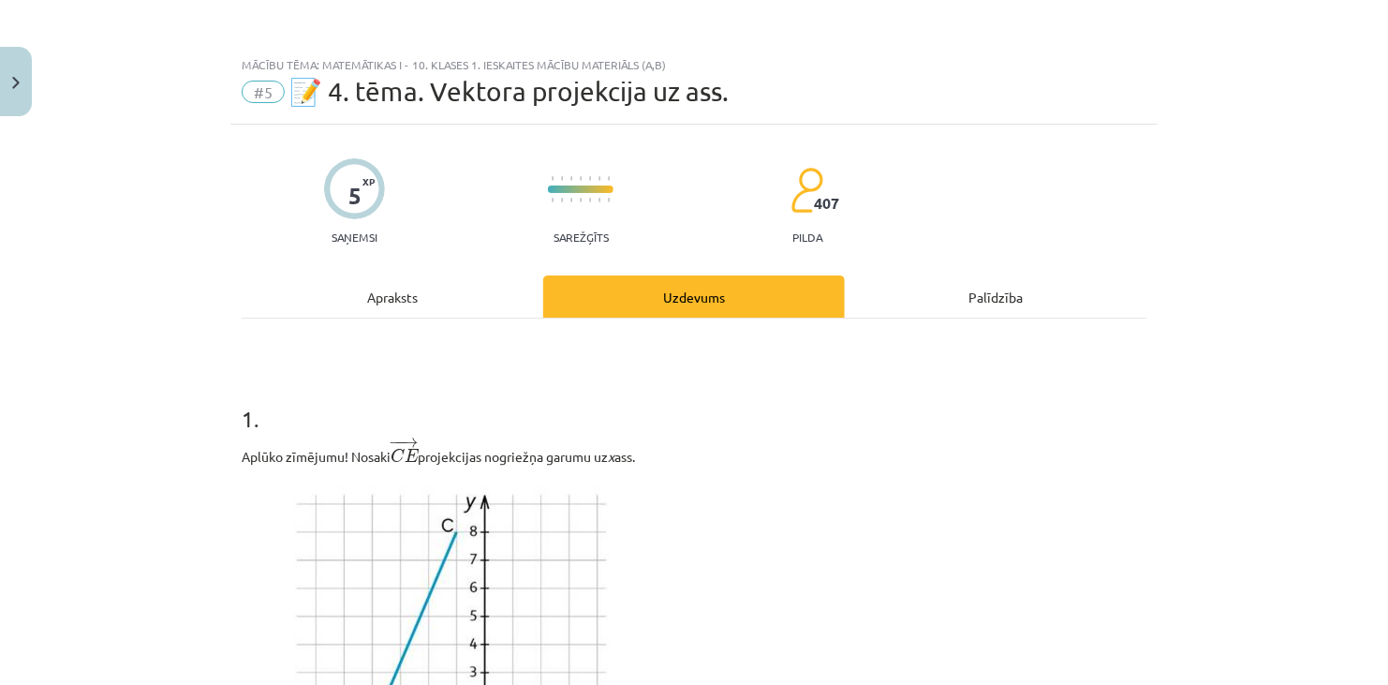
click at [351, 175] on div at bounding box center [354, 188] width 61 height 61
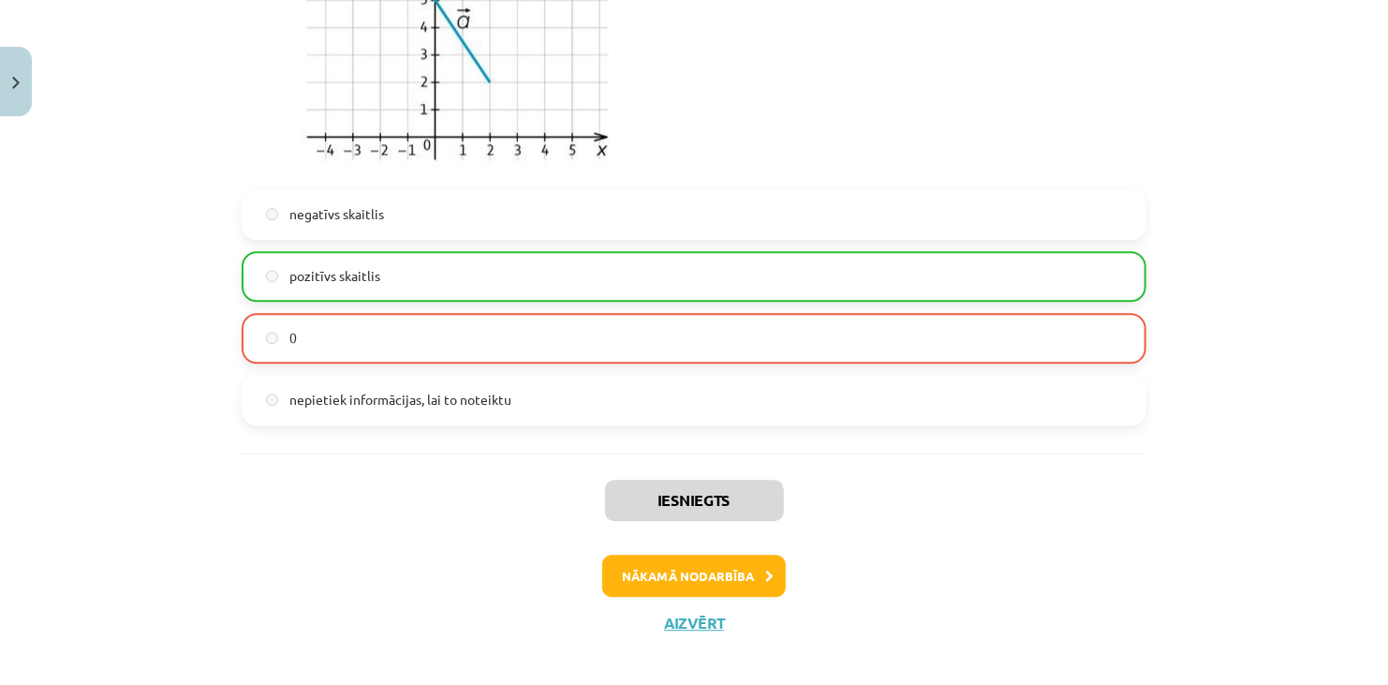
scroll to position [2097, 0]
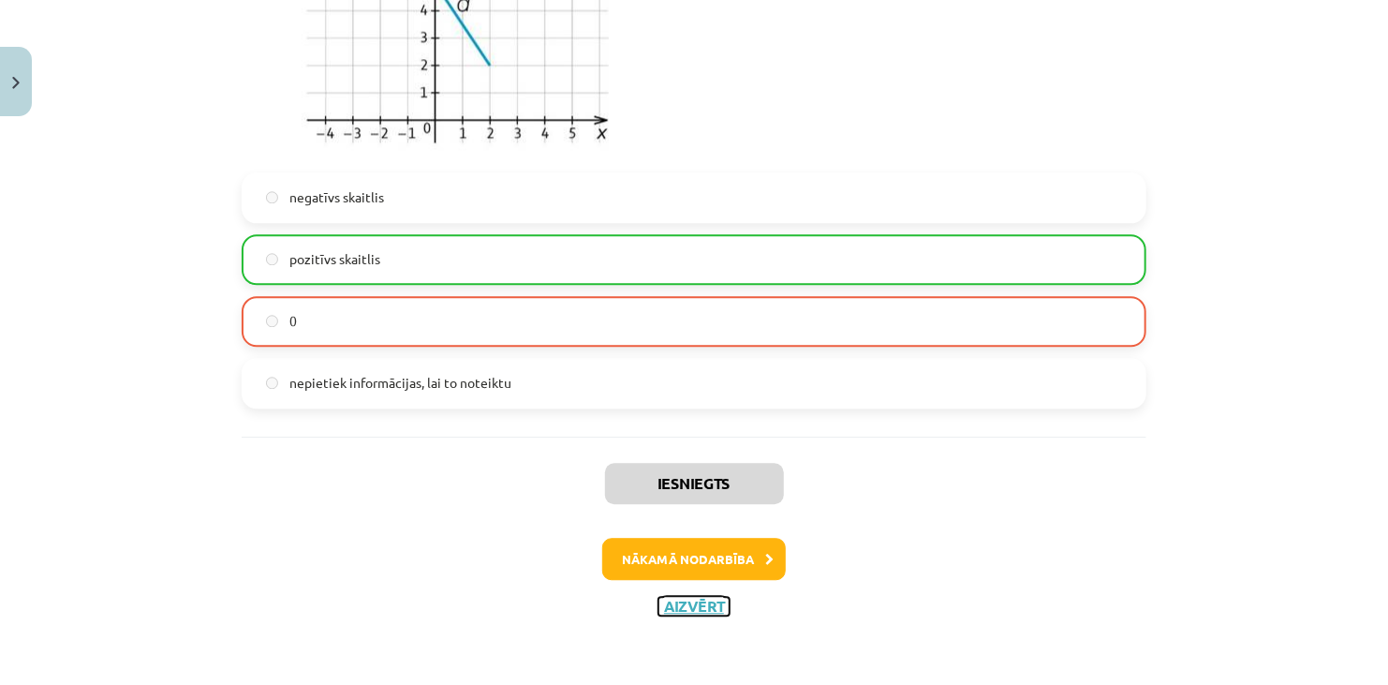
click at [672, 607] on button "Aizvērt" at bounding box center [693, 606] width 71 height 19
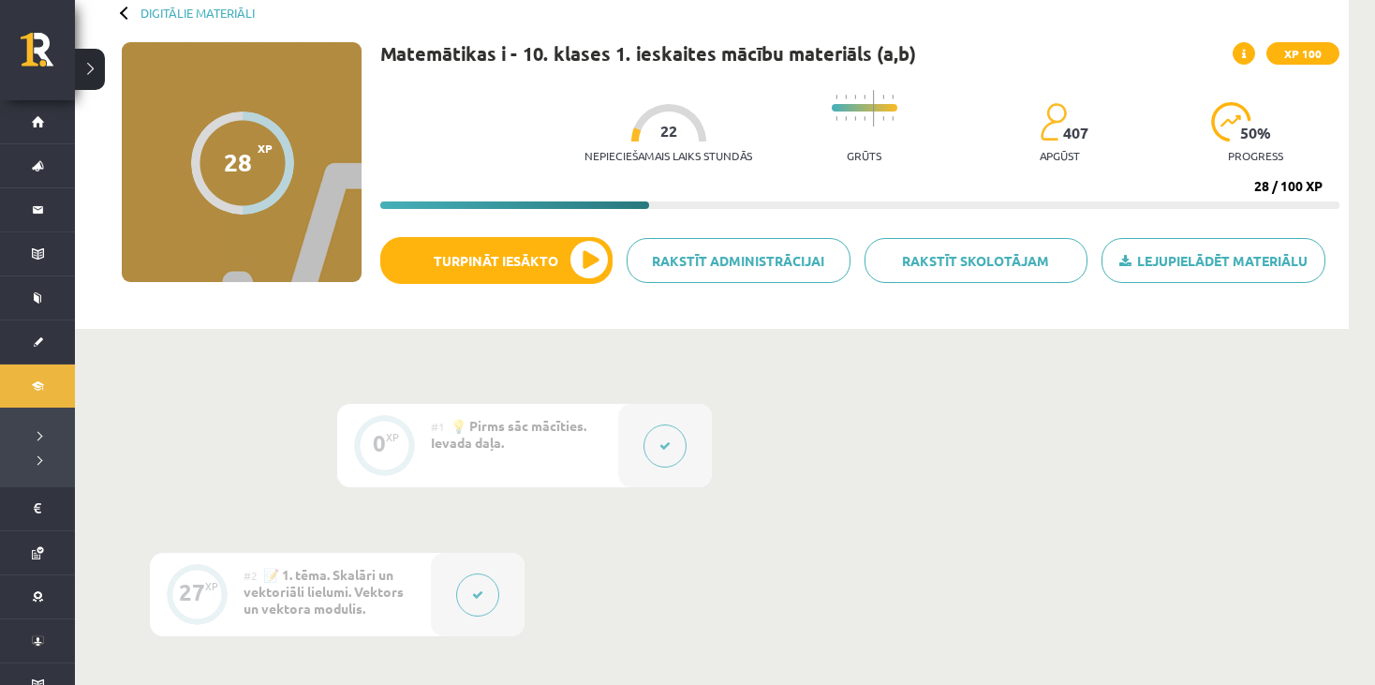
scroll to position [94, 0]
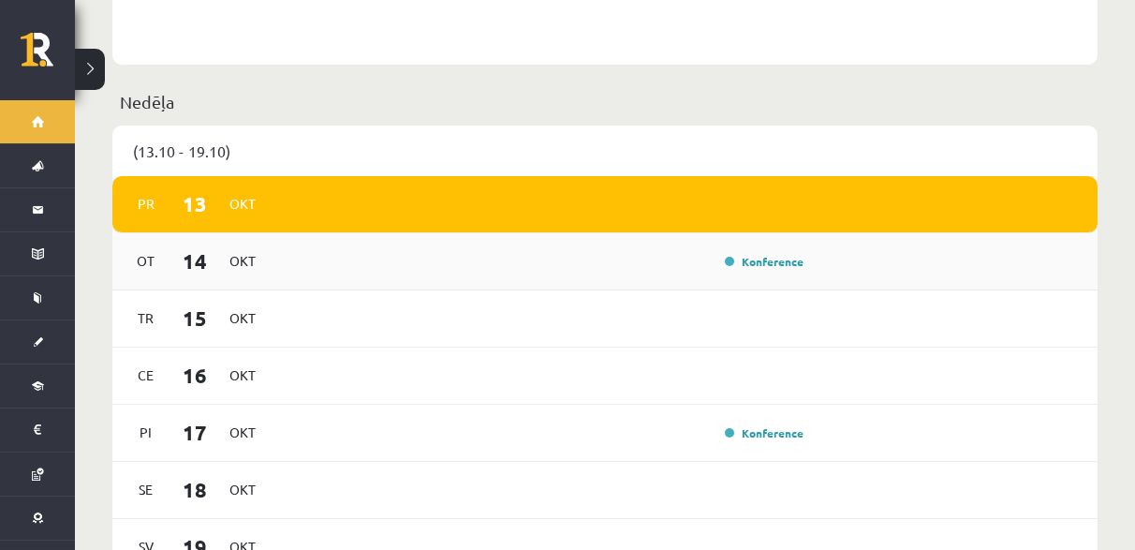
scroll to position [936, 0]
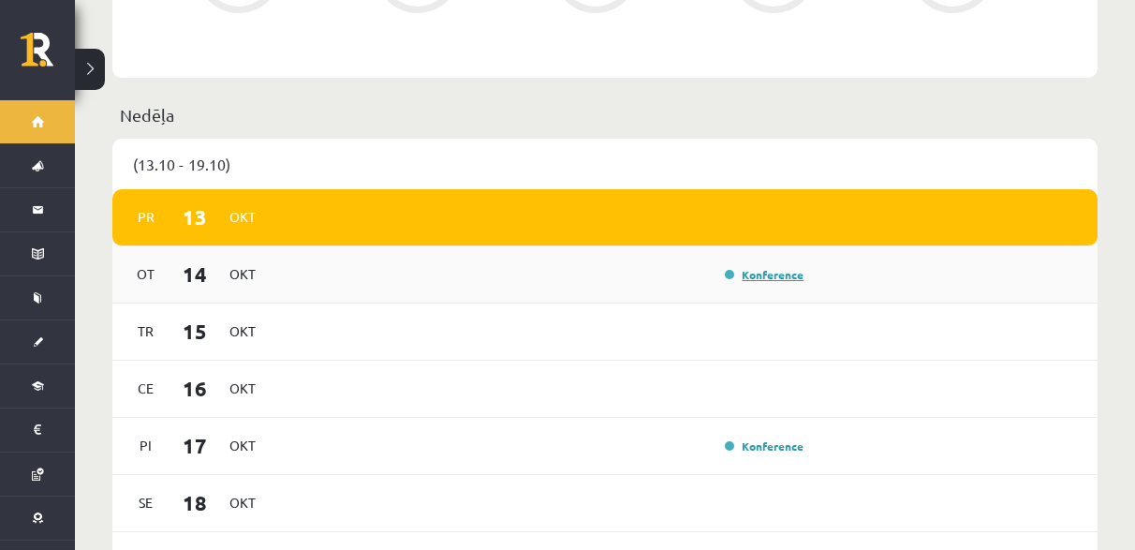
click at [759, 267] on link "Konference" at bounding box center [764, 274] width 79 height 15
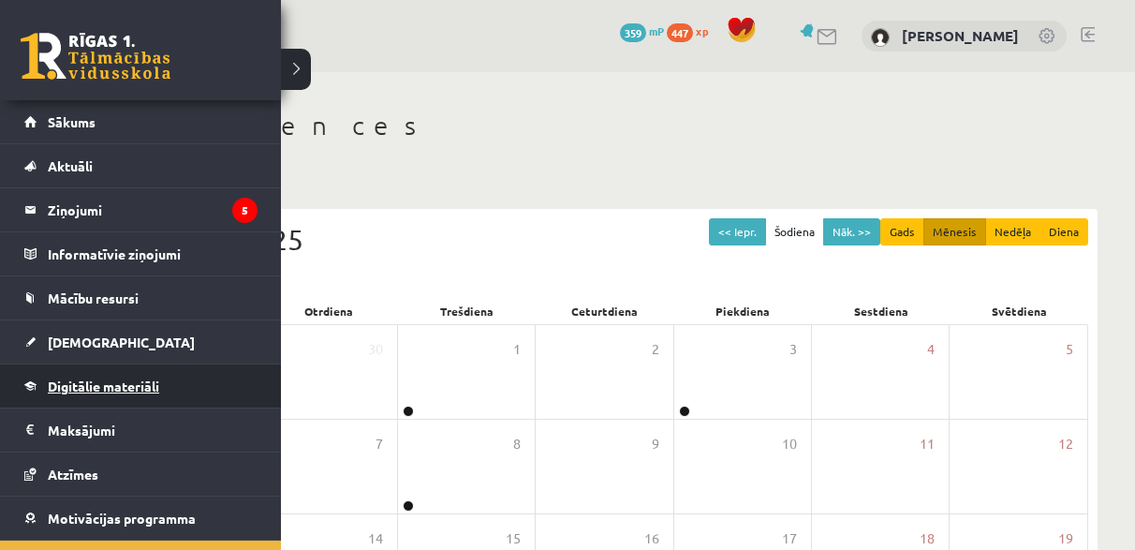
click at [80, 380] on span "Digitālie materiāli" at bounding box center [103, 385] width 111 height 17
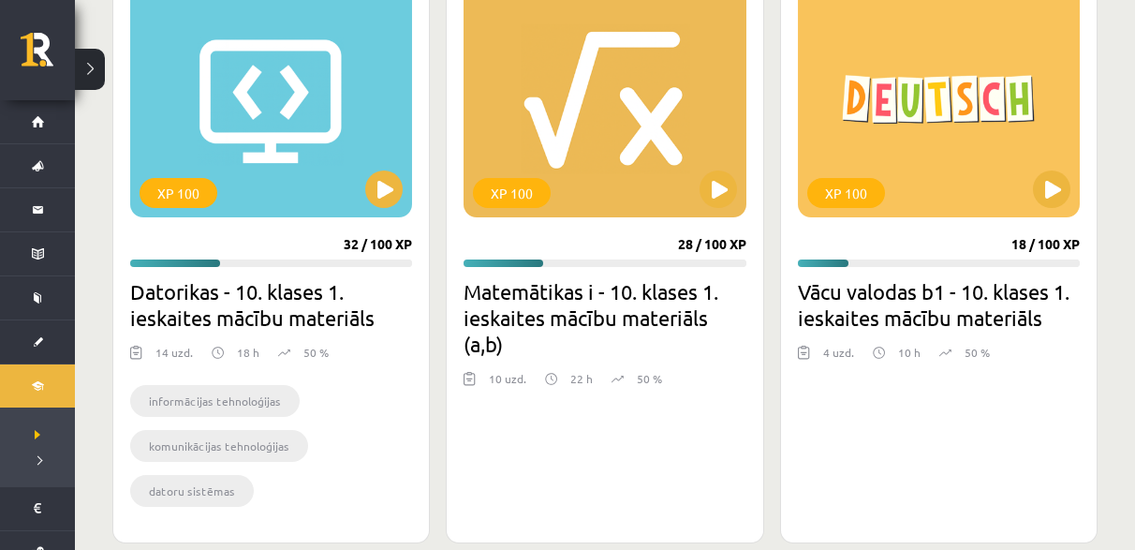
scroll to position [562, 0]
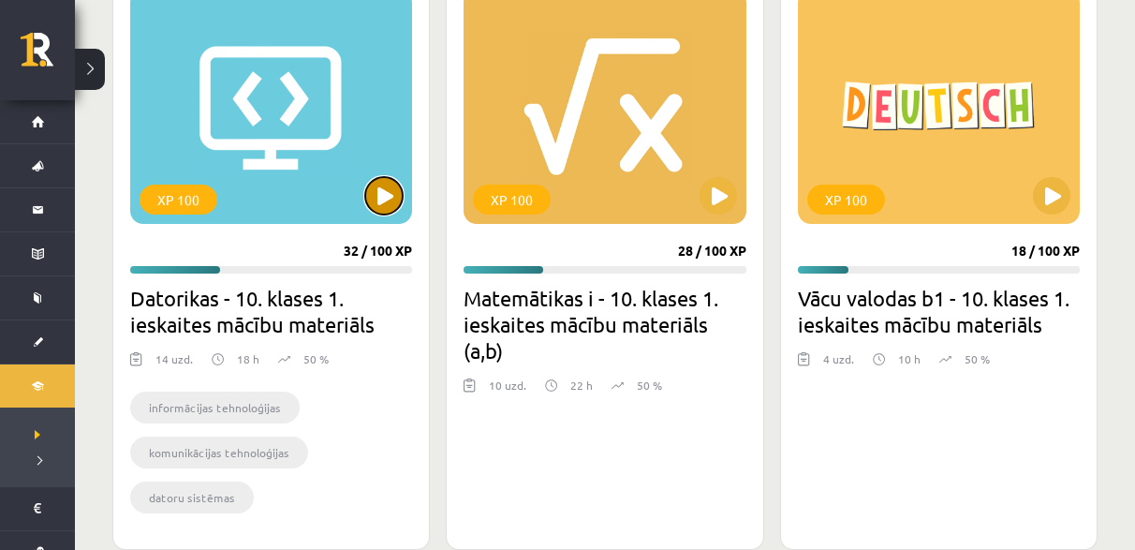
click at [379, 206] on button at bounding box center [383, 195] width 37 height 37
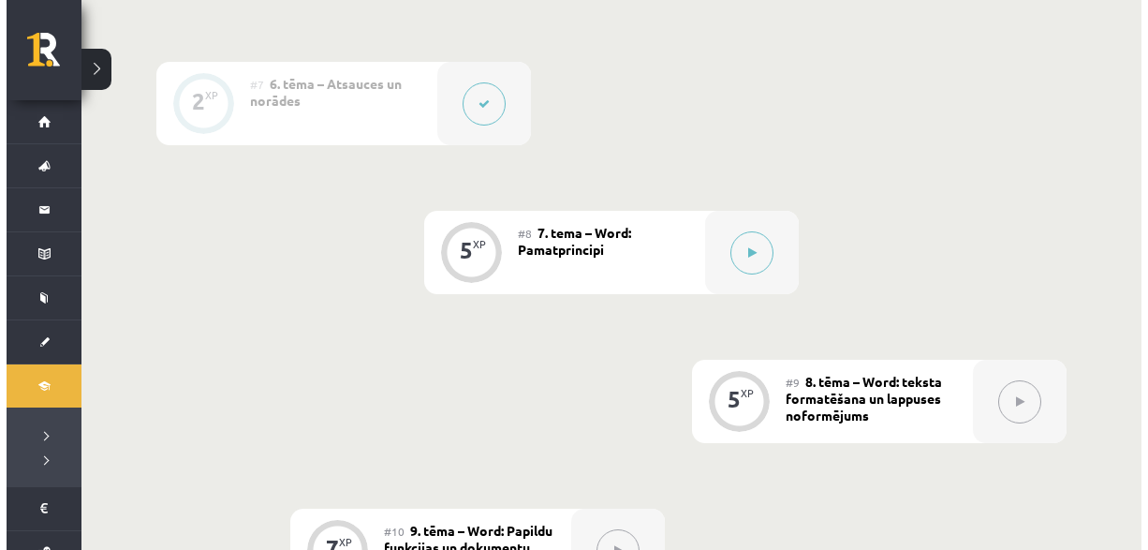
scroll to position [1498, 0]
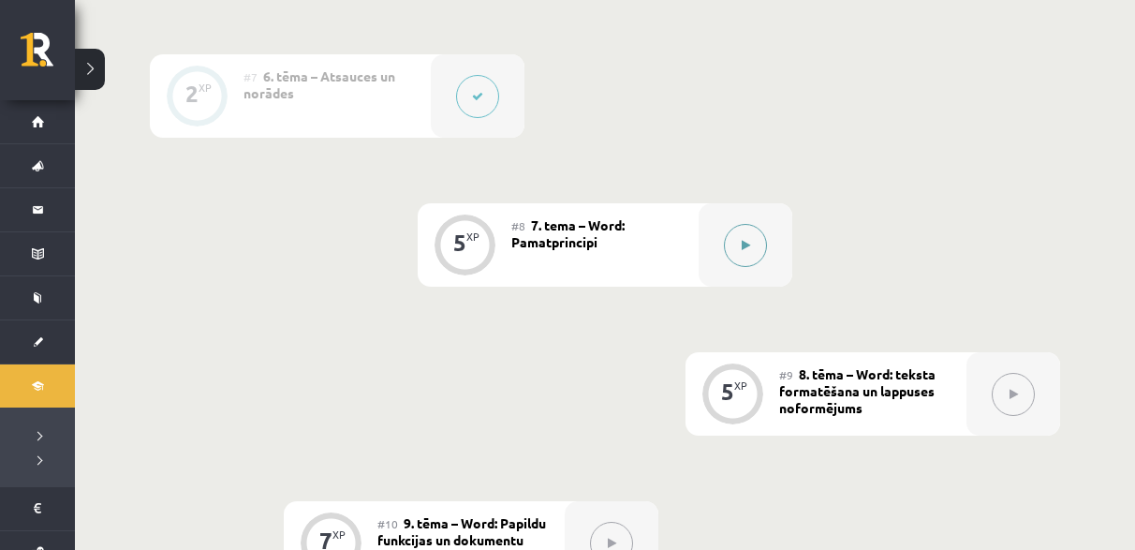
click at [732, 243] on button at bounding box center [745, 245] width 43 height 43
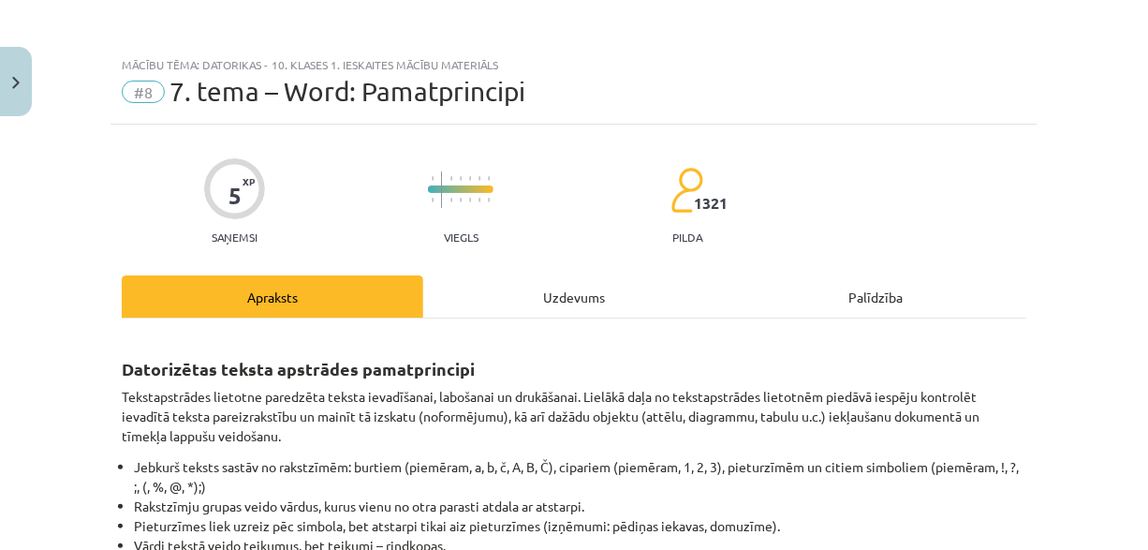
click at [651, 303] on div "Uzdevums" at bounding box center [574, 296] width 302 height 42
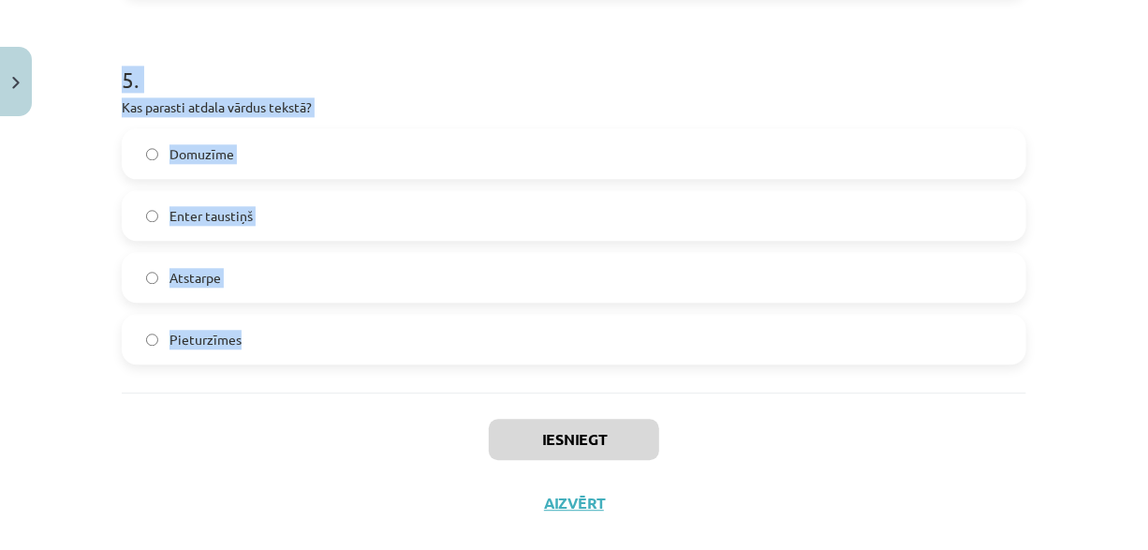
scroll to position [1780, 0]
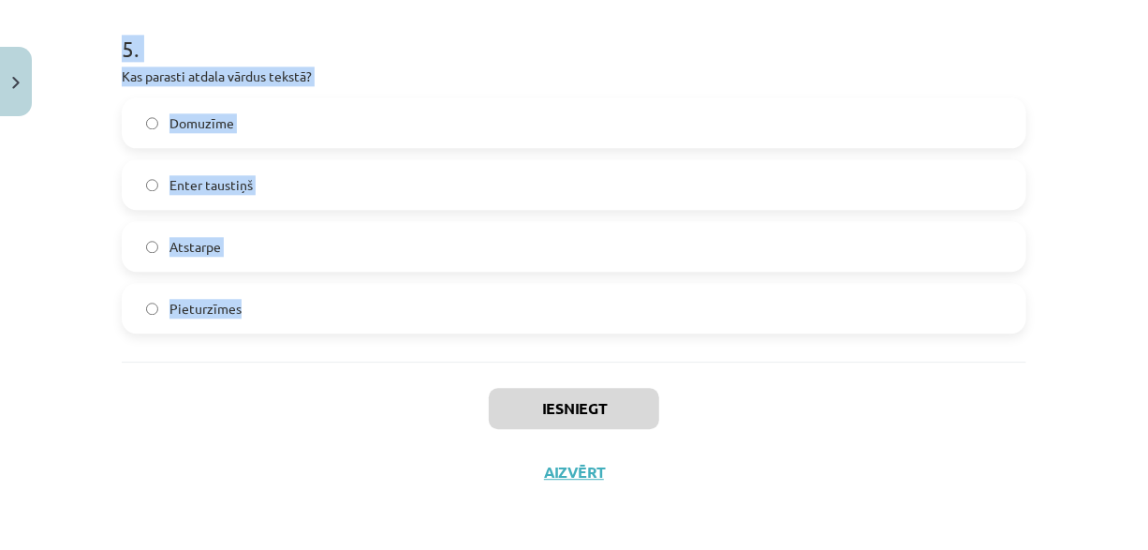
drag, startPoint x: 108, startPoint y: 302, endPoint x: 479, endPoint y: 318, distance: 371.2
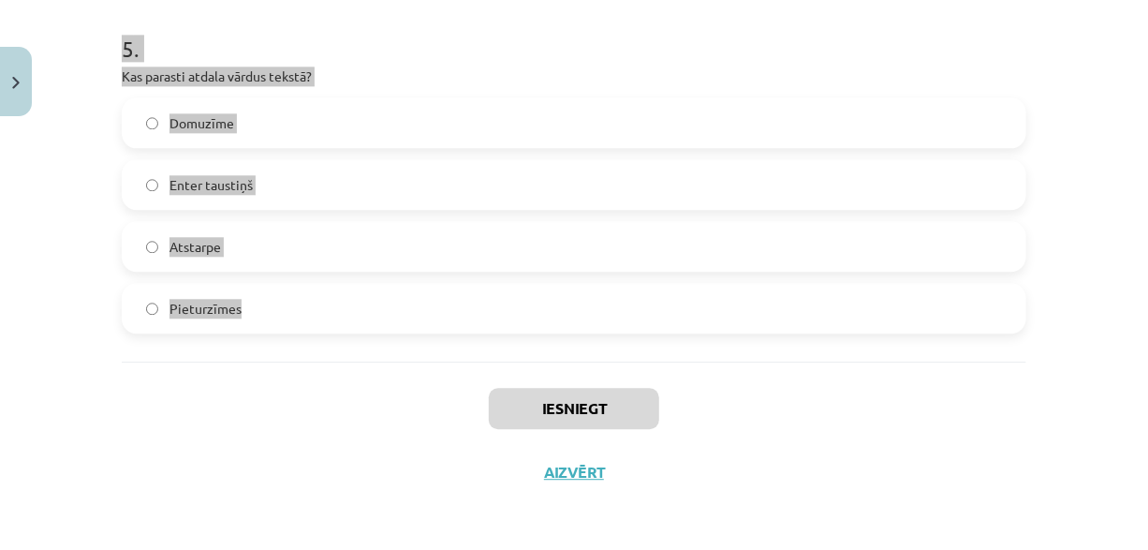
copy form "Kāds taustiņš tiek lietots, lai datoram paziņotu par rindkopas beigām? Enter Sh…"
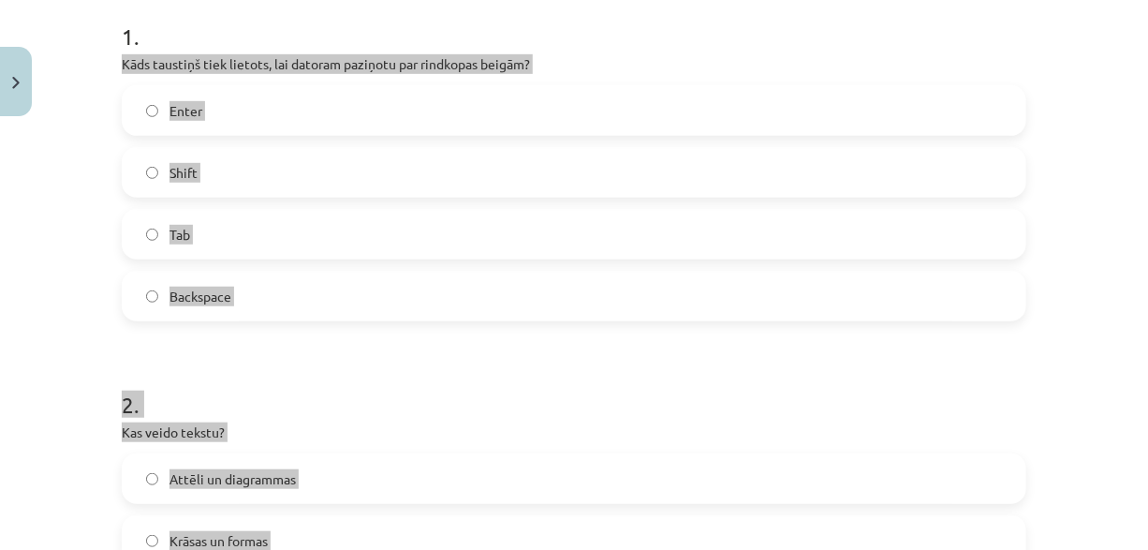
scroll to position [376, 0]
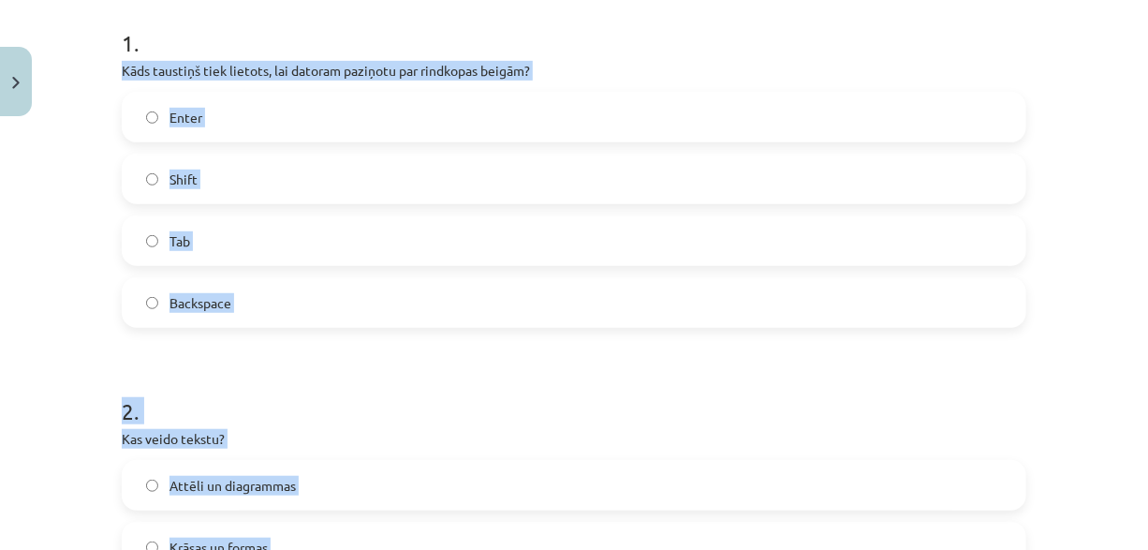
click at [312, 117] on label "Enter" at bounding box center [574, 117] width 901 height 47
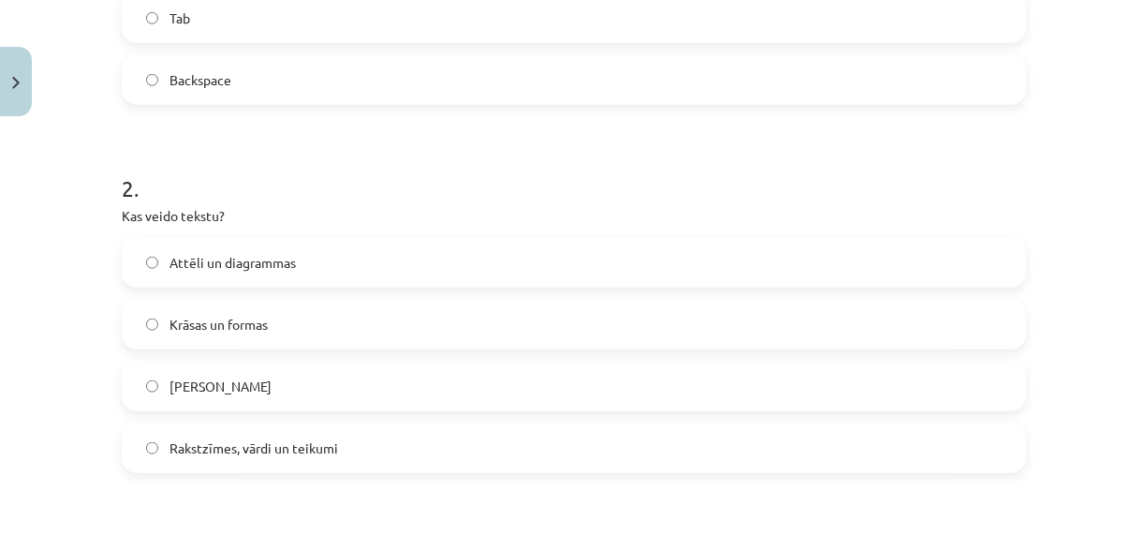
scroll to position [656, 0]
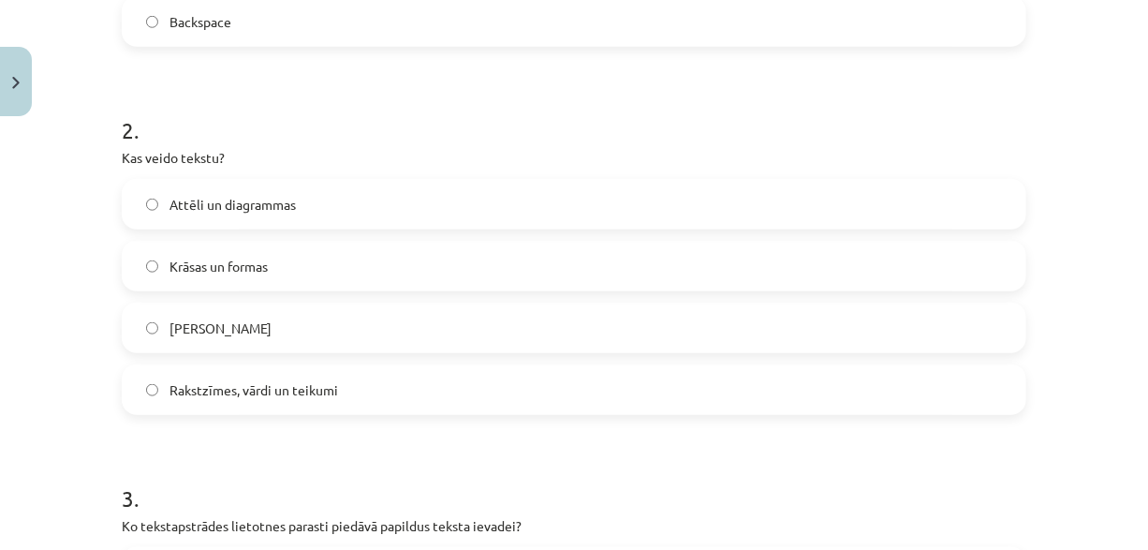
click at [257, 386] on span "Rakstzīmes, vārdi un teikumi" at bounding box center [253, 390] width 169 height 20
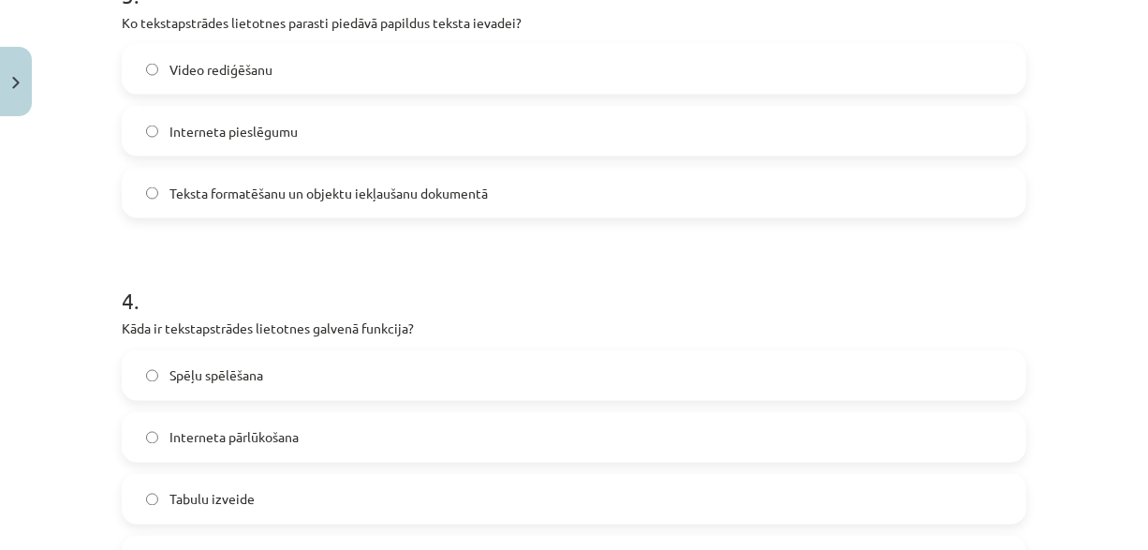
scroll to position [1218, 0]
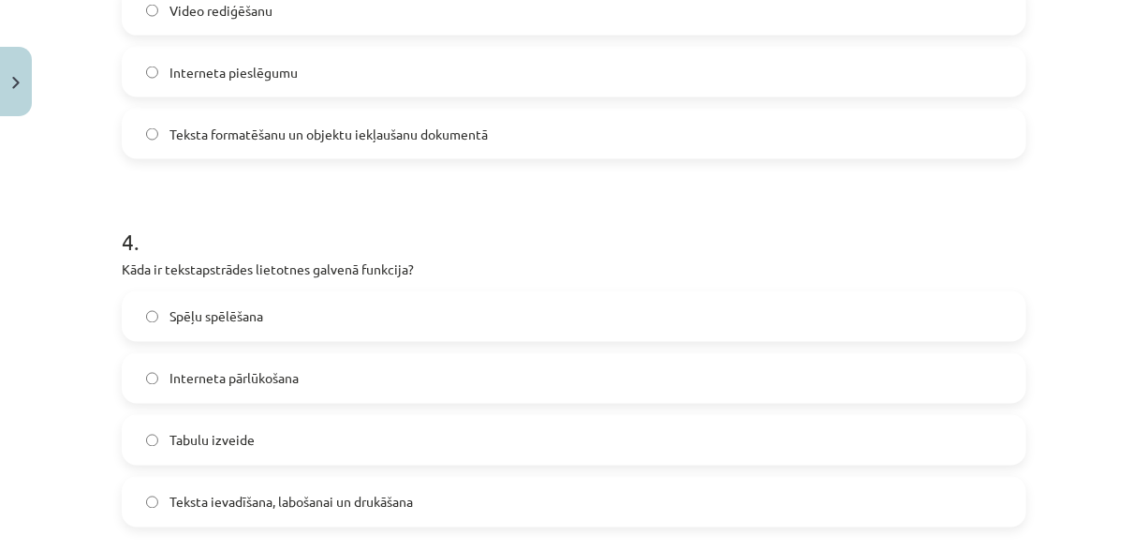
drag, startPoint x: 334, startPoint y: 130, endPoint x: 316, endPoint y: 170, distance: 44.4
click at [334, 130] on span "Teksta formatēšanu un objektu iekļaušanu dokumentā" at bounding box center [328, 135] width 318 height 20
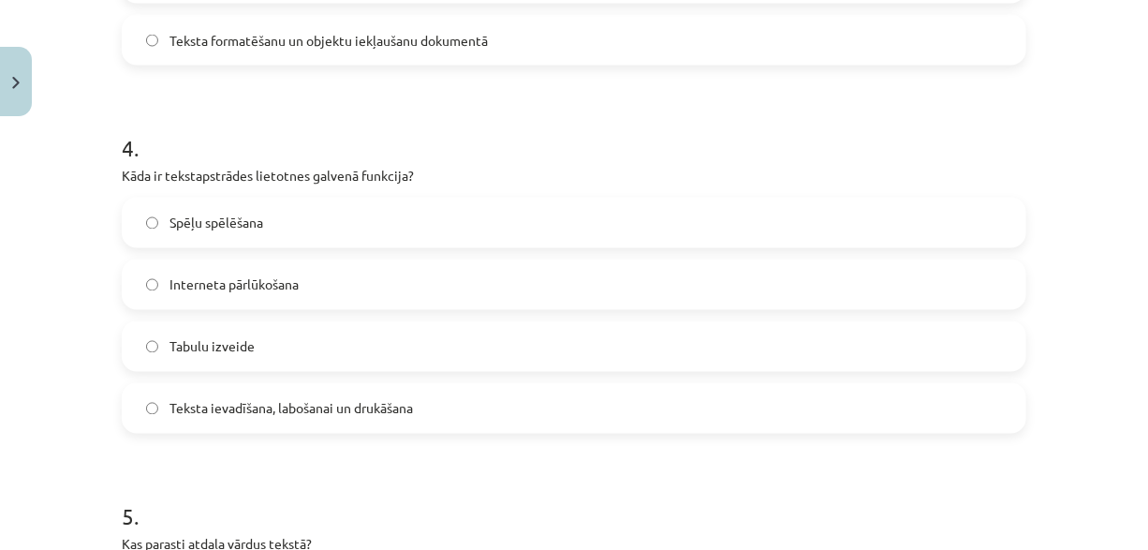
click at [243, 397] on label "Teksta ievadīšana, labošanai un drukāšana" at bounding box center [574, 408] width 901 height 47
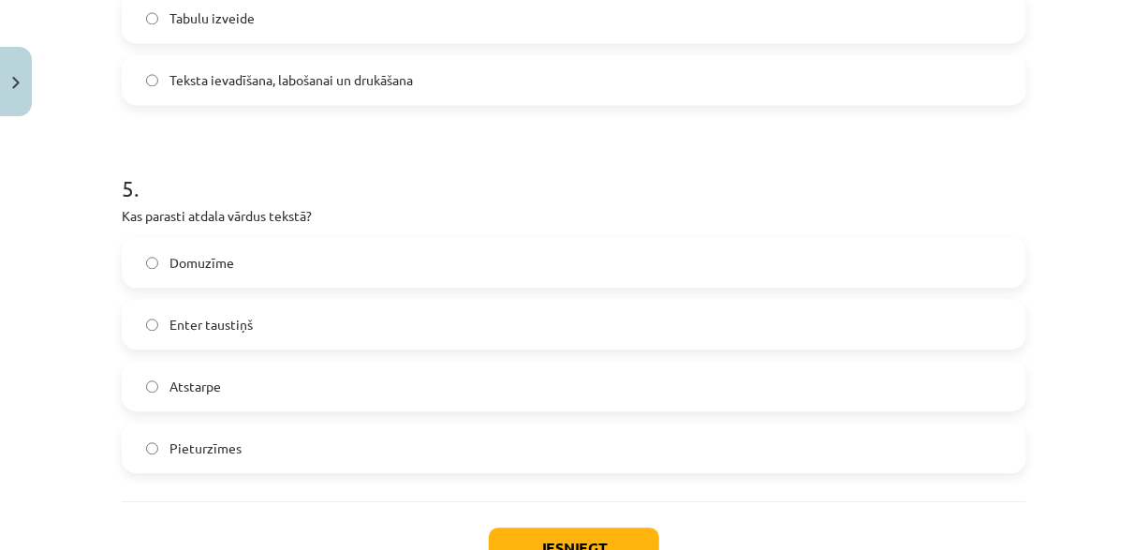
scroll to position [1687, 0]
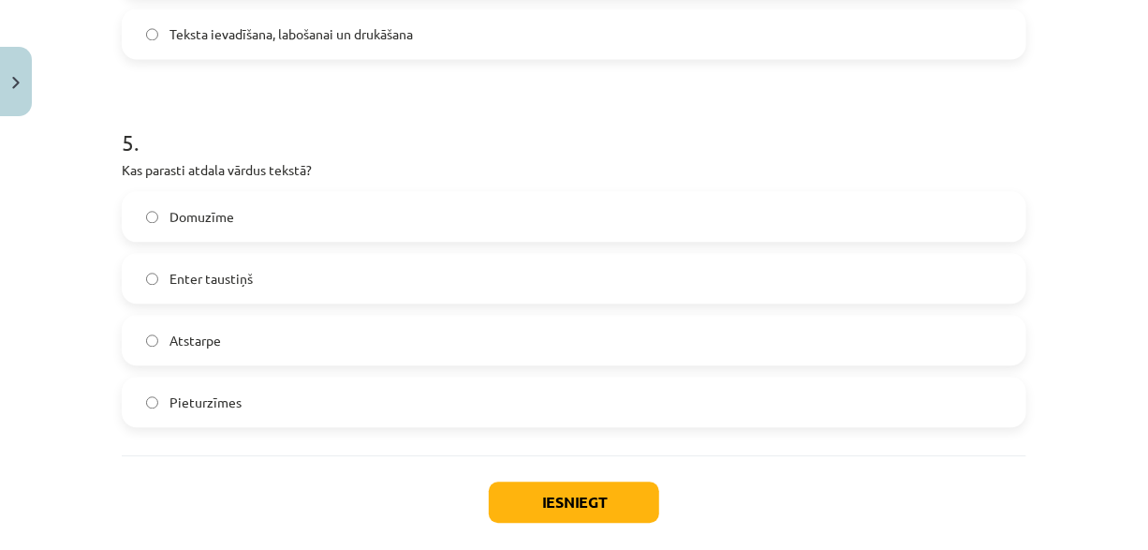
drag, startPoint x: 234, startPoint y: 347, endPoint x: 258, endPoint y: 346, distance: 23.5
click at [235, 347] on label "Atstarpe" at bounding box center [574, 340] width 901 height 47
click at [577, 499] on button "Iesniegt" at bounding box center [574, 501] width 170 height 41
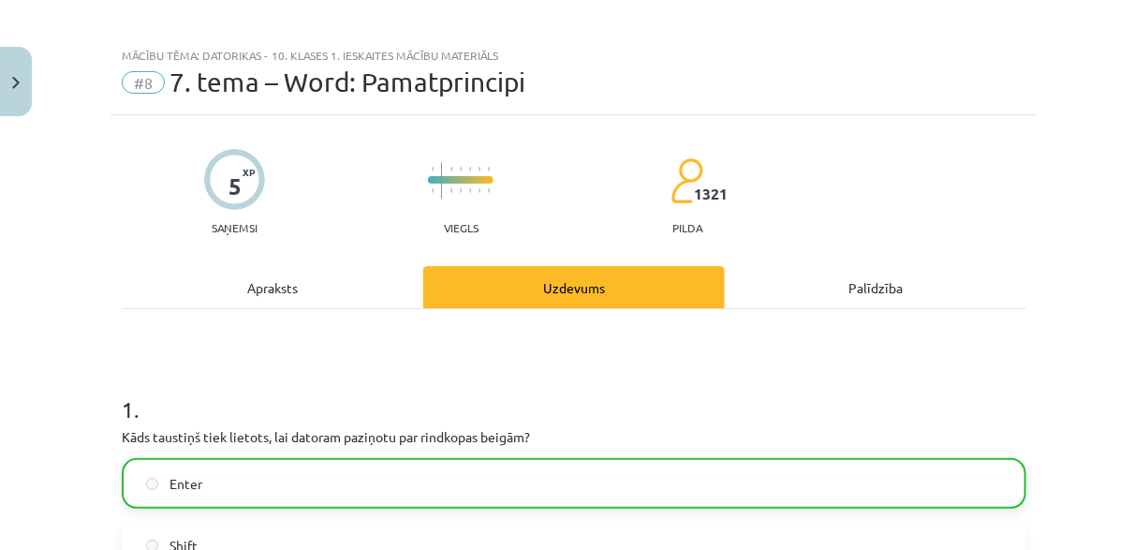
scroll to position [0, 0]
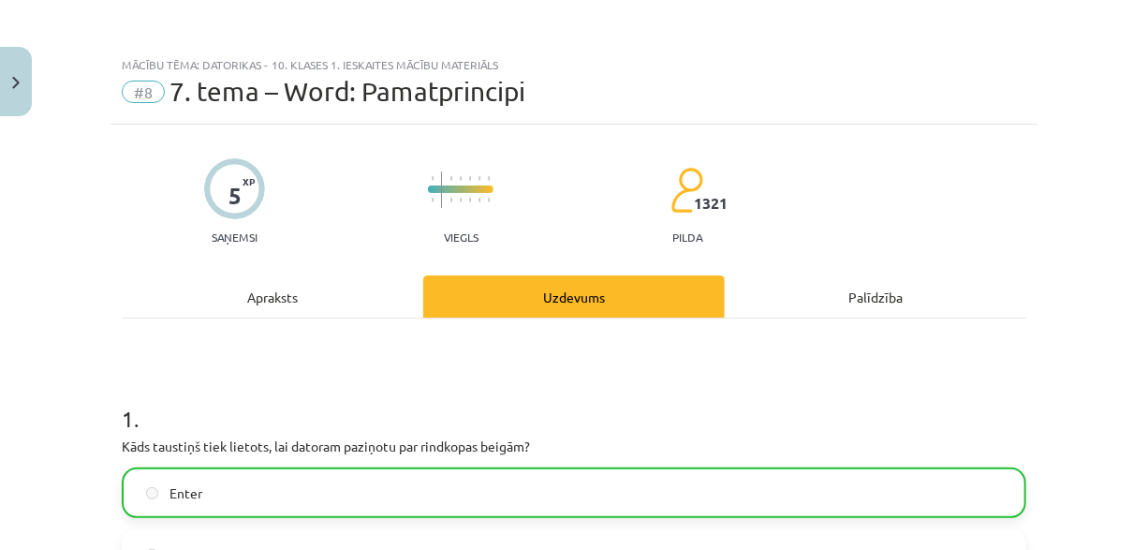
click at [333, 301] on div "Apraksts" at bounding box center [273, 296] width 302 height 42
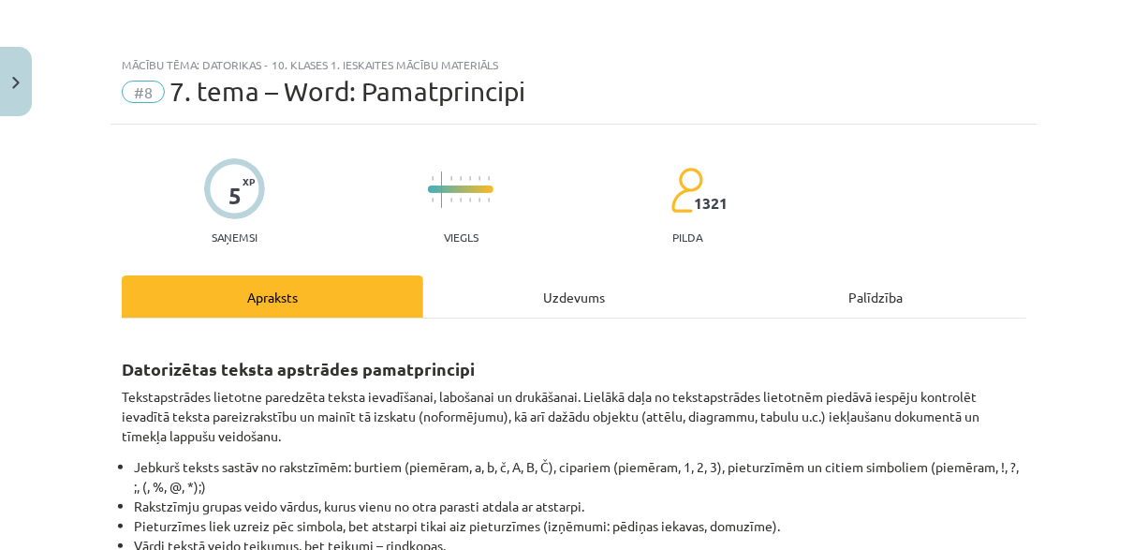
scroll to position [47, 0]
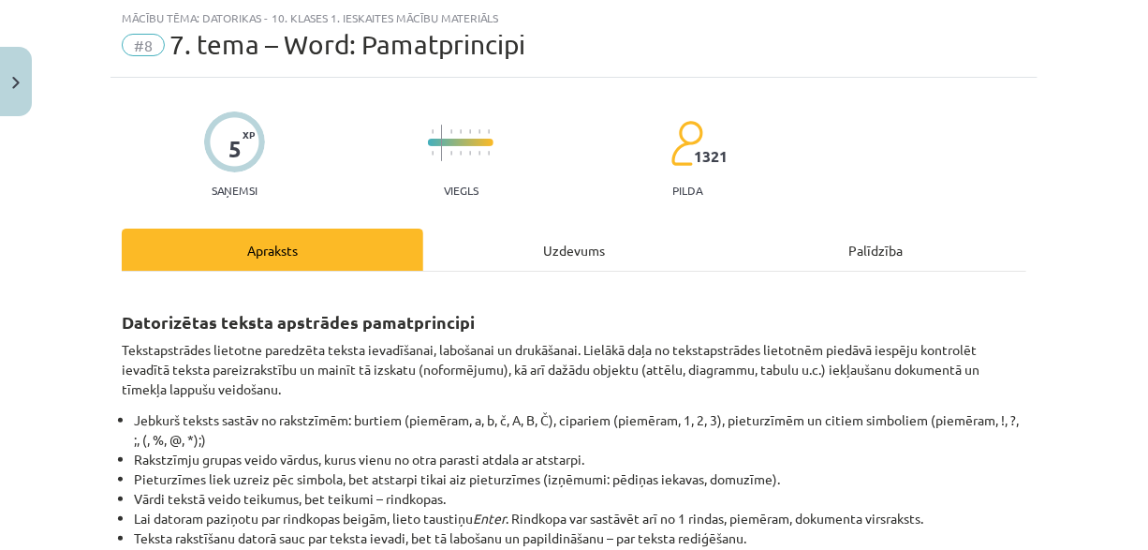
drag, startPoint x: 517, startPoint y: 248, endPoint x: 540, endPoint y: 273, distance: 33.8
click at [518, 248] on div "Uzdevums" at bounding box center [574, 249] width 302 height 42
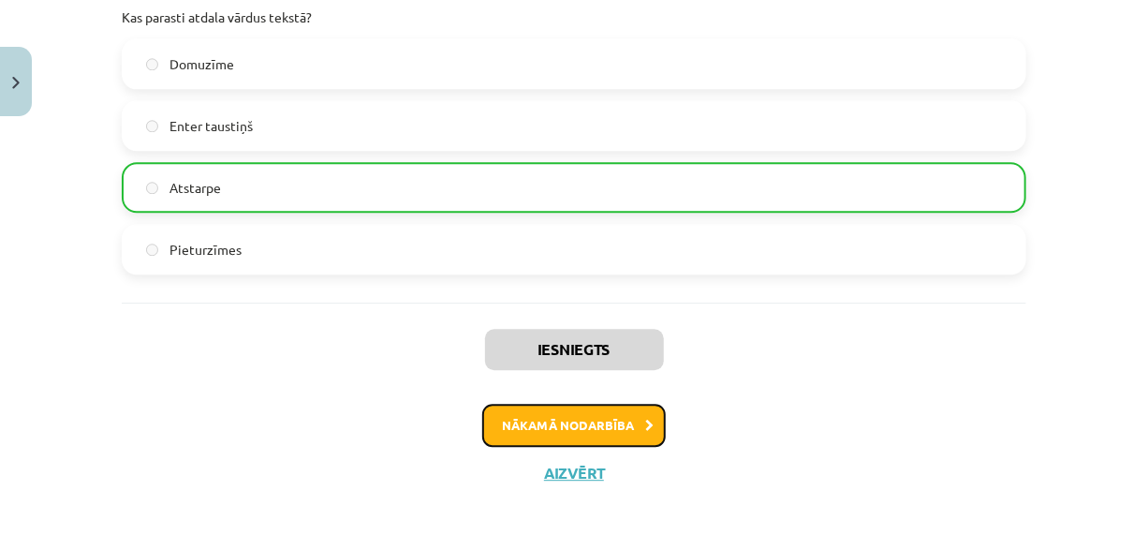
click at [568, 419] on button "Nākamā nodarbība" at bounding box center [574, 425] width 184 height 43
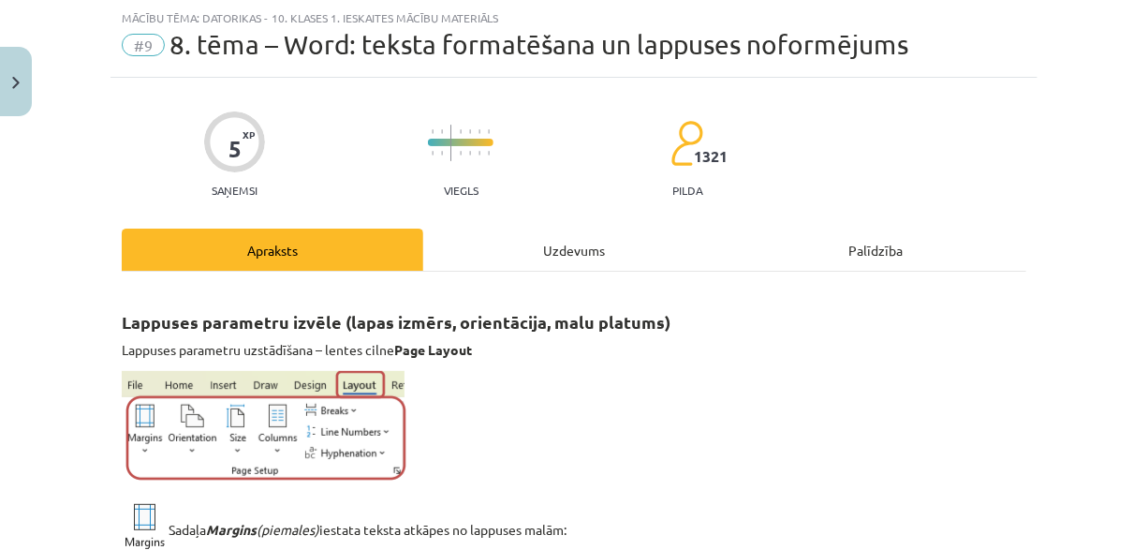
click at [554, 248] on div "Uzdevums" at bounding box center [574, 249] width 302 height 42
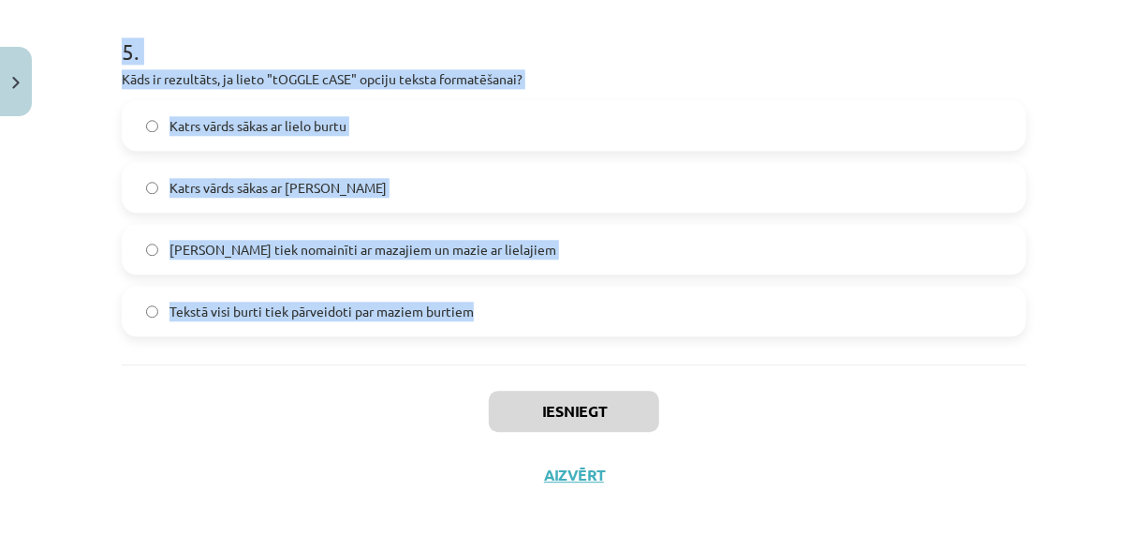
scroll to position [1860, 0]
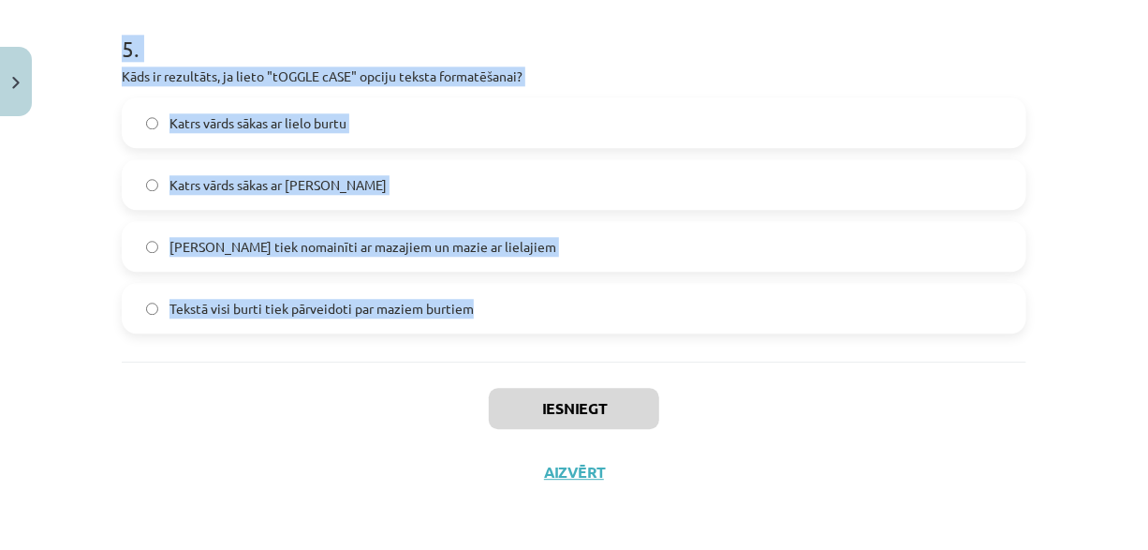
drag, startPoint x: 297, startPoint y: 265, endPoint x: 572, endPoint y: 348, distance: 287.6
click at [572, 348] on div "Mācību tēma: Datorikas - 10. klases 1. ieskaites mācību materiāls #9 8. tēma – …" at bounding box center [574, 275] width 1148 height 550
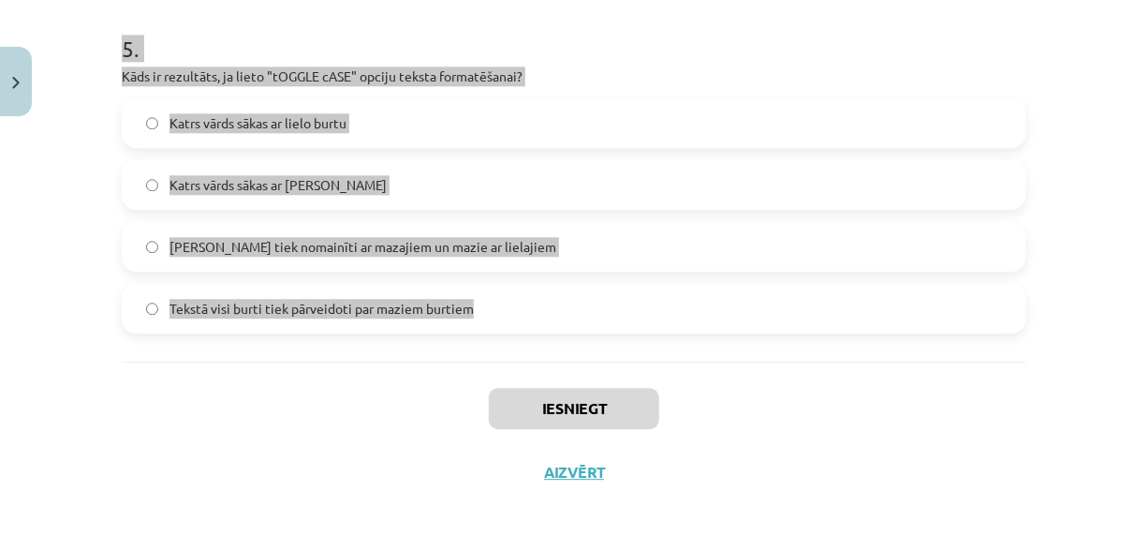
copy form "Kura cilne ir [DEMOGRAPHIC_DATA], lai mainītu rakstzīmju fontu un lielumu? Page…"
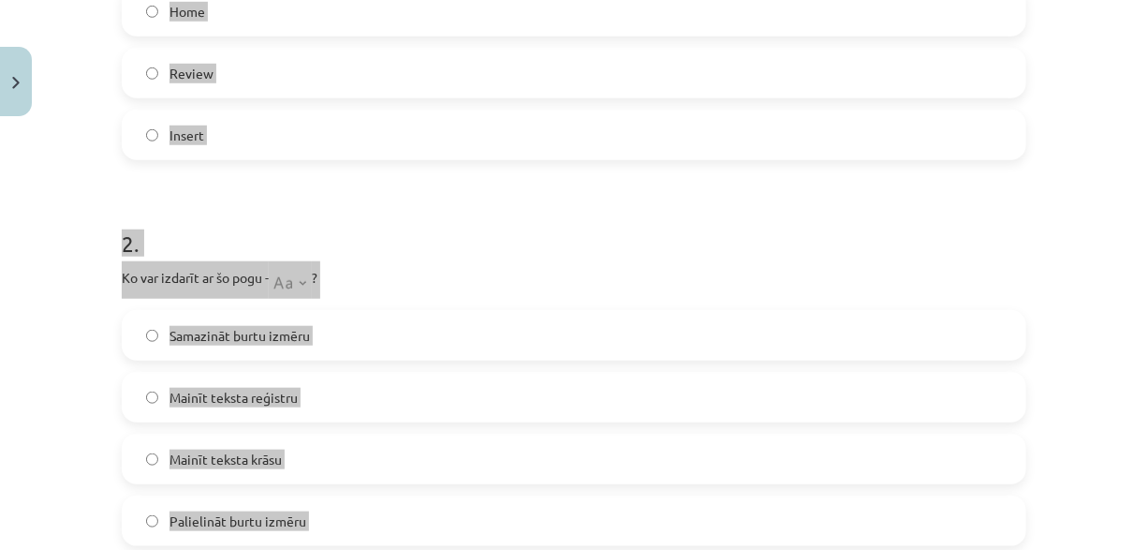
scroll to position [549, 0]
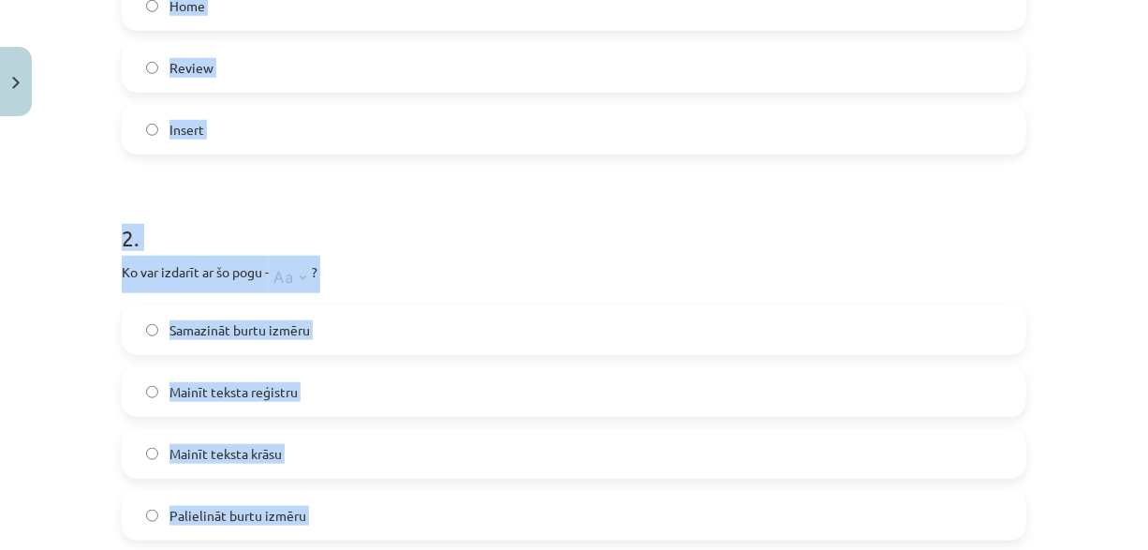
drag, startPoint x: 331, startPoint y: 387, endPoint x: 301, endPoint y: 290, distance: 101.0
click at [331, 385] on label "Mainīt teksta reģistru" at bounding box center [574, 391] width 901 height 47
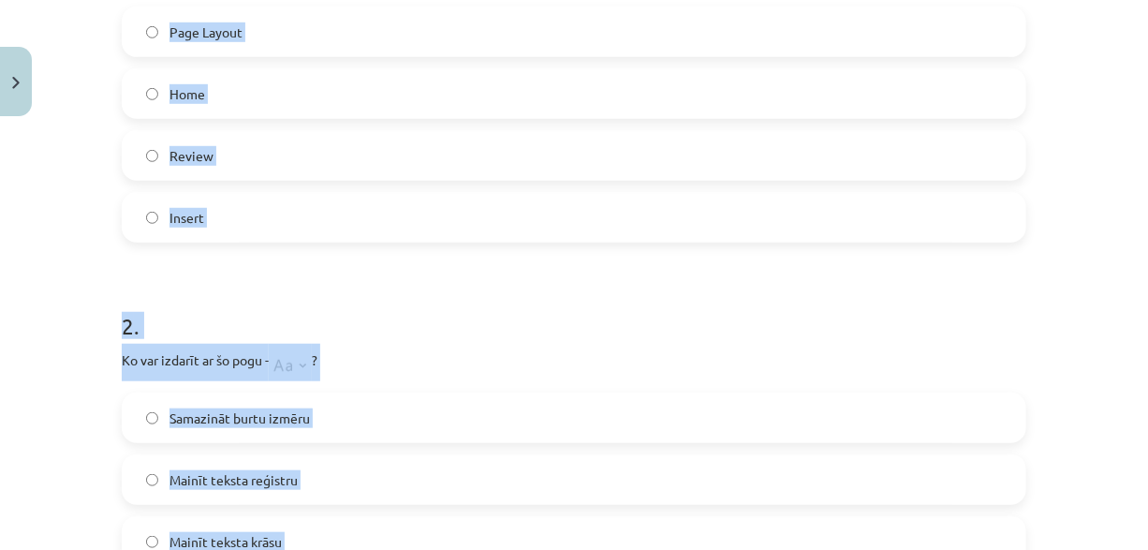
scroll to position [455, 0]
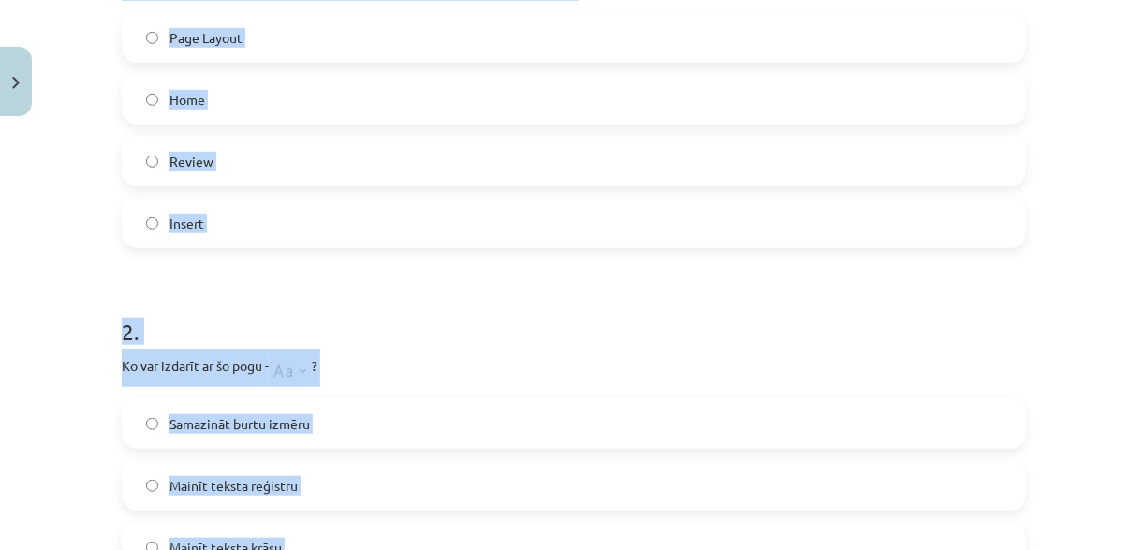
click at [269, 96] on label "Home" at bounding box center [574, 99] width 901 height 47
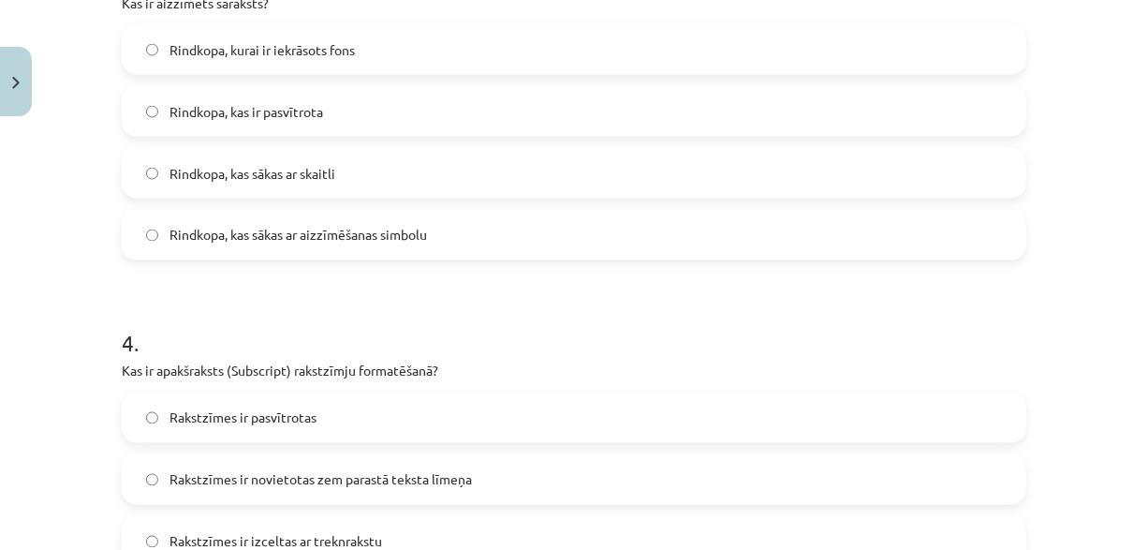
scroll to position [1204, 0]
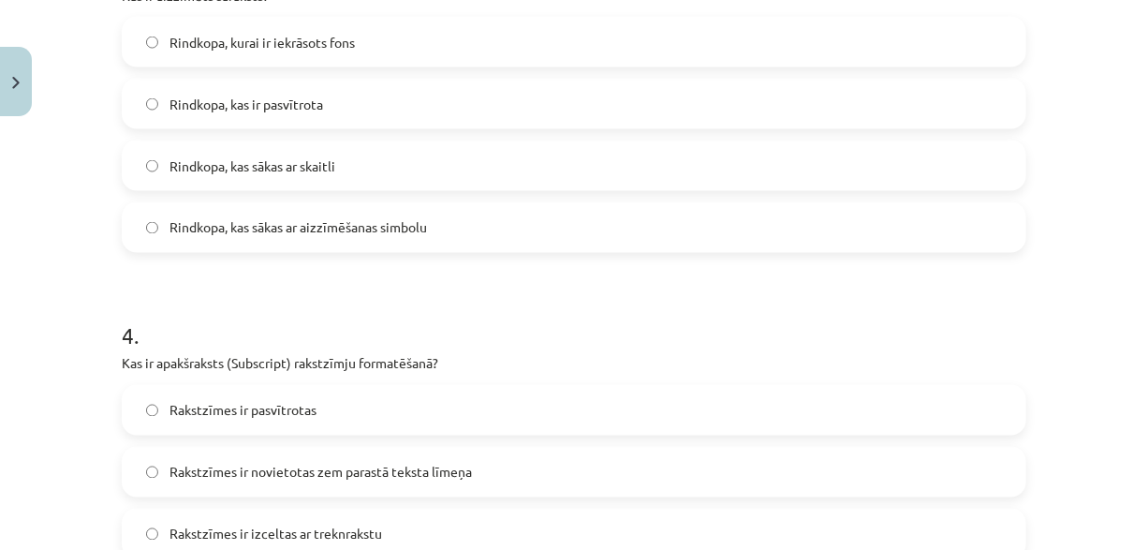
click at [373, 220] on span "Rindkopa, kas sākas ar aizzīmēšanas simbolu" at bounding box center [298, 228] width 258 height 20
drag, startPoint x: 411, startPoint y: 471, endPoint x: 411, endPoint y: 461, distance: 10.3
click at [411, 468] on span "Rakstzīmes ir novietotas zem parastā teksta līmeņa" at bounding box center [320, 473] width 302 height 20
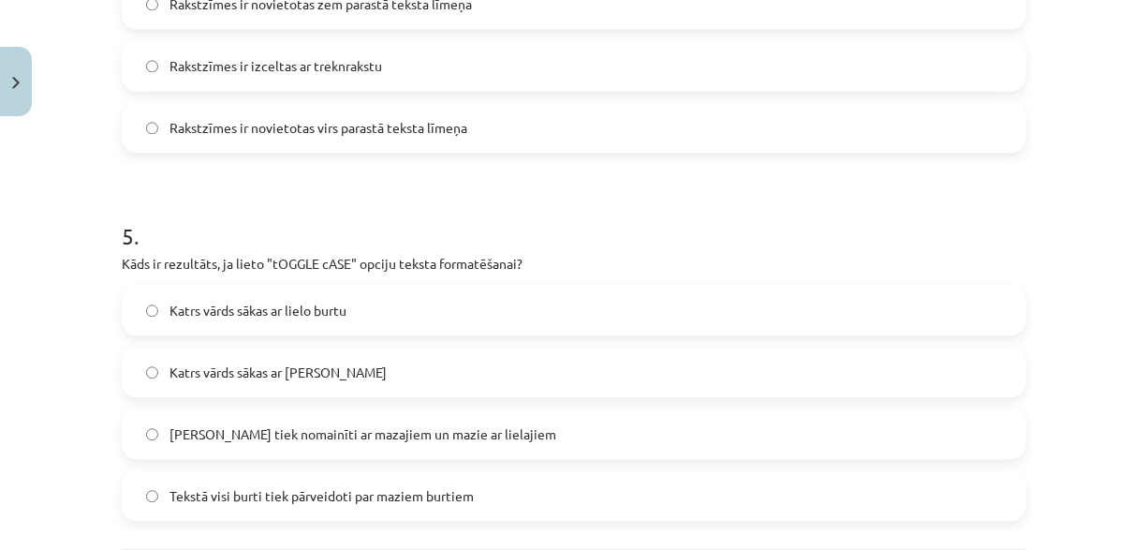
click at [466, 418] on label "[PERSON_NAME] tiek nomainīti ar mazajiem un mazie ar lielajiem" at bounding box center [574, 433] width 901 height 47
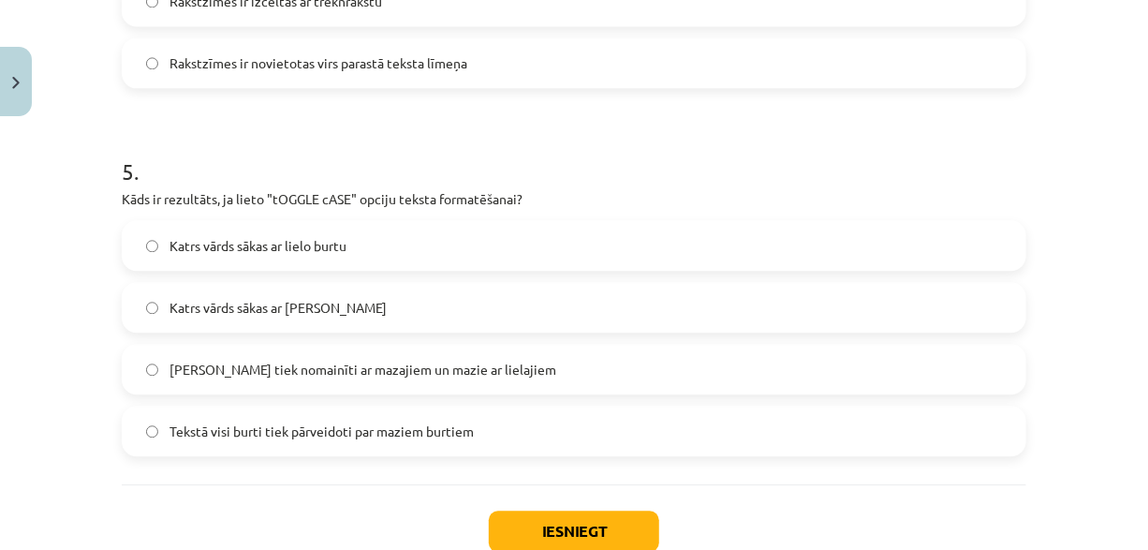
scroll to position [1860, 0]
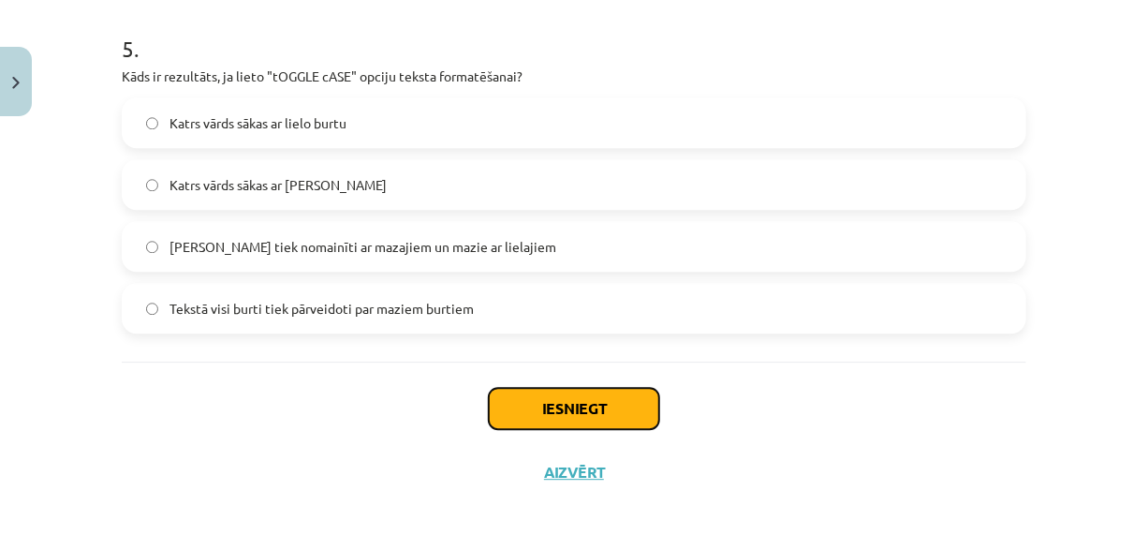
click at [589, 403] on button "Iesniegt" at bounding box center [574, 408] width 170 height 41
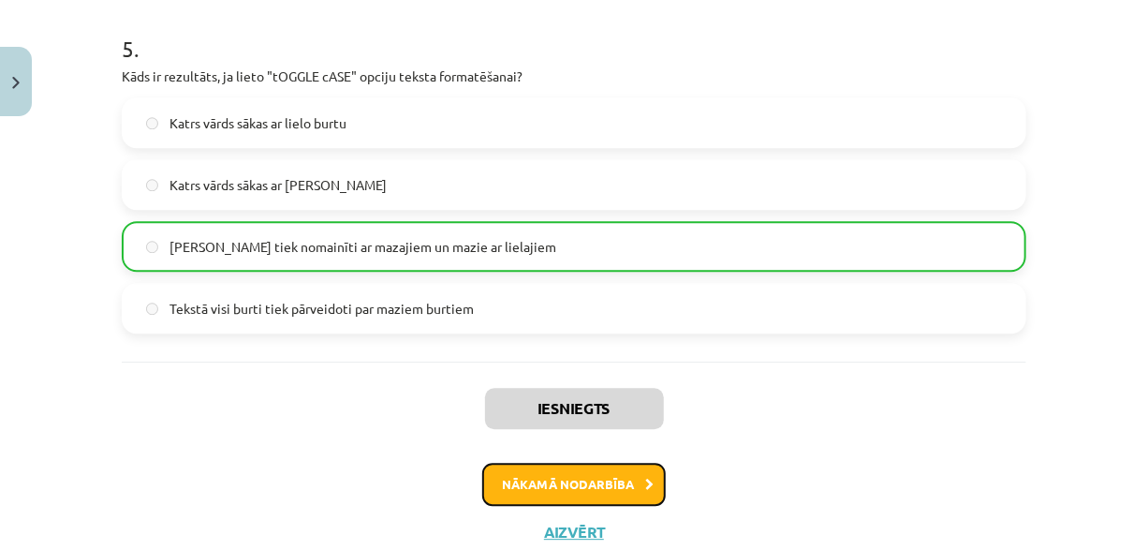
click at [578, 488] on button "Nākamā nodarbība" at bounding box center [574, 484] width 184 height 43
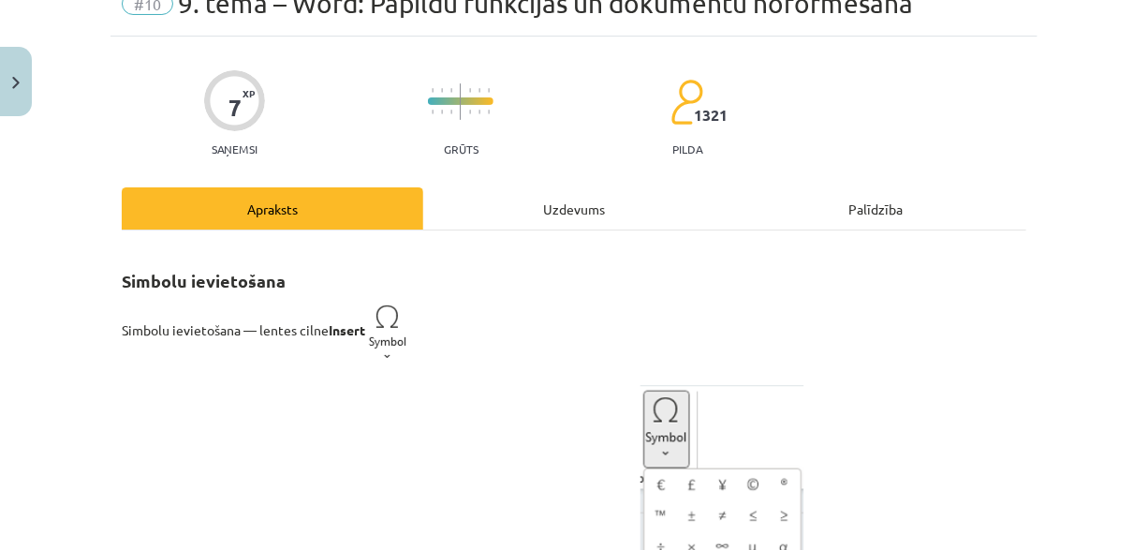
scroll to position [47, 0]
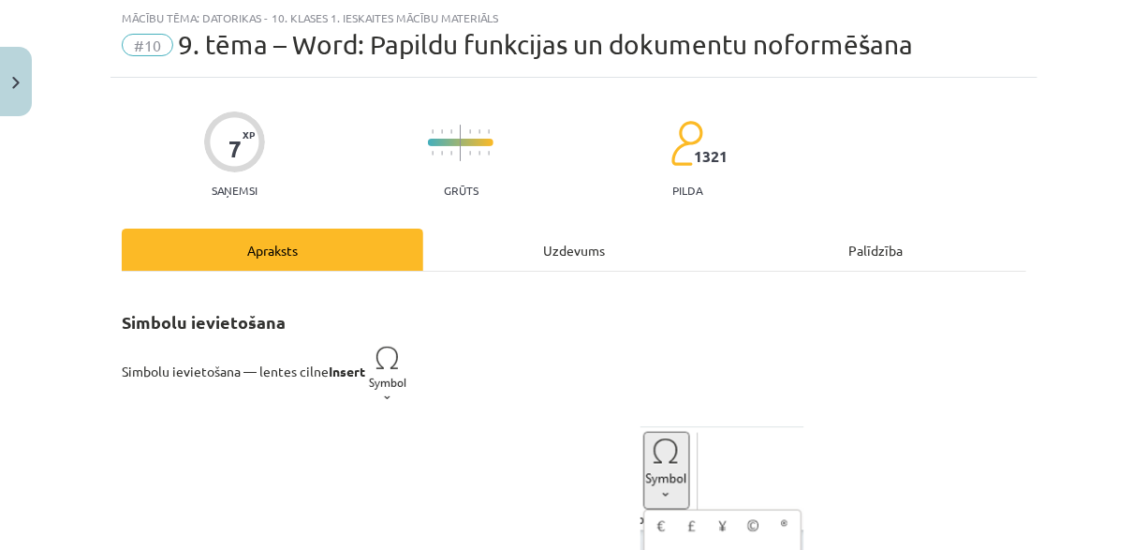
click at [528, 251] on div "Uzdevums" at bounding box center [574, 249] width 302 height 42
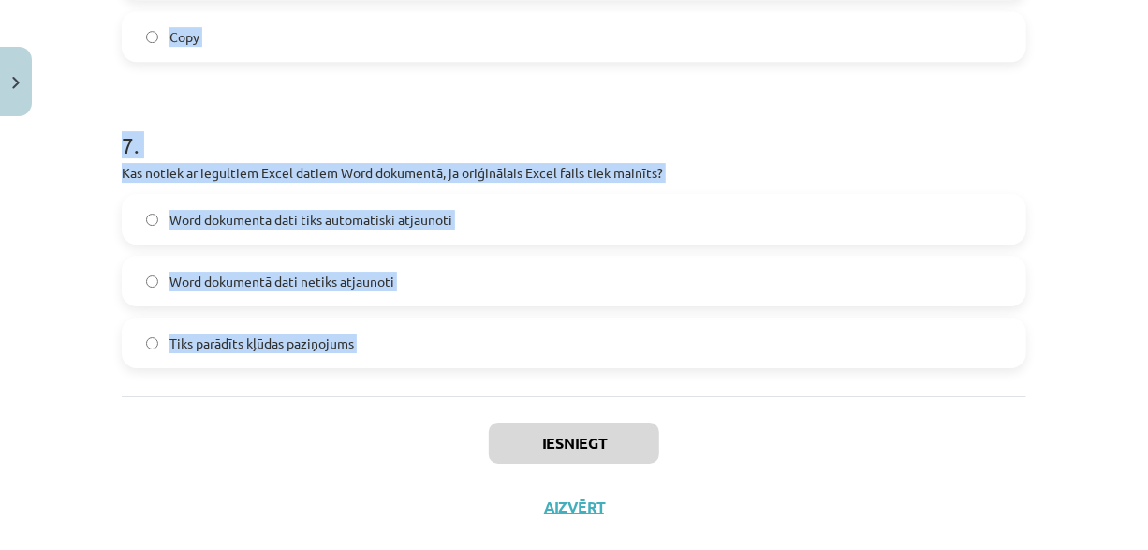
scroll to position [2454, 0]
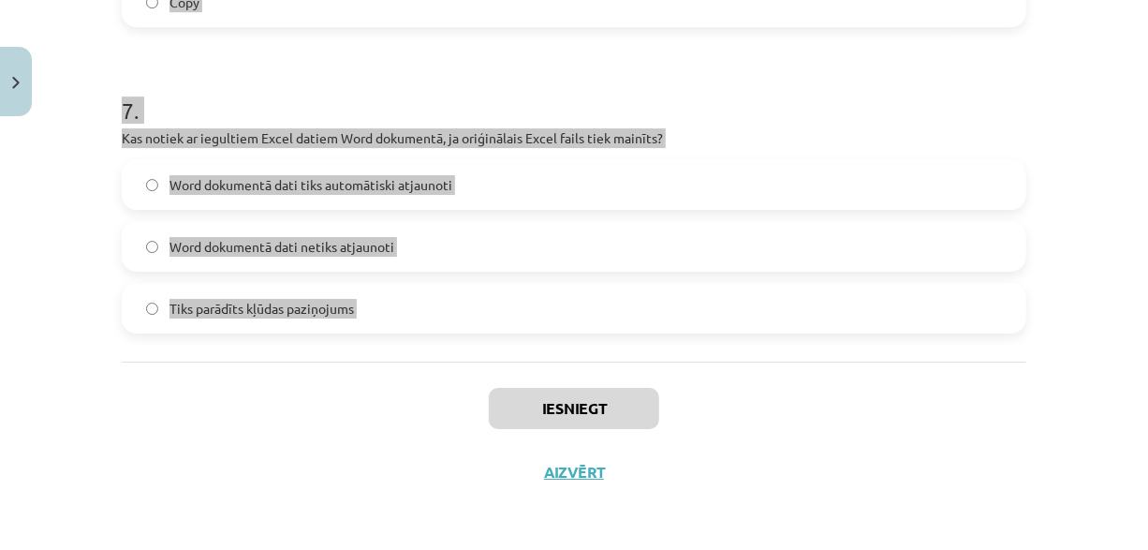
copy form "Lo ips dolorsit Amet consec? Adipiscin elitsed do eius tempor Incid utlaboree d…"
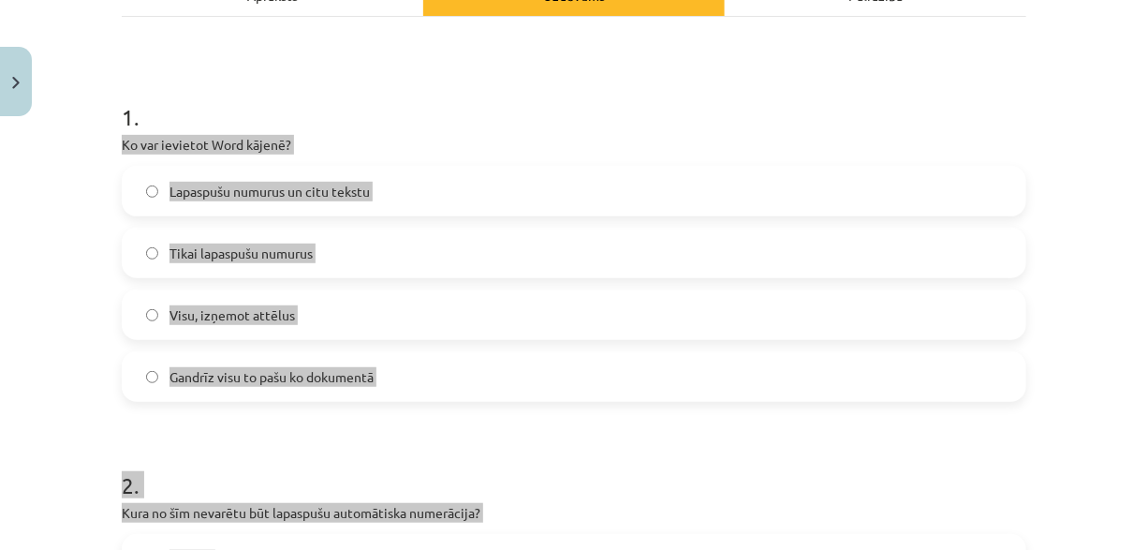
scroll to position [301, 0]
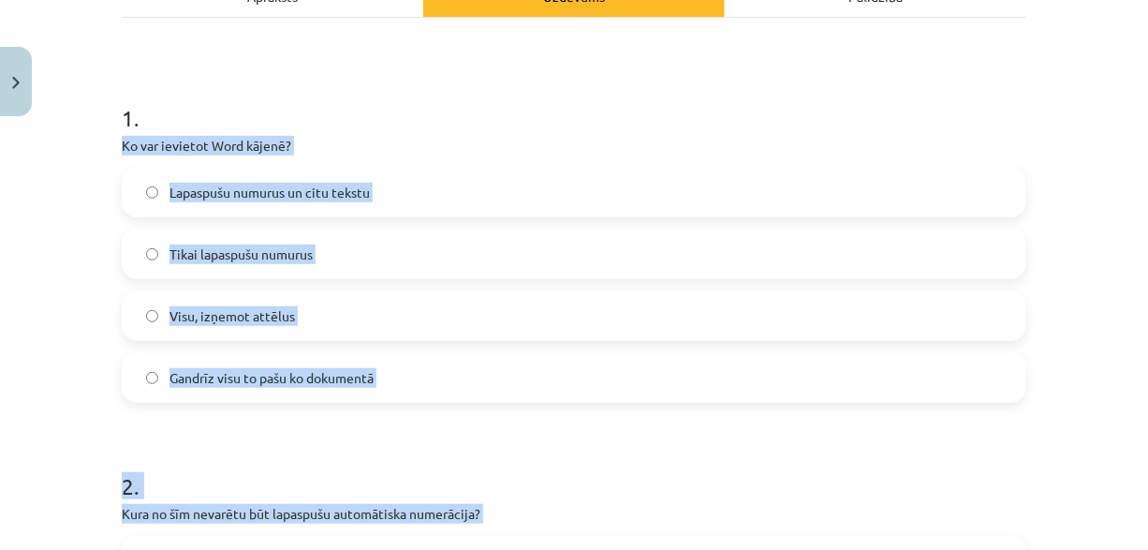
click at [434, 184] on label "Lapaspušu numurus un citu tekstu" at bounding box center [574, 192] width 901 height 47
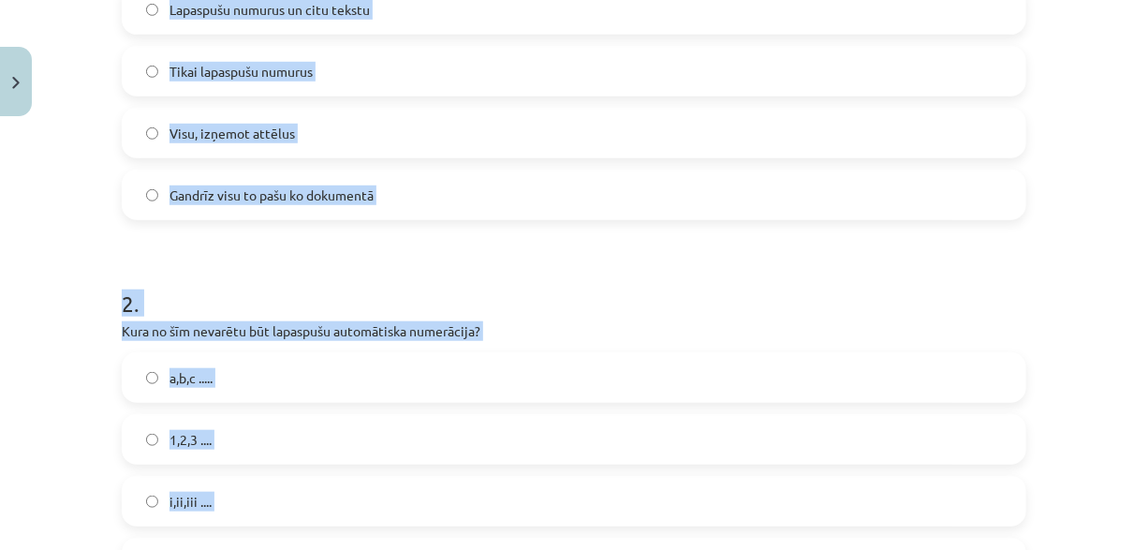
scroll to position [582, 0]
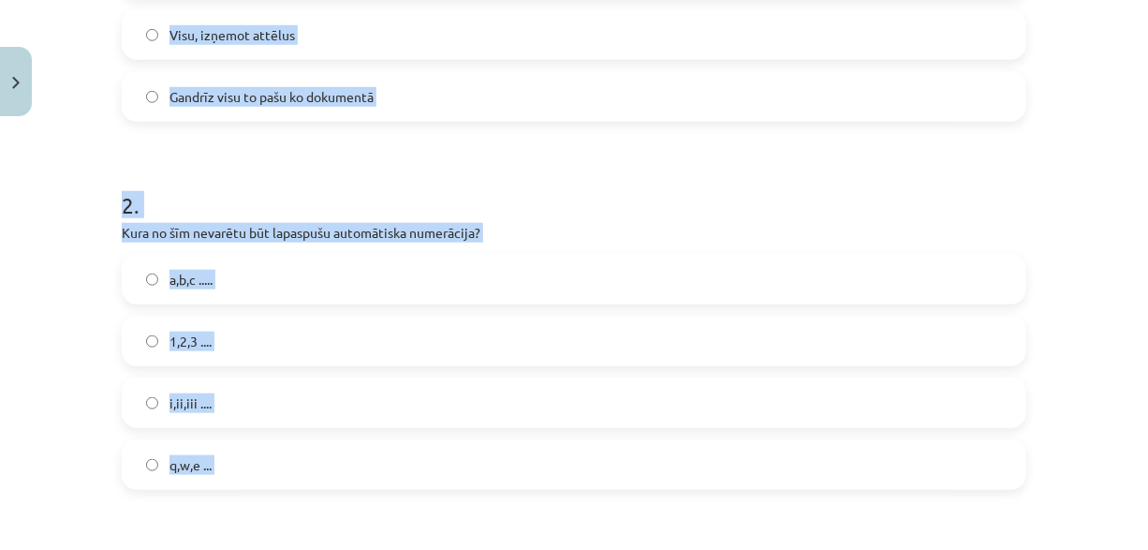
click at [302, 457] on label "q,w,e ..." at bounding box center [574, 464] width 901 height 47
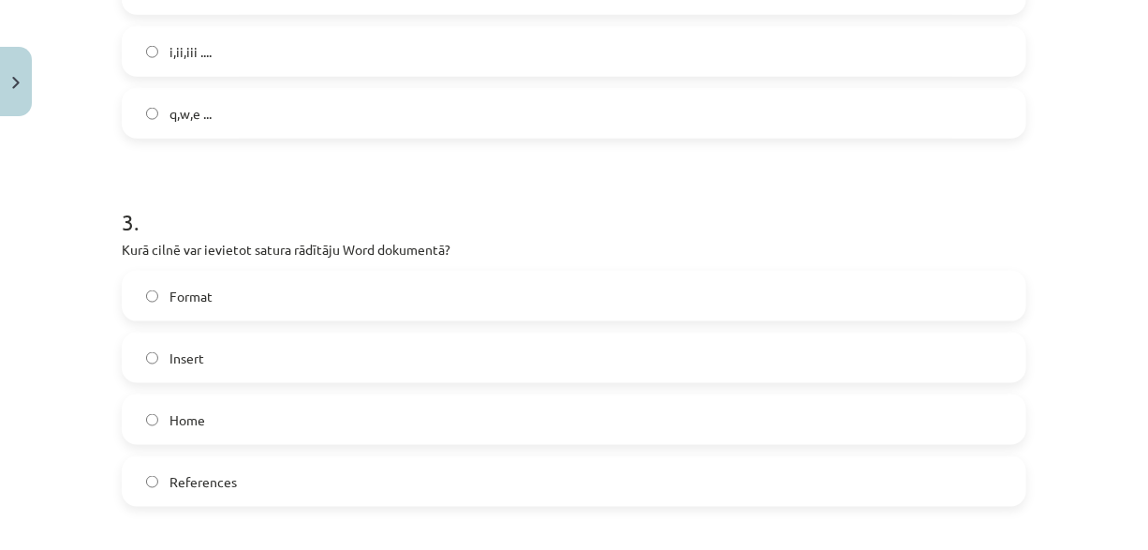
scroll to position [1050, 0]
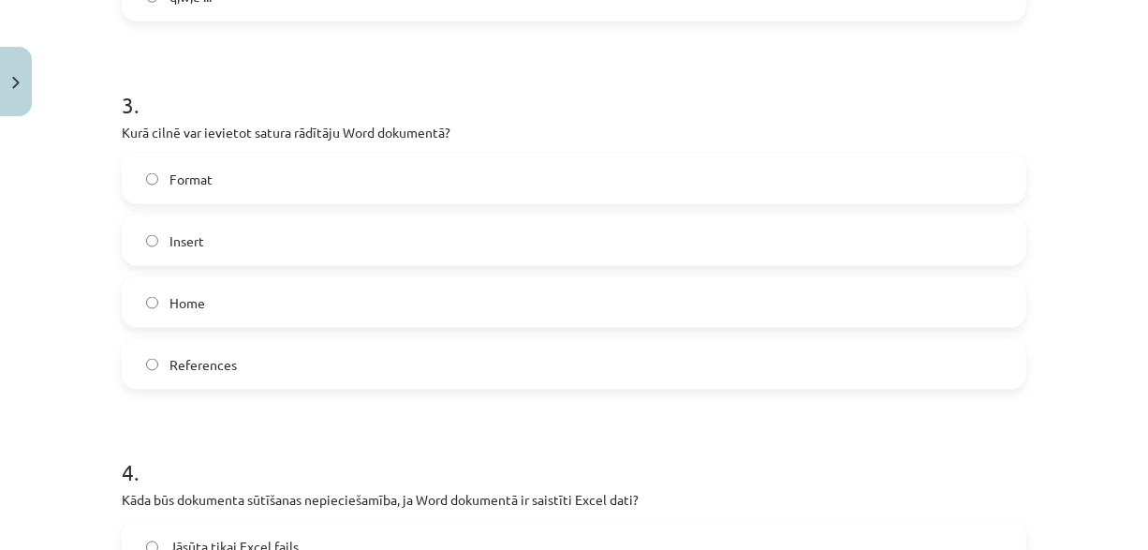
click at [297, 363] on label "References" at bounding box center [574, 364] width 901 height 47
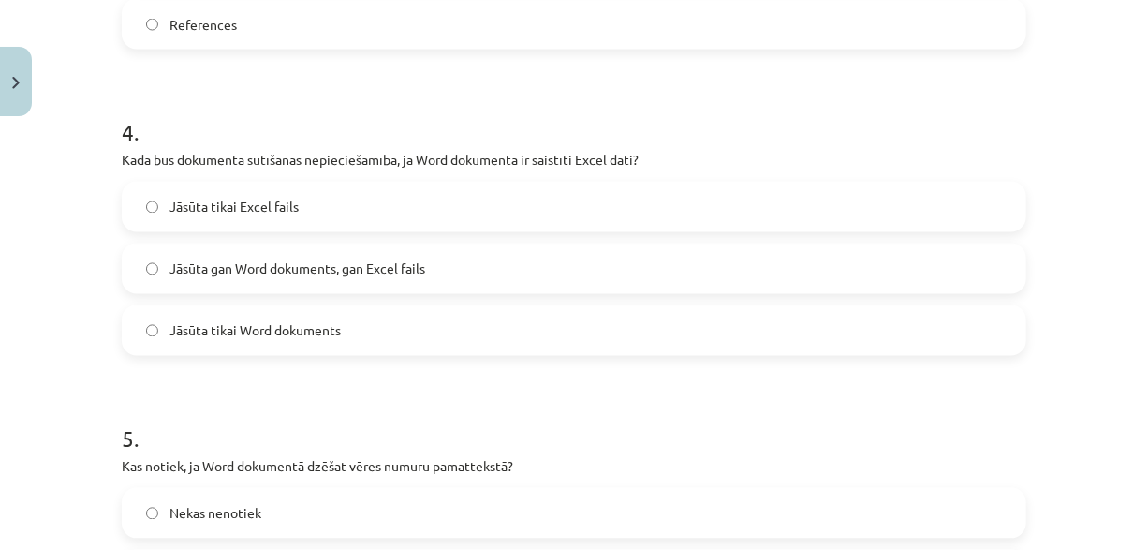
scroll to position [1424, 0]
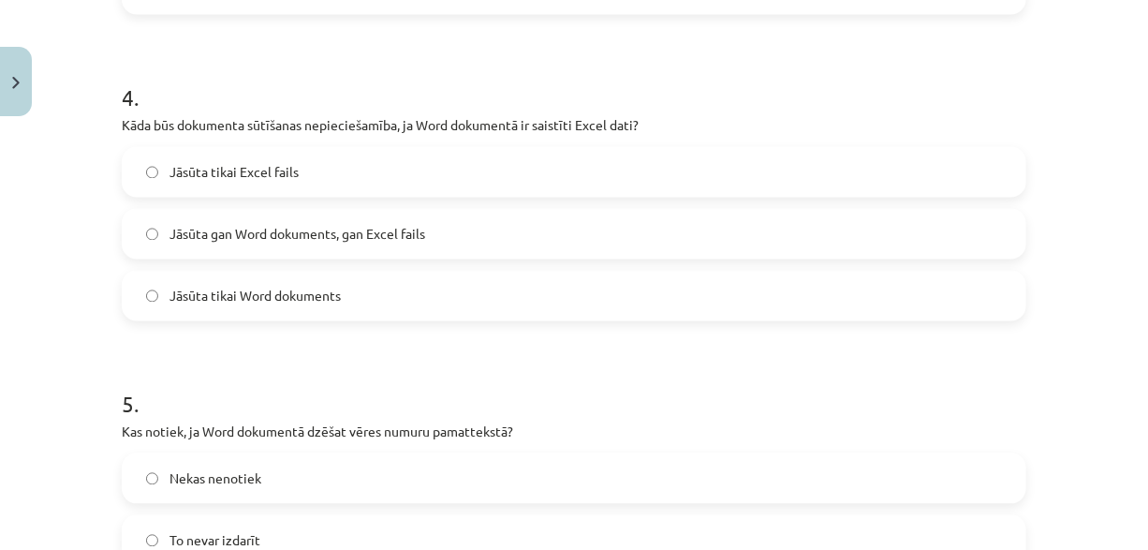
click at [381, 243] on label "Jāsūta gan Word dokuments, gan Excel fails" at bounding box center [574, 234] width 901 height 47
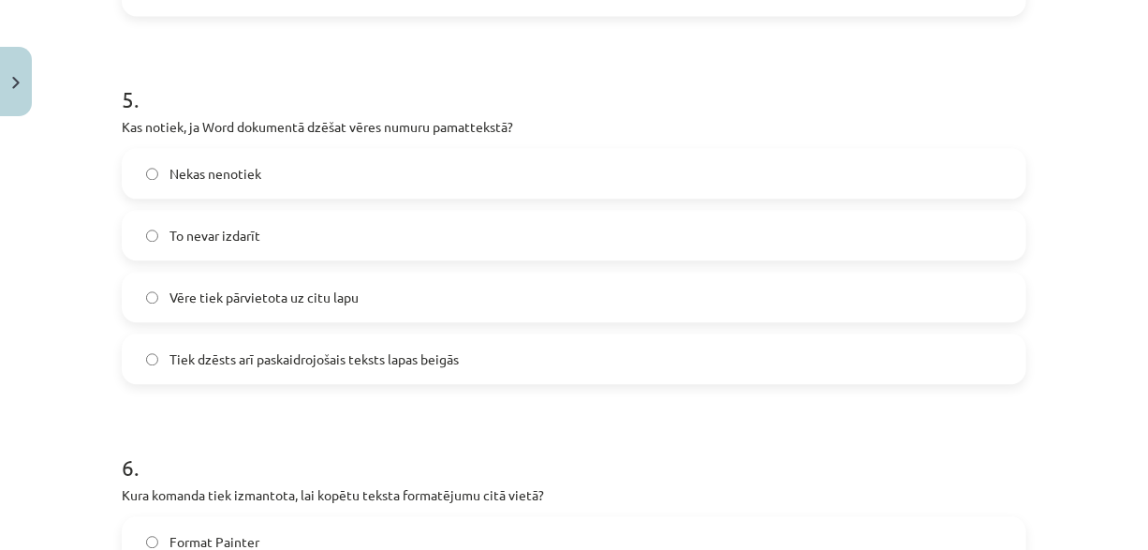
scroll to position [1799, 0]
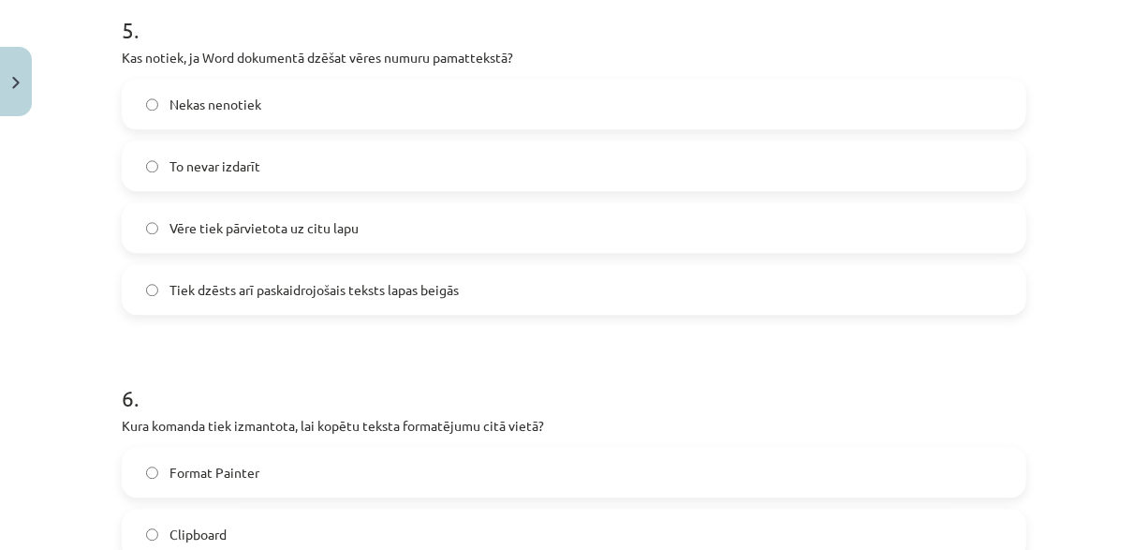
click at [347, 280] on span "Tiek dzēsts arī paskaidrojošais teksts lapas beigās" at bounding box center [313, 290] width 289 height 20
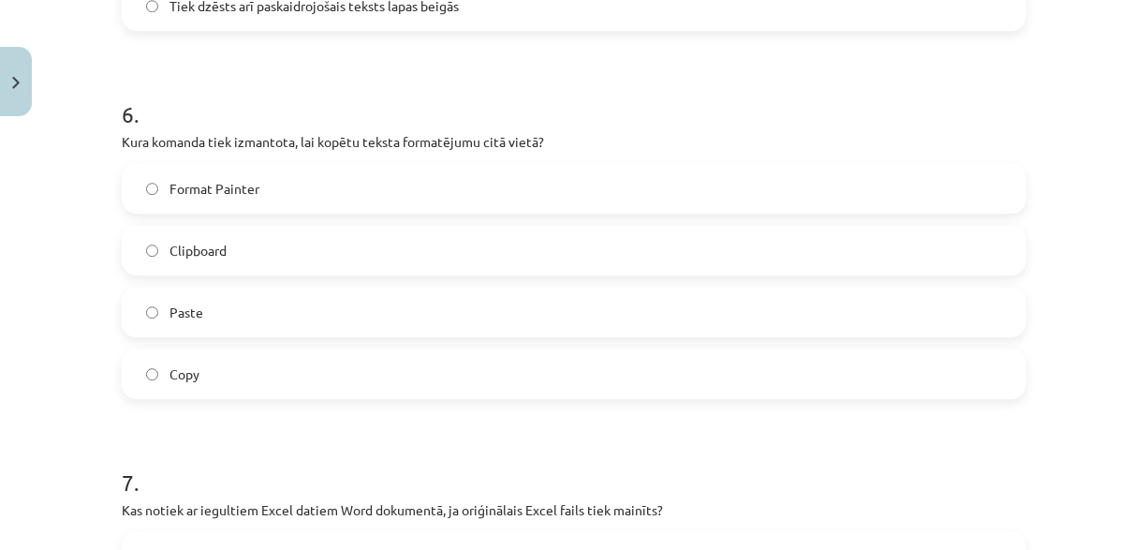
scroll to position [2173, 0]
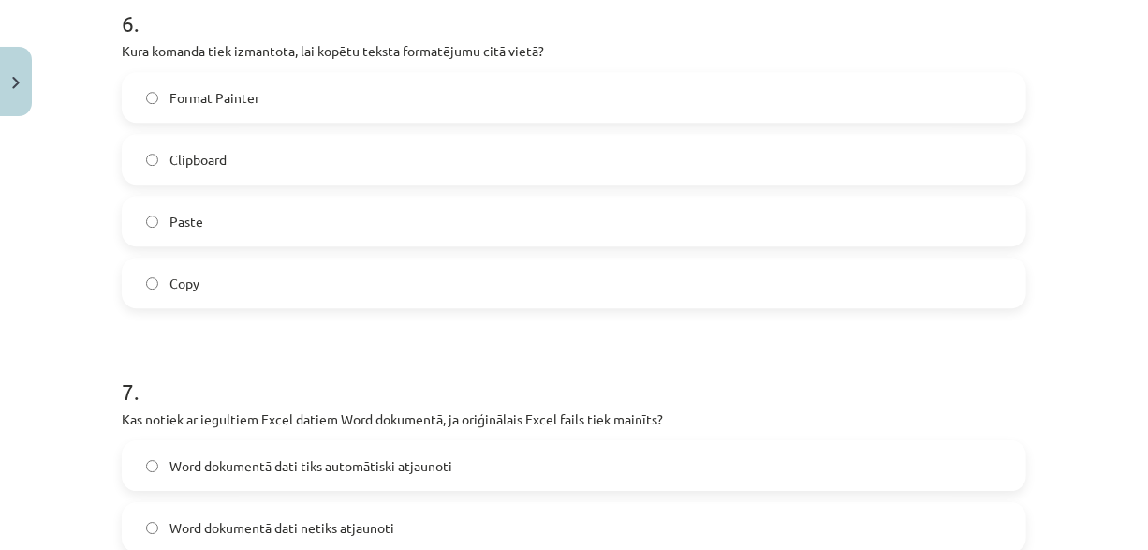
click at [263, 105] on label "Format Painter" at bounding box center [574, 97] width 901 height 47
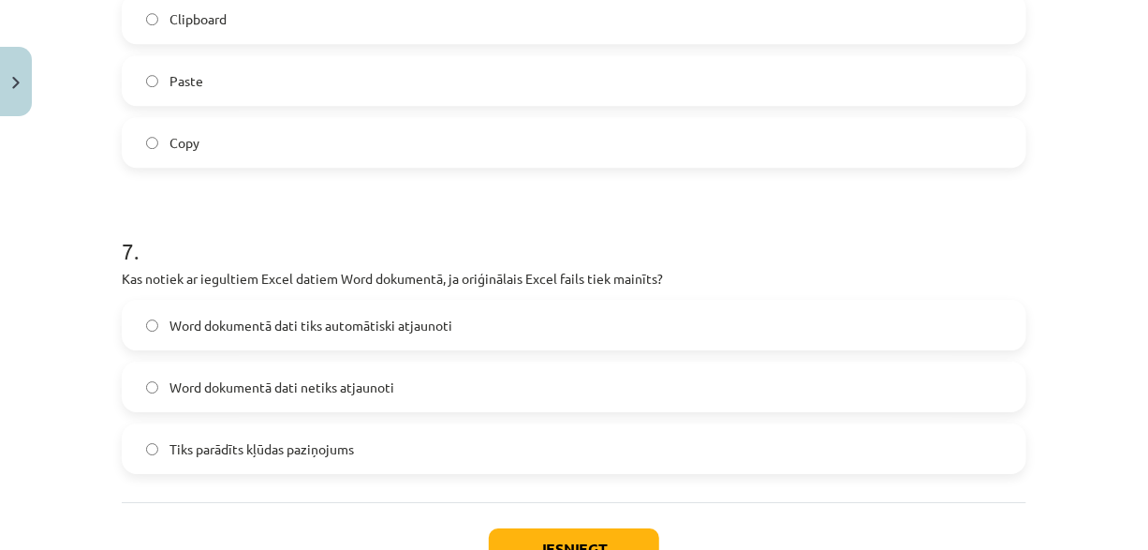
scroll to position [2361, 0]
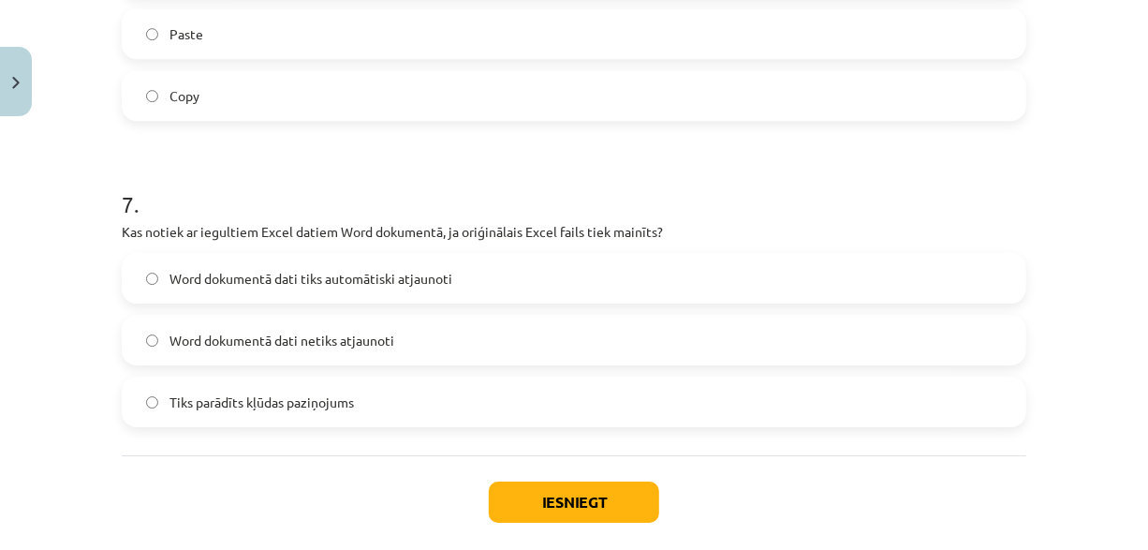
drag, startPoint x: 285, startPoint y: 345, endPoint x: 370, endPoint y: 375, distance: 90.3
click at [286, 345] on span "Word dokumentā dati netiks atjaunoti" at bounding box center [281, 341] width 225 height 20
click at [561, 506] on button "Iesniegt" at bounding box center [574, 501] width 170 height 41
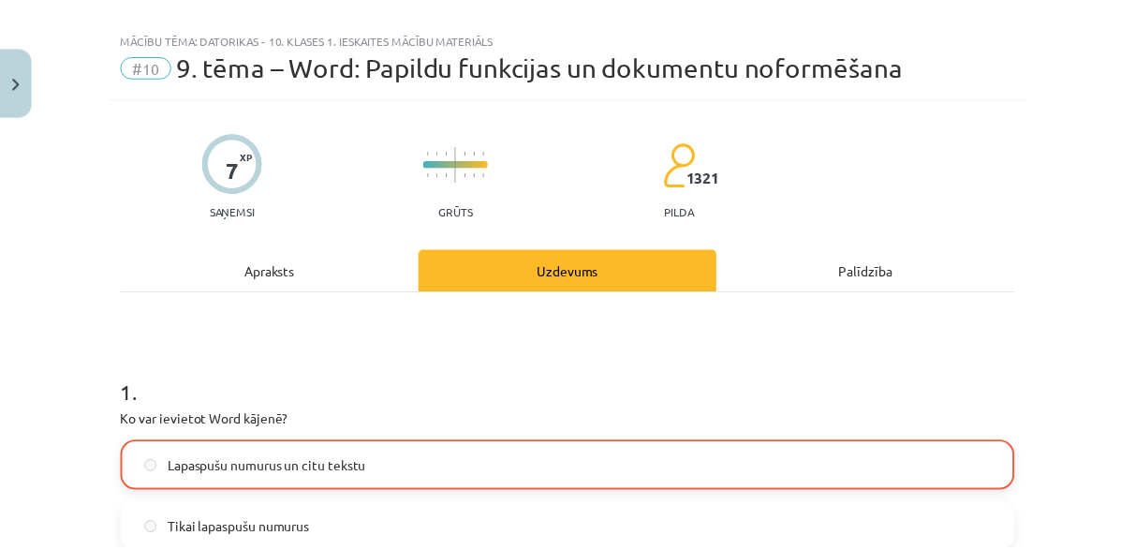
scroll to position [0, 0]
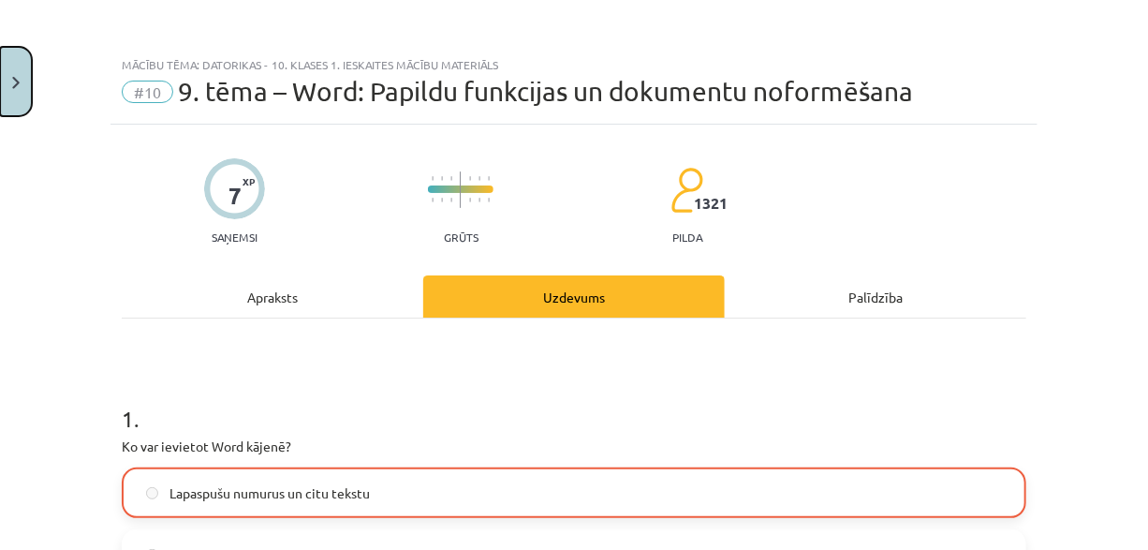
click at [18, 78] on img "Close" at bounding box center [15, 83] width 7 height 12
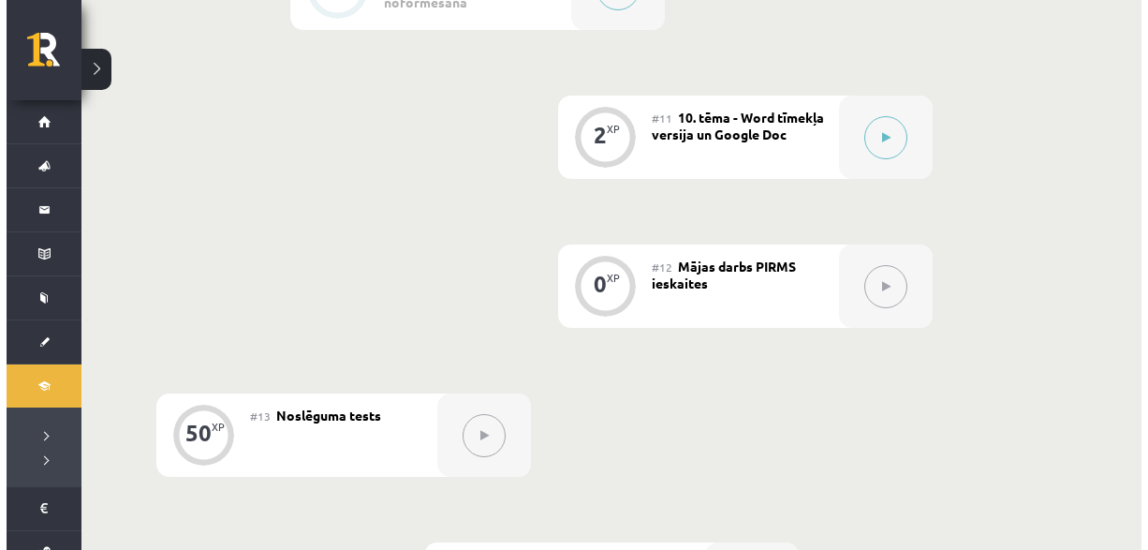
scroll to position [2060, 0]
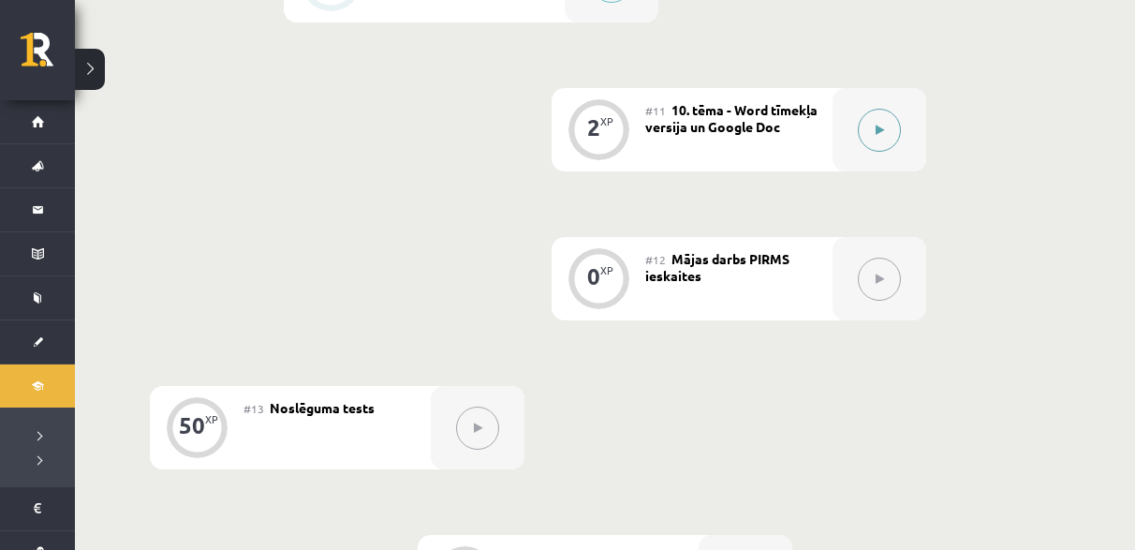
click at [891, 125] on button at bounding box center [879, 130] width 43 height 43
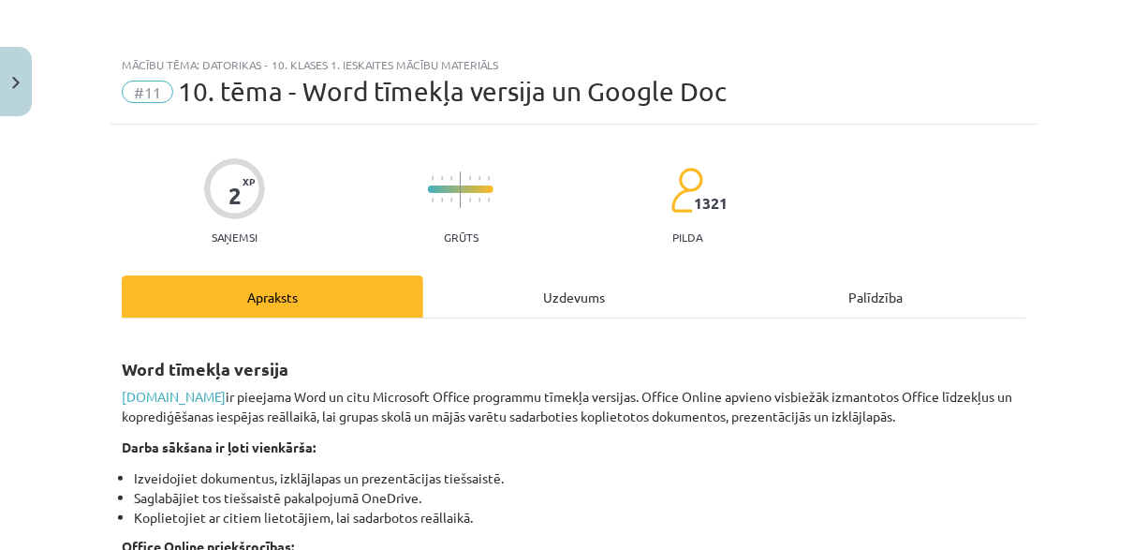
click at [594, 292] on div "Uzdevums" at bounding box center [574, 296] width 302 height 42
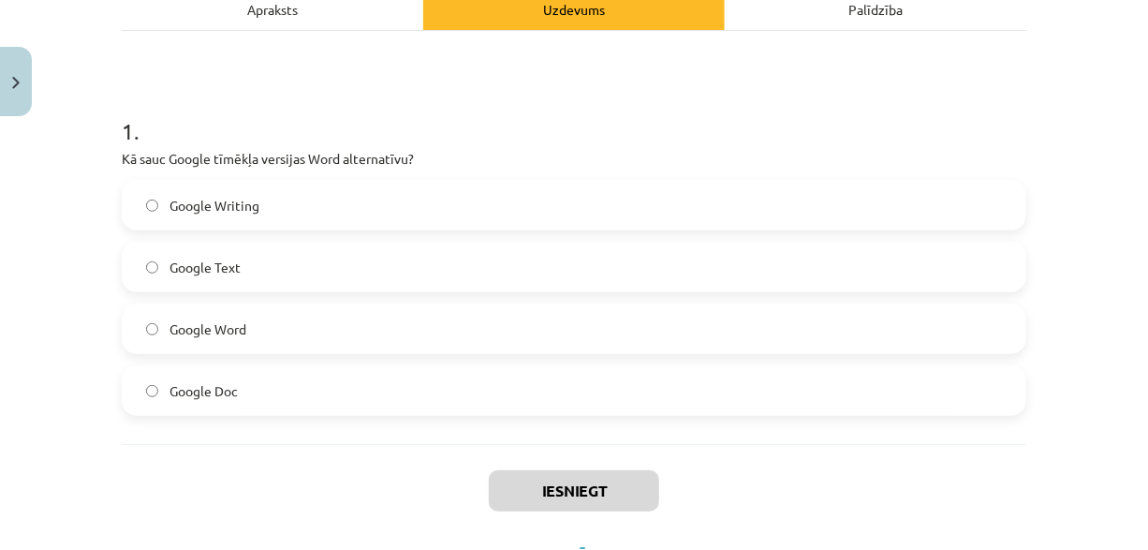
scroll to position [370, 0]
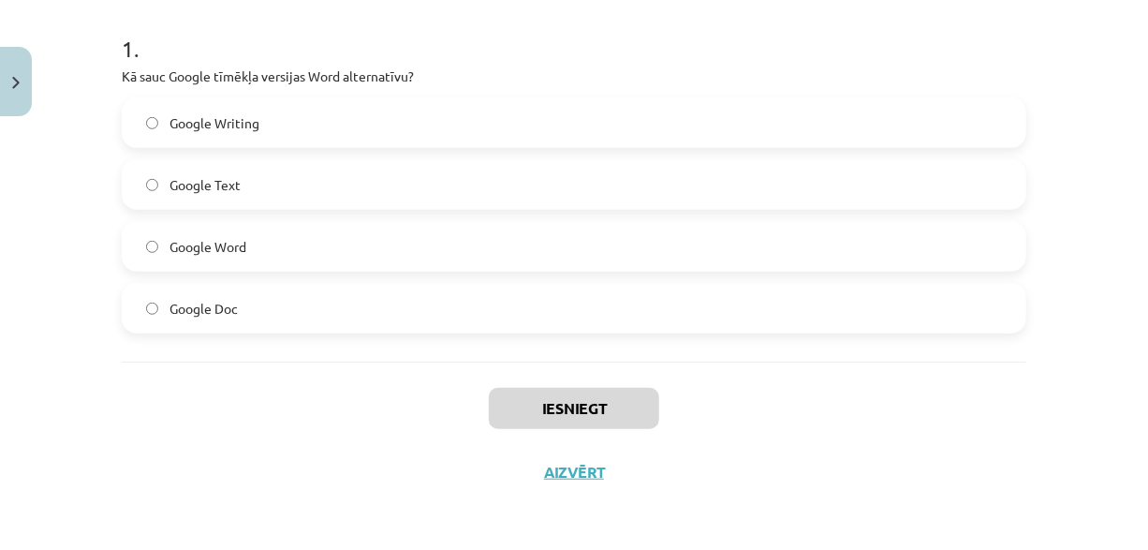
click at [276, 300] on label "Google Doc" at bounding box center [574, 308] width 901 height 47
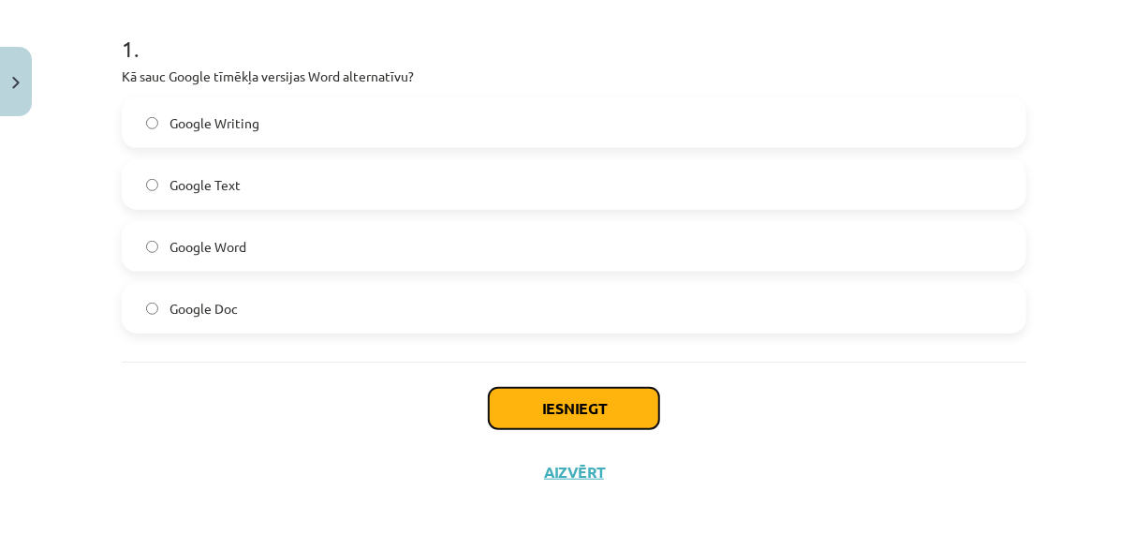
click at [526, 401] on button "Iesniegt" at bounding box center [574, 408] width 170 height 41
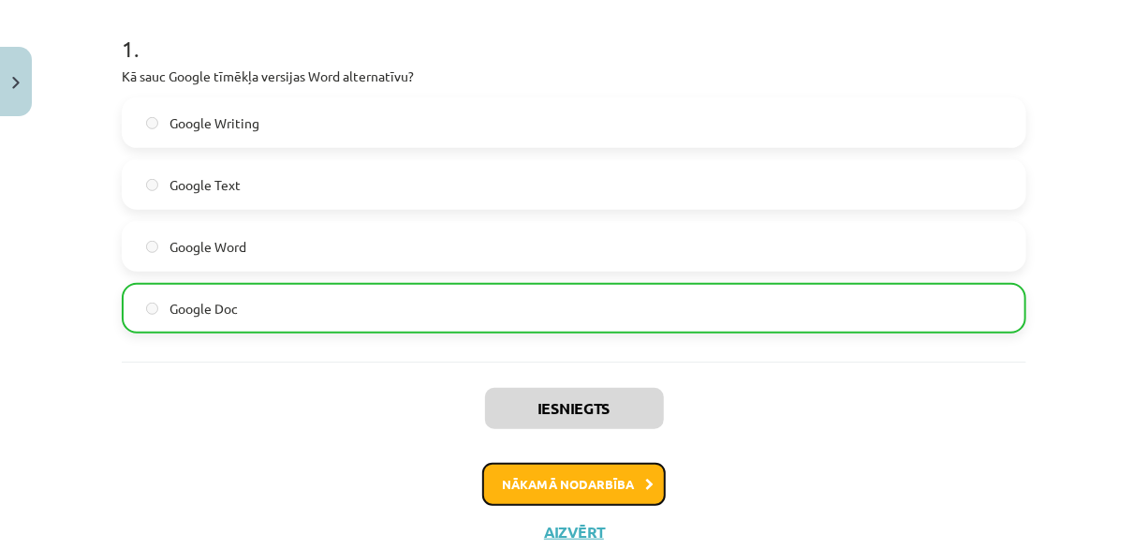
click at [613, 490] on button "Nākamā nodarbība" at bounding box center [574, 484] width 184 height 43
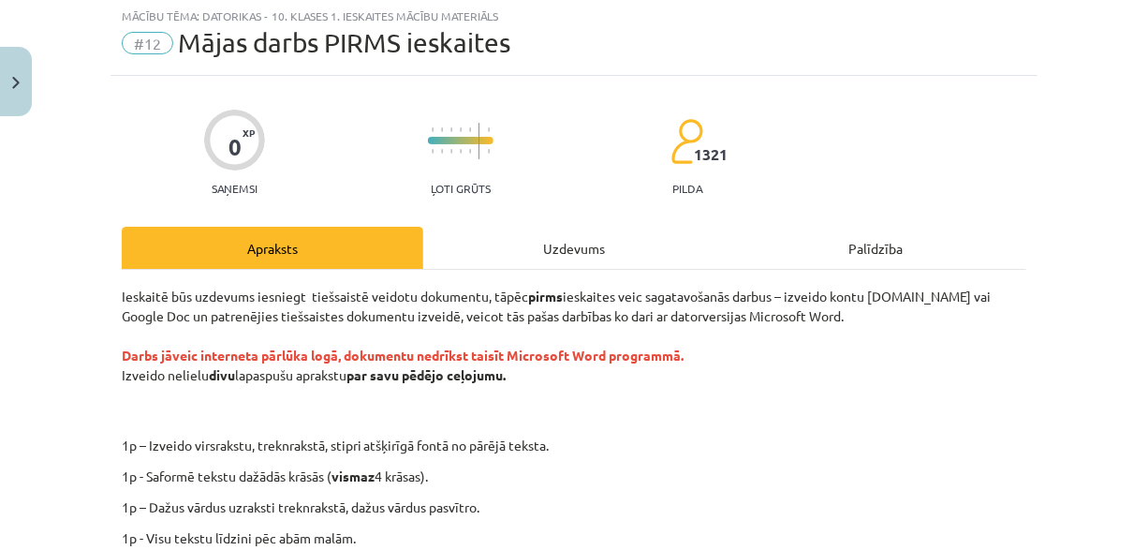
scroll to position [47, 0]
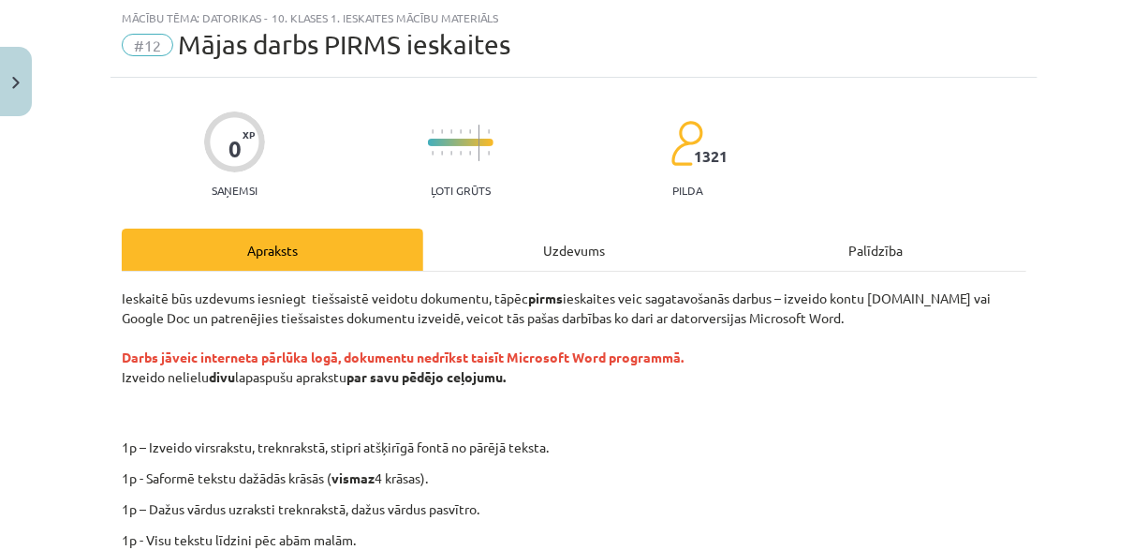
click at [557, 267] on div "Uzdevums" at bounding box center [574, 249] width 302 height 42
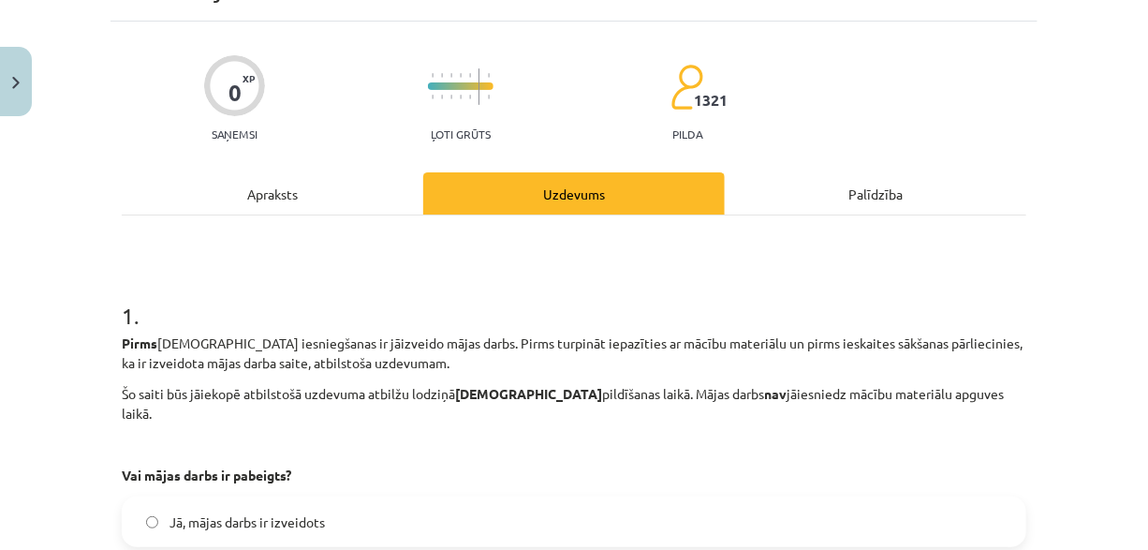
scroll to position [110, 0]
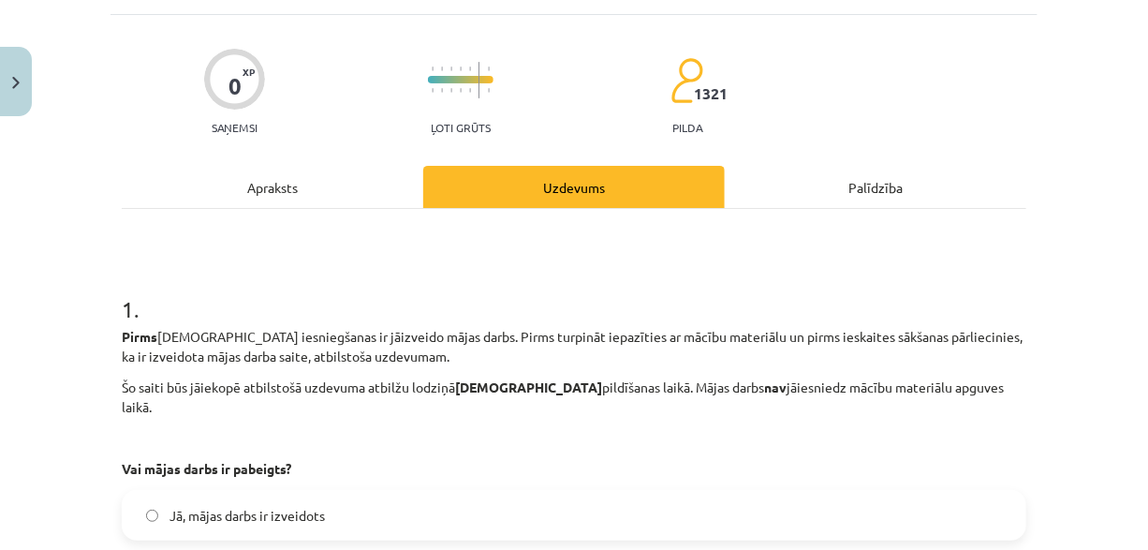
click at [303, 186] on div "Apraksts" at bounding box center [273, 187] width 302 height 42
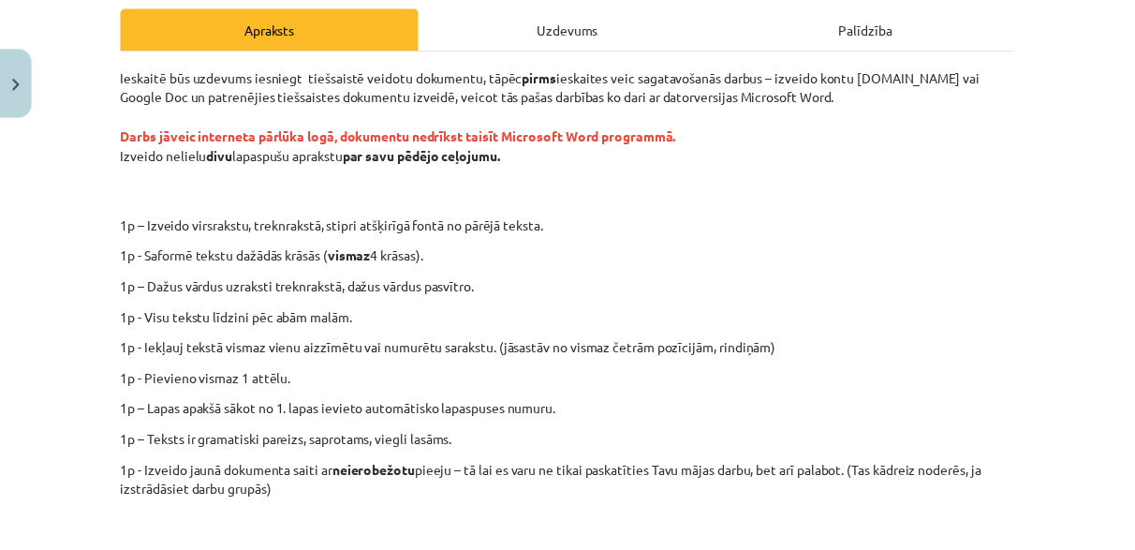
scroll to position [328, 0]
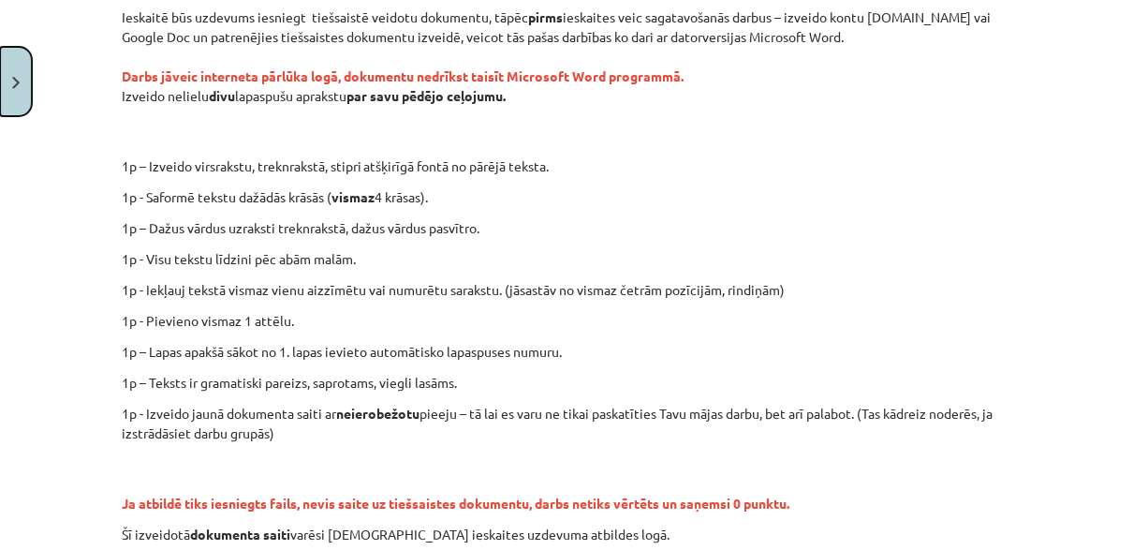
click at [16, 94] on button "Close" at bounding box center [16, 81] width 32 height 69
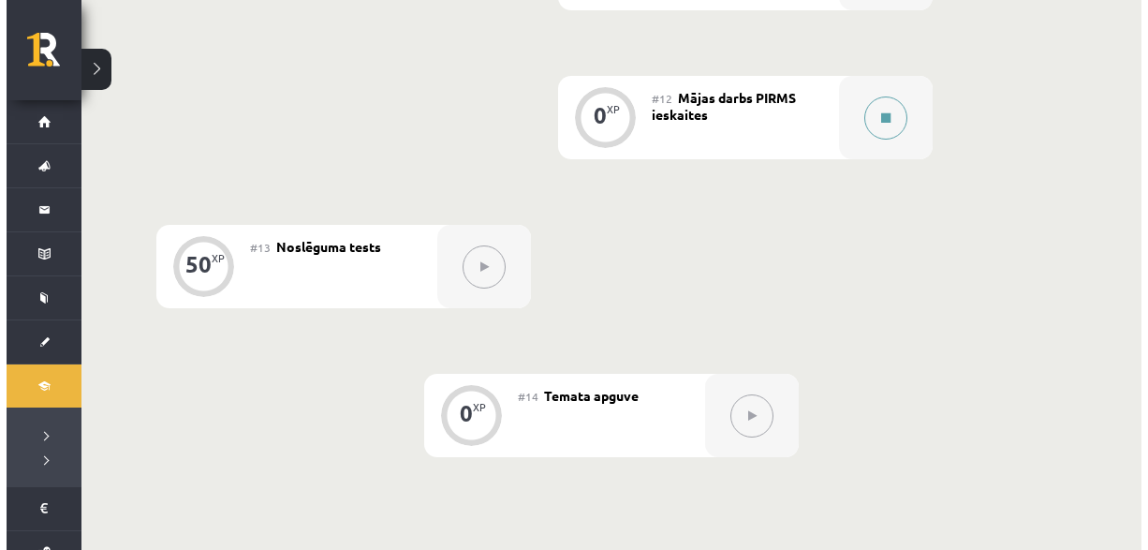
scroll to position [2154, 0]
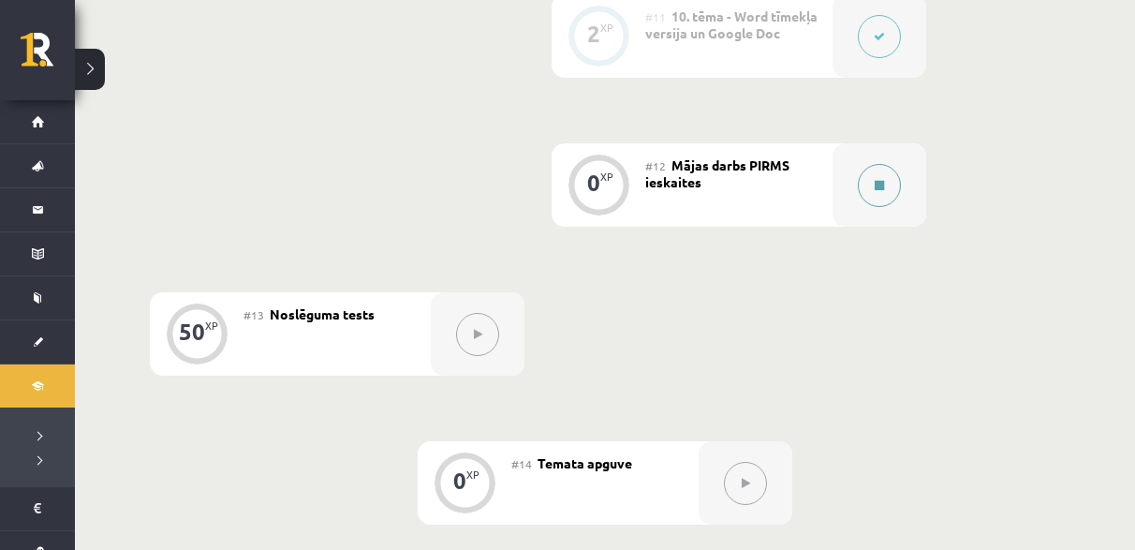
click at [875, 185] on icon at bounding box center [879, 185] width 9 height 11
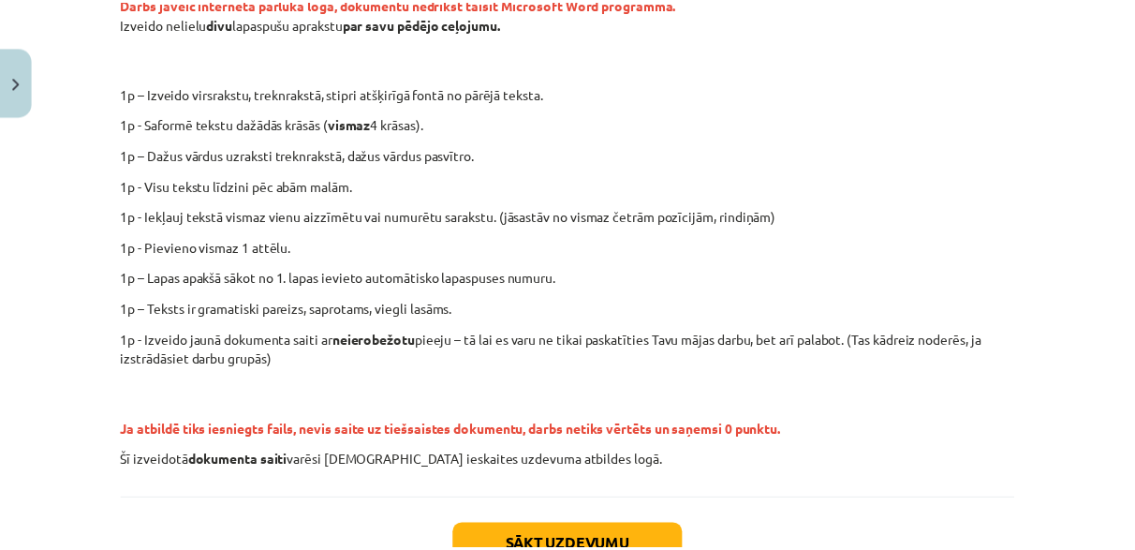
scroll to position [538, 0]
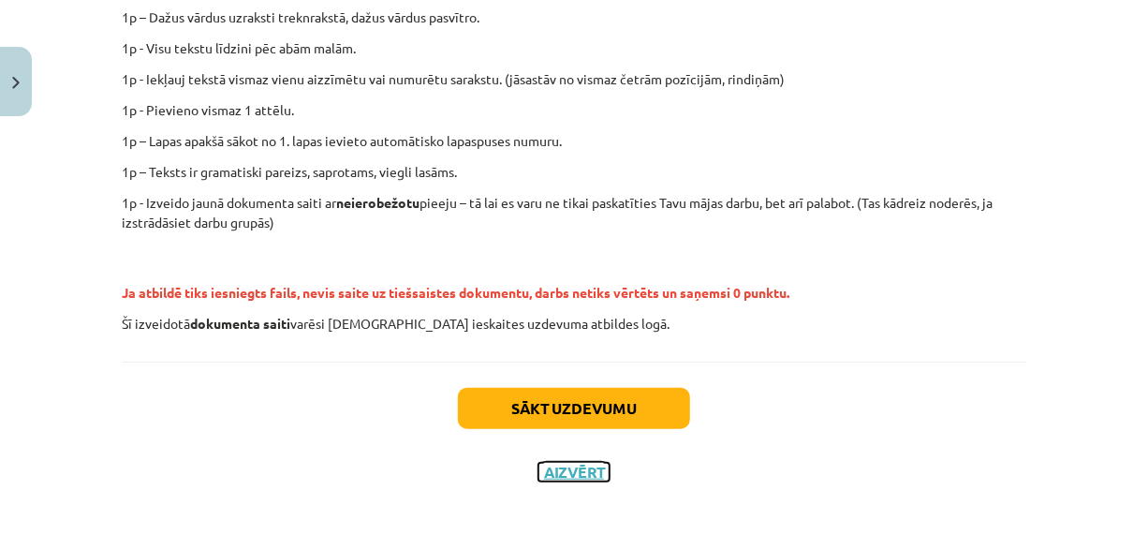
click at [590, 475] on button "Aizvērt" at bounding box center [573, 472] width 71 height 19
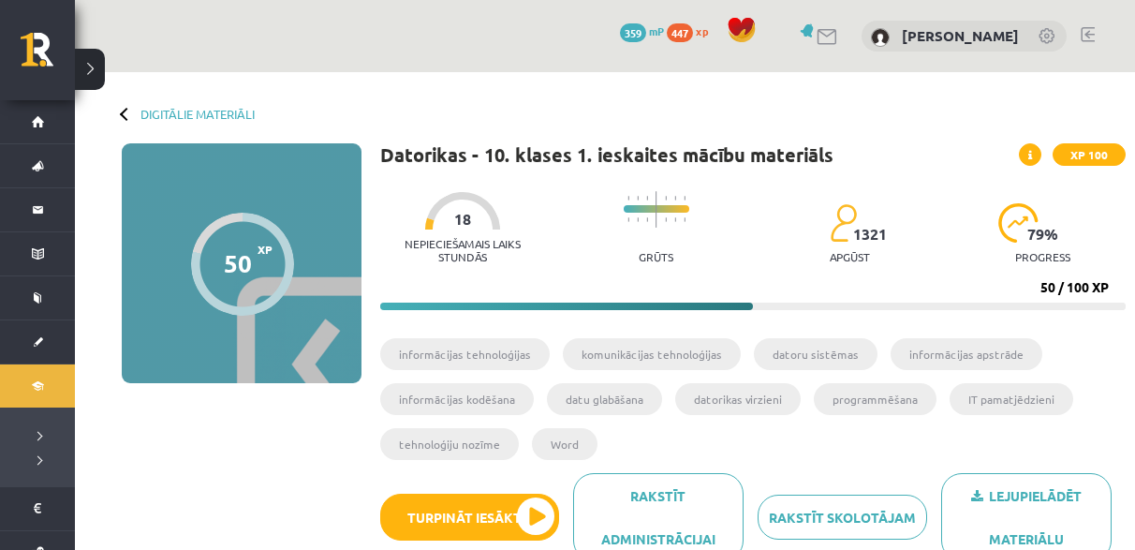
scroll to position [0, 0]
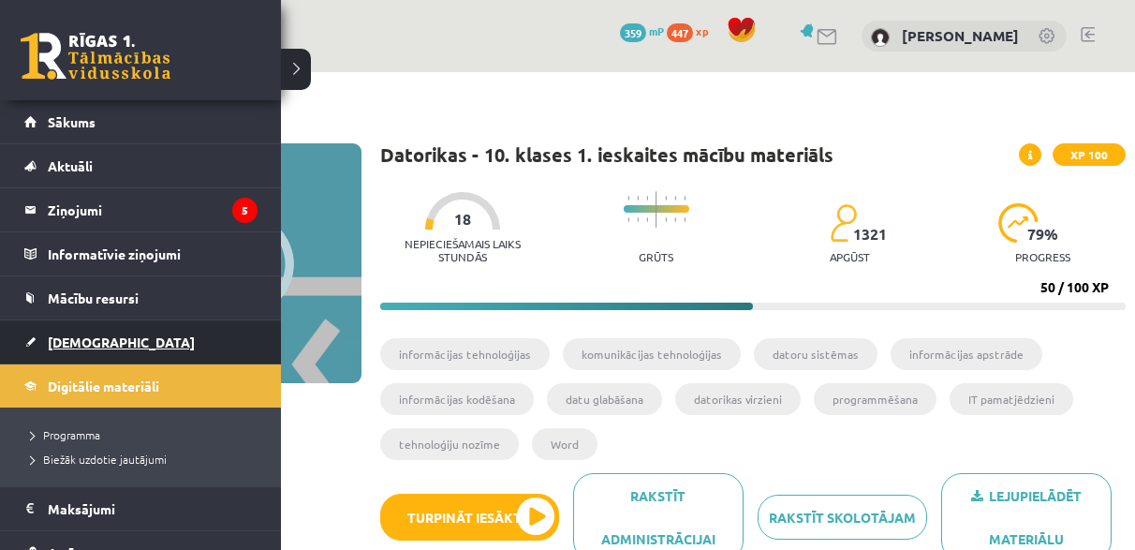
click at [88, 345] on span "[DEMOGRAPHIC_DATA]" at bounding box center [121, 341] width 147 height 17
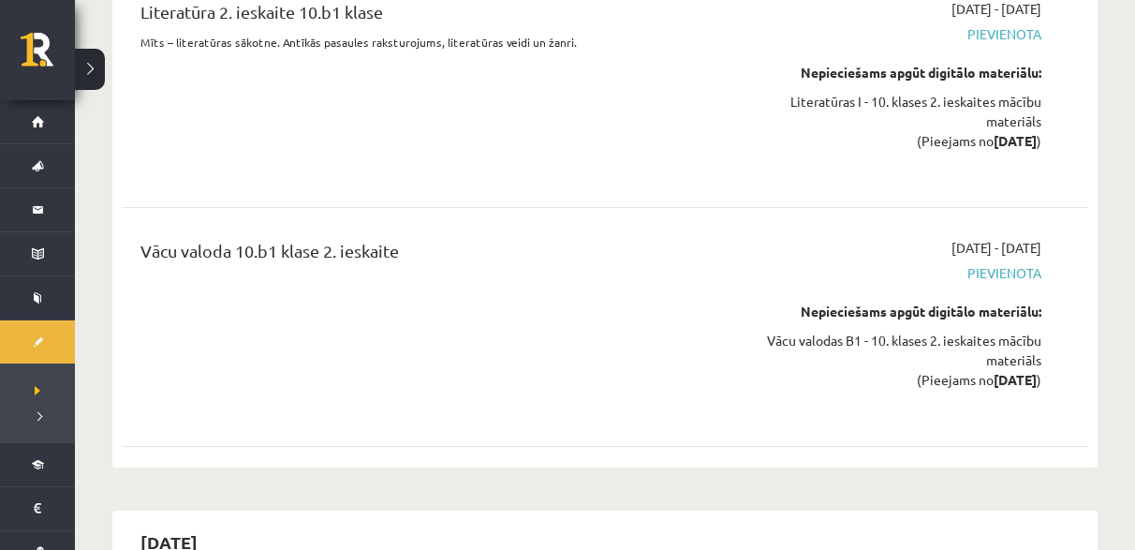
scroll to position [4776, 0]
